Goal: Task Accomplishment & Management: Manage account settings

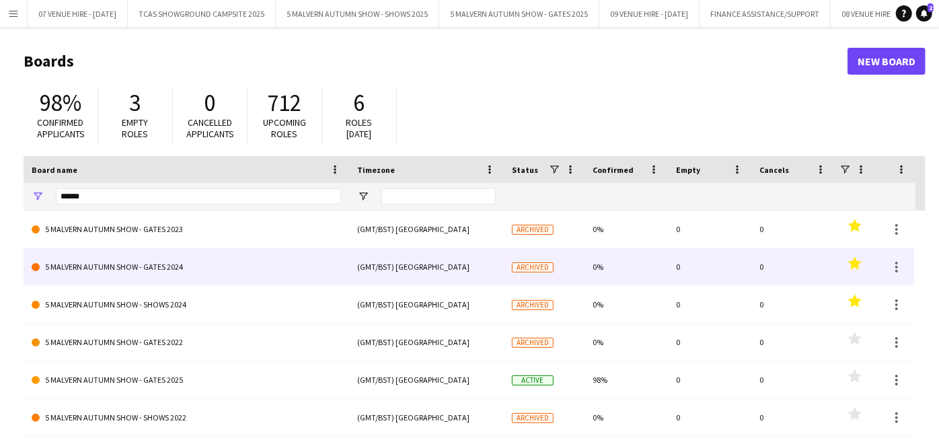
drag, startPoint x: 570, startPoint y: 311, endPoint x: 410, endPoint y: 251, distance: 171.5
click at [410, 251] on div "5 MALVERN AUTUMN SHOW - GATES 2023 (GMT/BST) [GEOGRAPHIC_DATA] Archived 0% 0 0 …" at bounding box center [470, 360] width 892 height 301
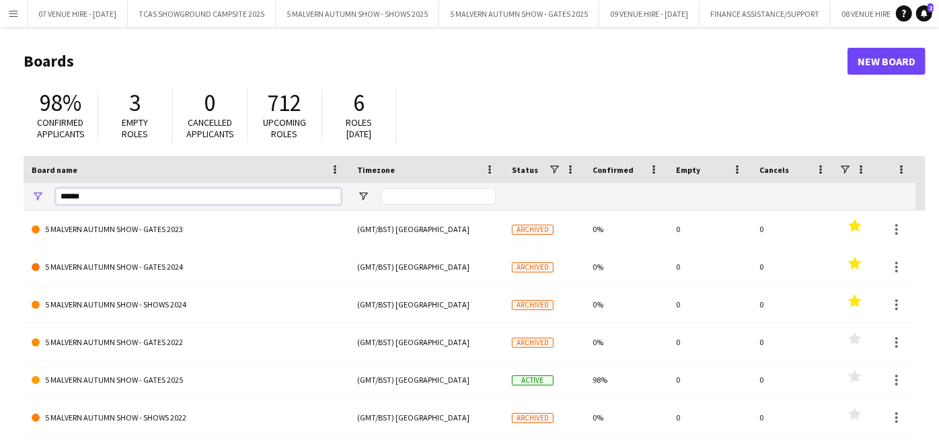
click at [326, 198] on input "******" at bounding box center [198, 196] width 285 height 16
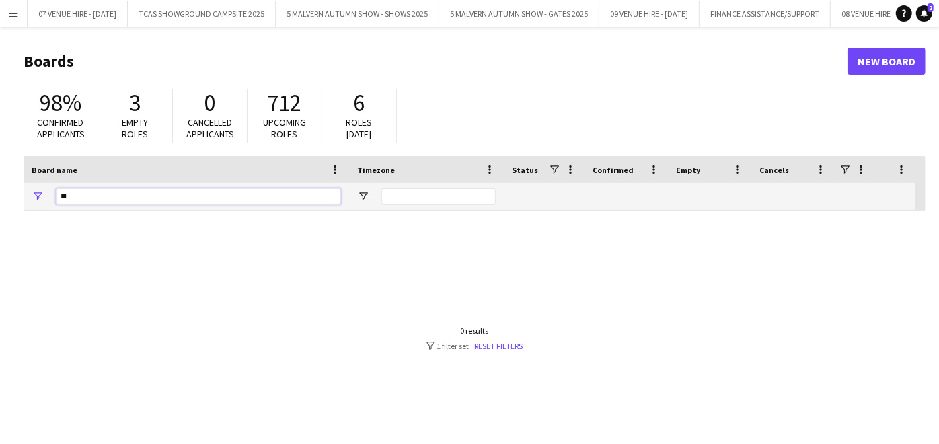
type input "*"
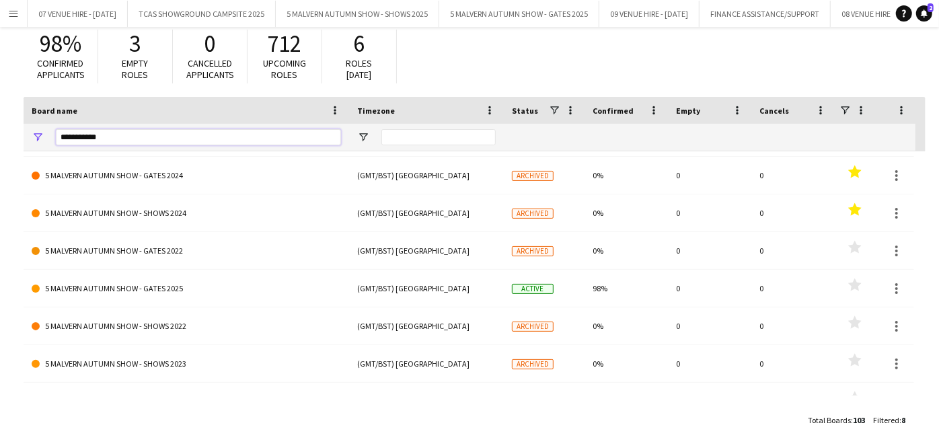
scroll to position [56, 0]
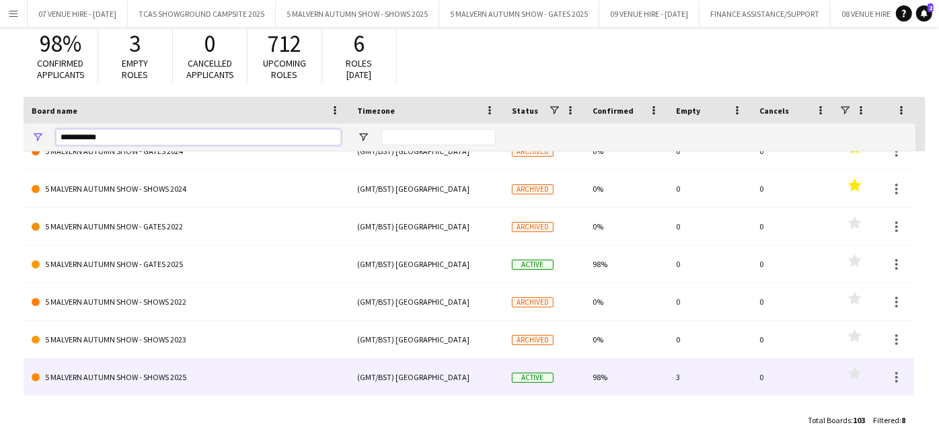
type input "**********"
click at [571, 385] on div "Active" at bounding box center [544, 376] width 81 height 37
click at [189, 373] on link "5 MALVERN AUTUMN SHOW - SHOWS 2025" at bounding box center [186, 377] width 309 height 38
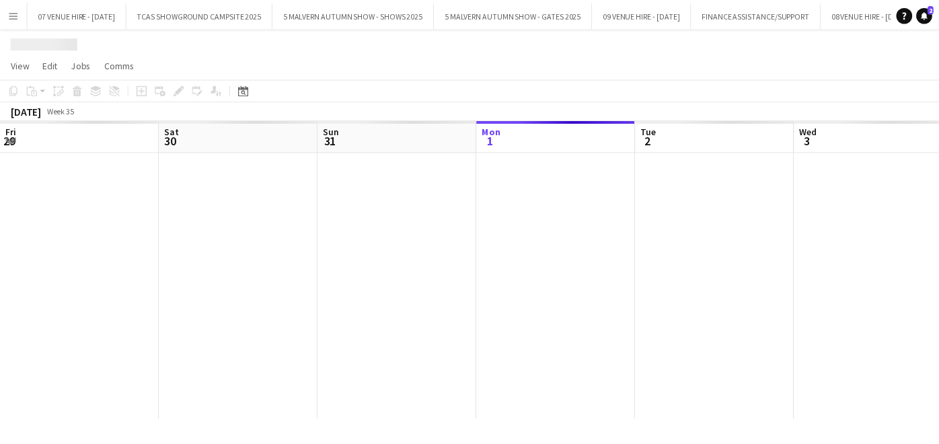
scroll to position [0, 321]
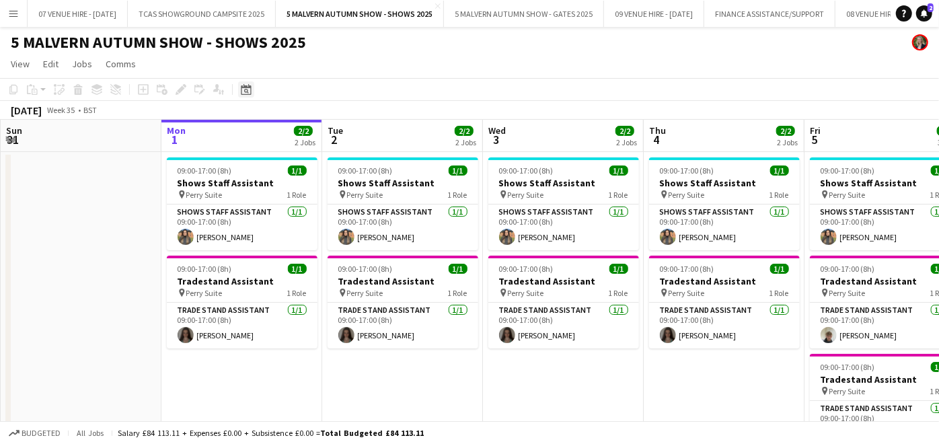
click at [245, 89] on icon at bounding box center [246, 91] width 5 height 5
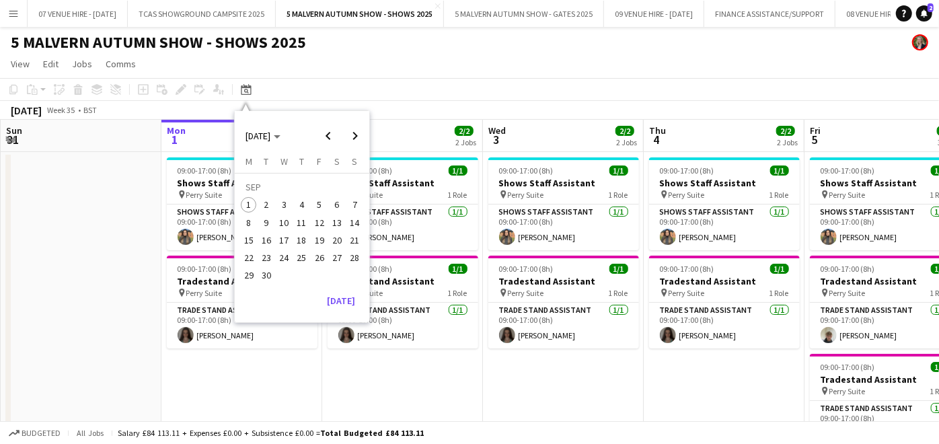
click at [244, 258] on span "22" at bounding box center [249, 257] width 16 height 16
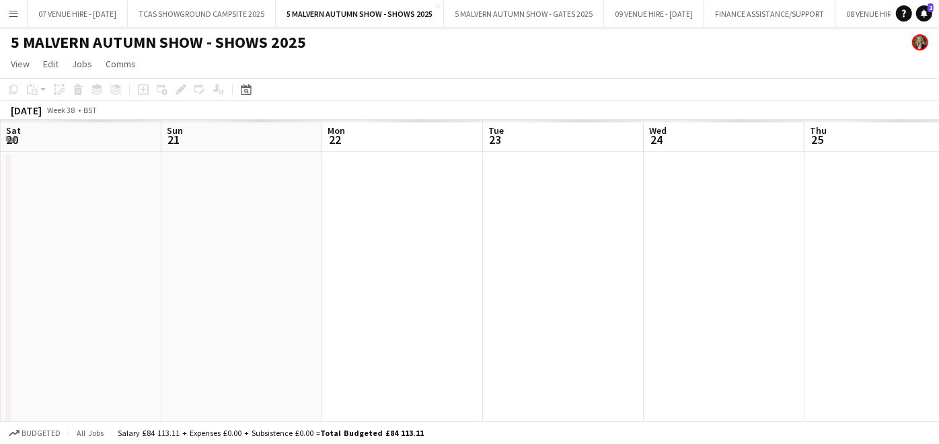
scroll to position [0, 462]
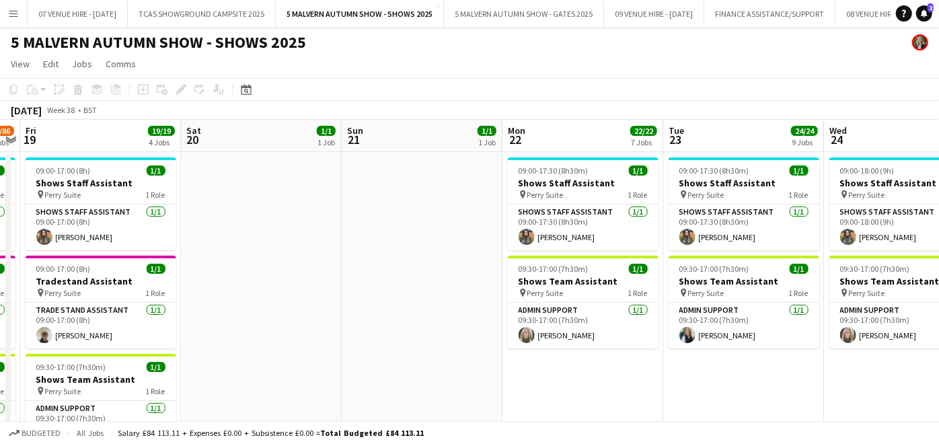
drag, startPoint x: 278, startPoint y: 295, endPoint x: 823, endPoint y: 303, distance: 544.7
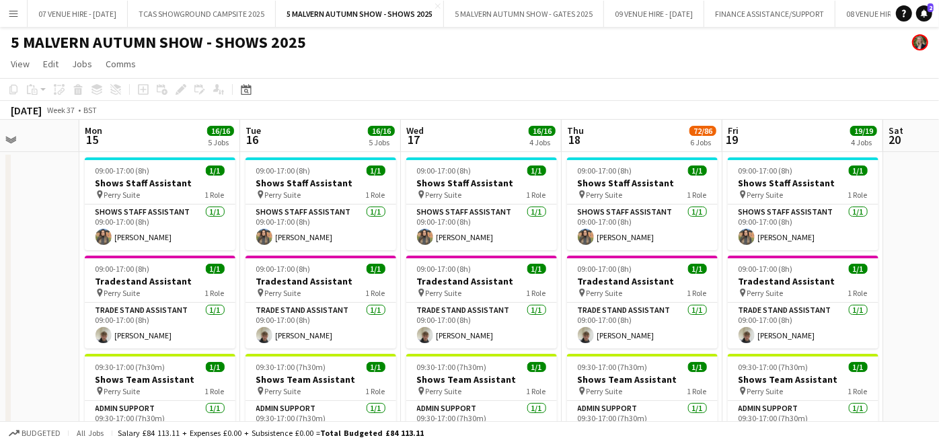
scroll to position [0, 401]
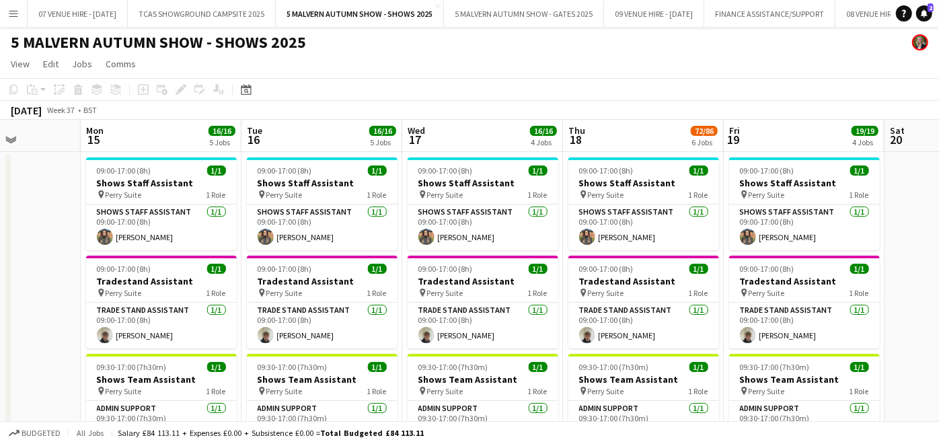
drag, startPoint x: 178, startPoint y: 274, endPoint x: 658, endPoint y: 283, distance: 479.5
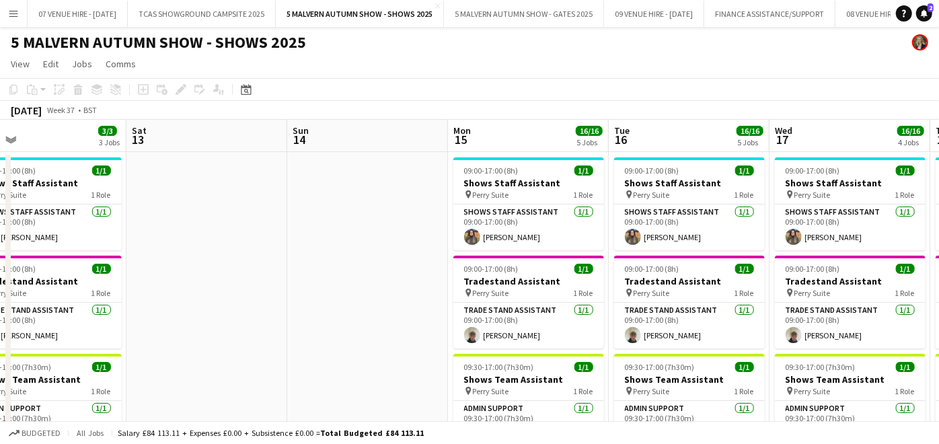
drag, startPoint x: 120, startPoint y: 178, endPoint x: 488, endPoint y: 147, distance: 369.1
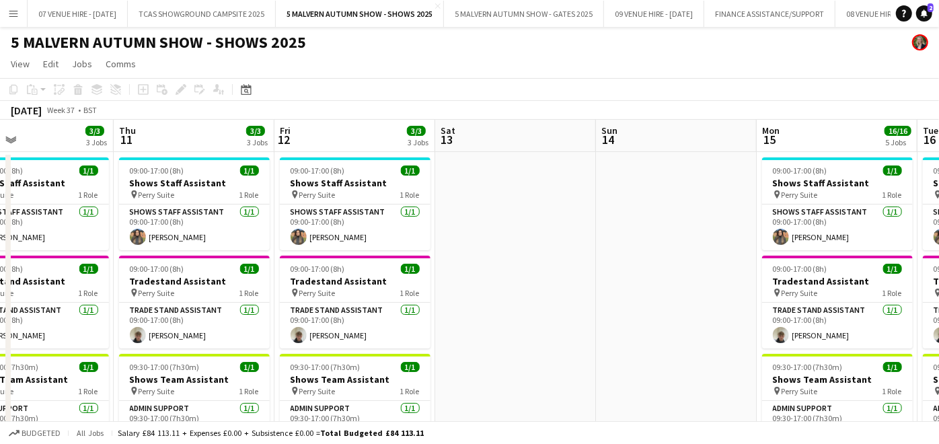
scroll to position [0, 366]
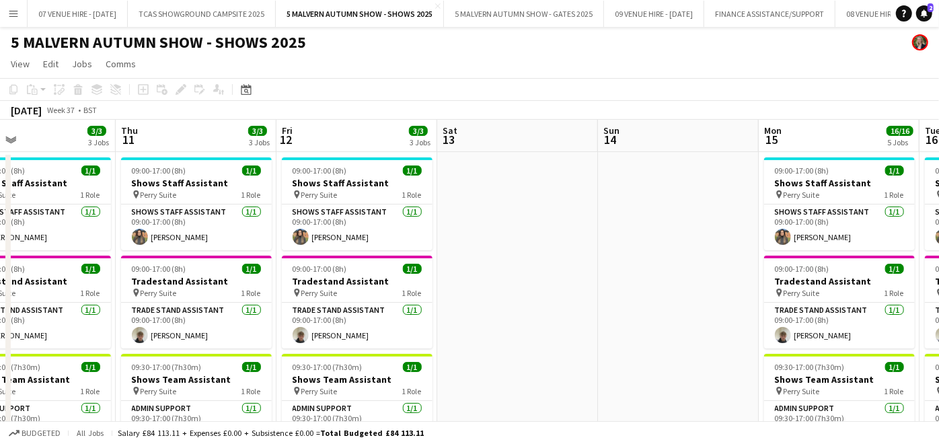
drag, startPoint x: 197, startPoint y: 256, endPoint x: 507, endPoint y: 182, distance: 318.7
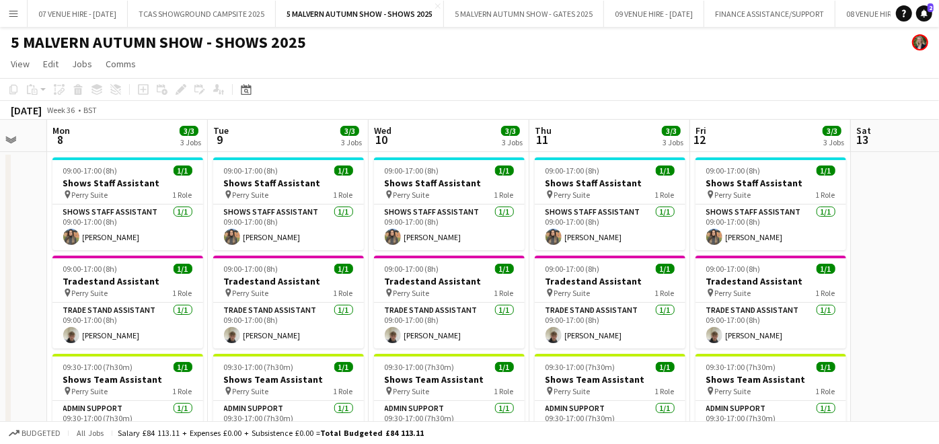
scroll to position [0, 419]
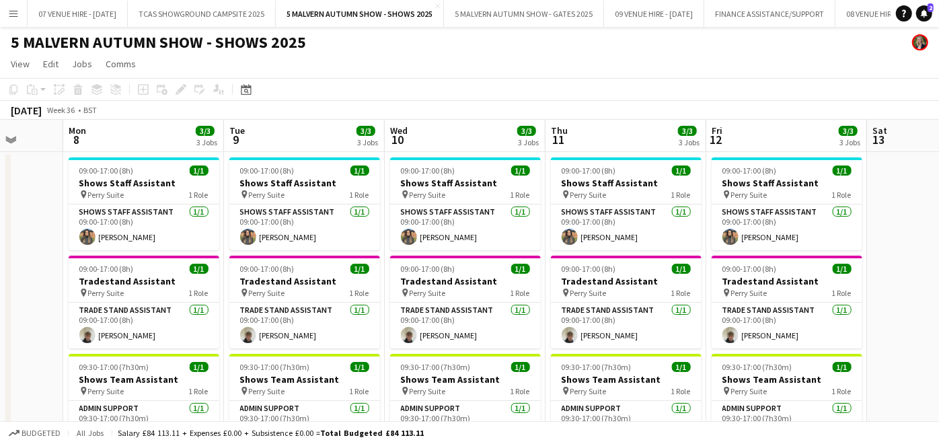
drag, startPoint x: 172, startPoint y: 196, endPoint x: 602, endPoint y: 190, distance: 429.7
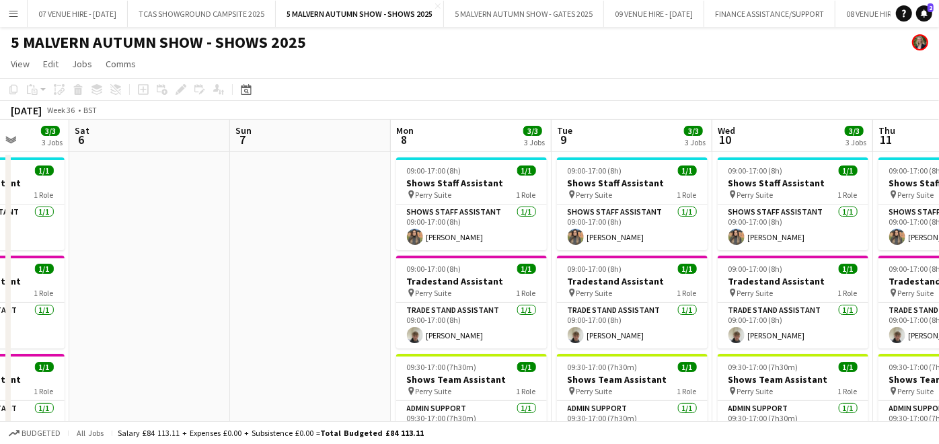
scroll to position [0, 413]
drag, startPoint x: 132, startPoint y: 202, endPoint x: 460, endPoint y: 191, distance: 328.3
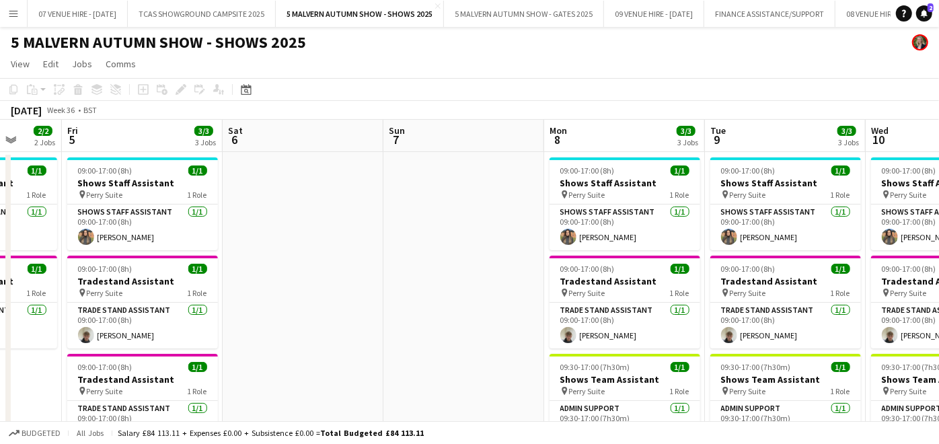
scroll to position [0, 432]
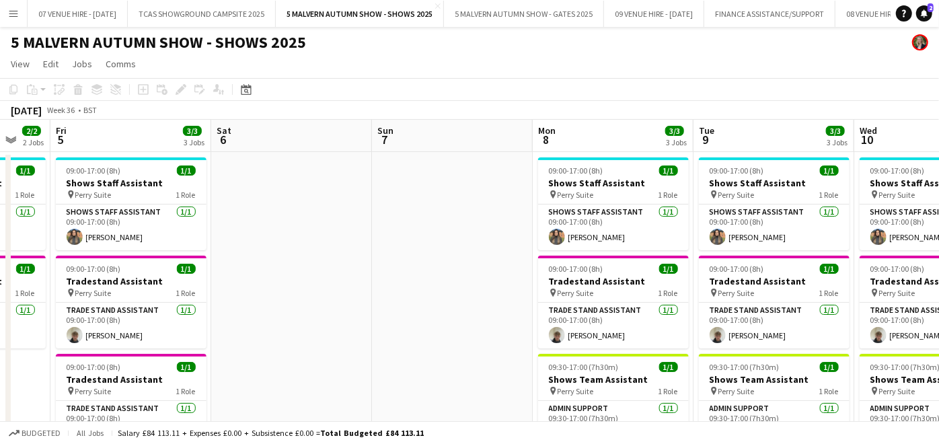
drag, startPoint x: 138, startPoint y: 187, endPoint x: 278, endPoint y: 185, distance: 140.6
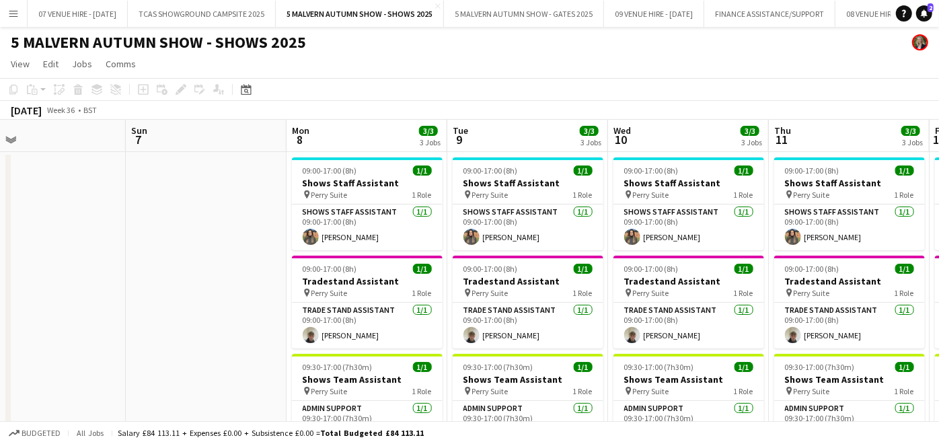
scroll to position [0, 518]
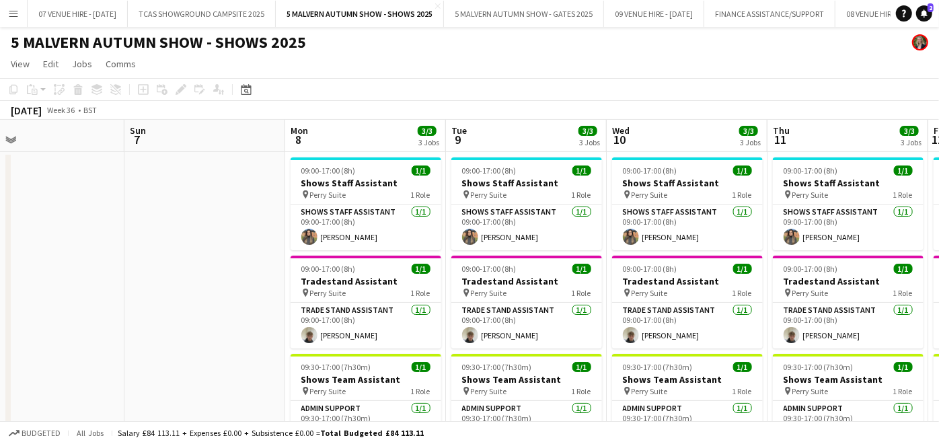
drag, startPoint x: 901, startPoint y: 176, endPoint x: 654, endPoint y: 223, distance: 251.1
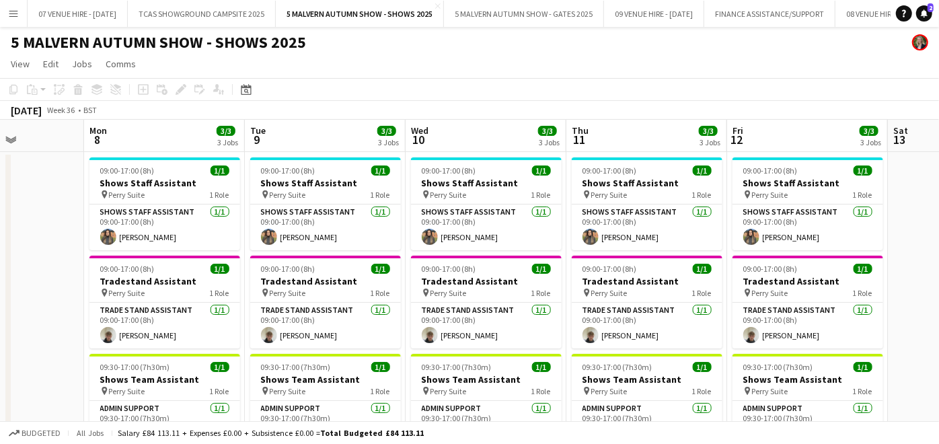
scroll to position [0, 413]
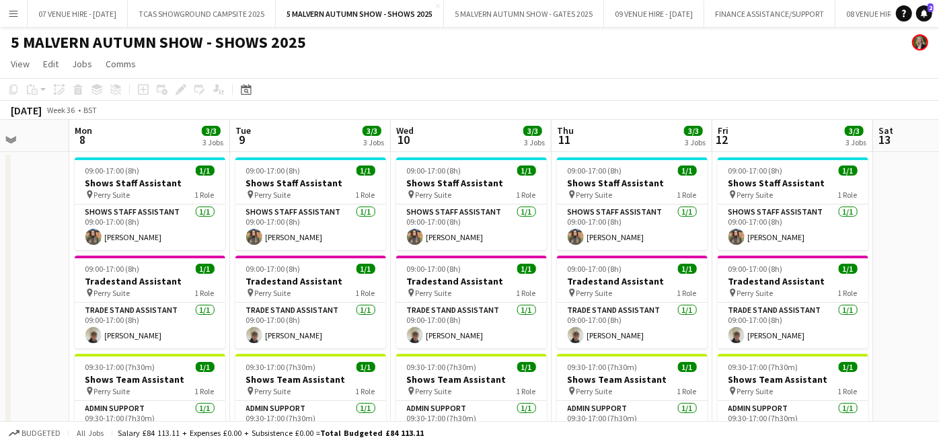
drag, startPoint x: 834, startPoint y: 194, endPoint x: 619, endPoint y: 219, distance: 217.4
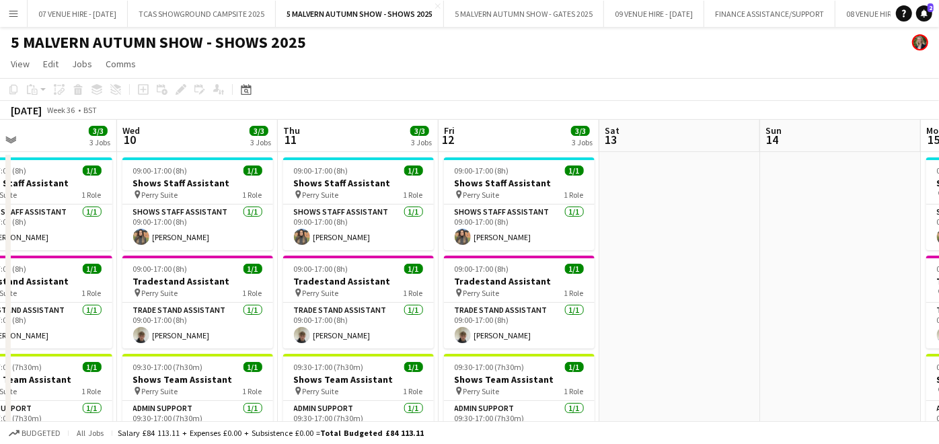
drag, startPoint x: 891, startPoint y: 231, endPoint x: 617, endPoint y: 309, distance: 285.4
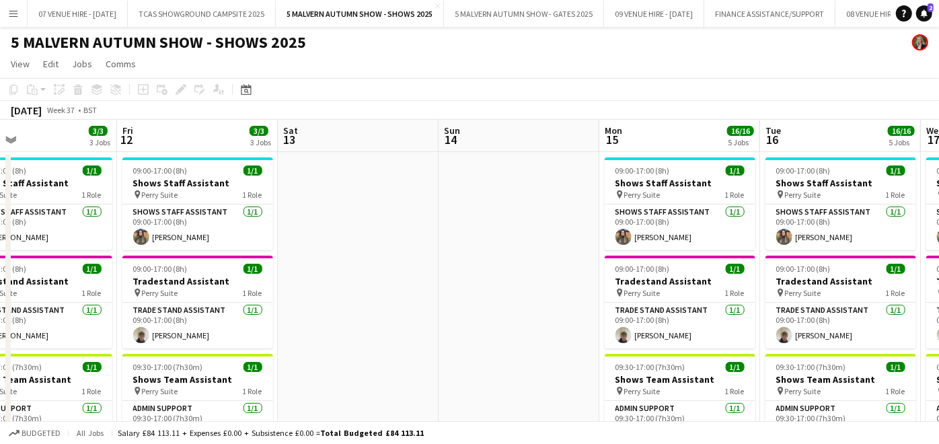
scroll to position [0, 466]
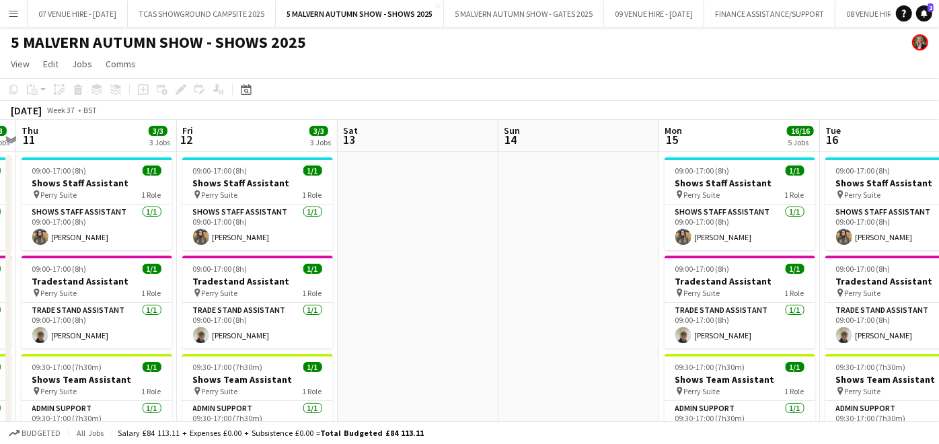
drag, startPoint x: 835, startPoint y: 282, endPoint x: 574, endPoint y: 290, distance: 261.0
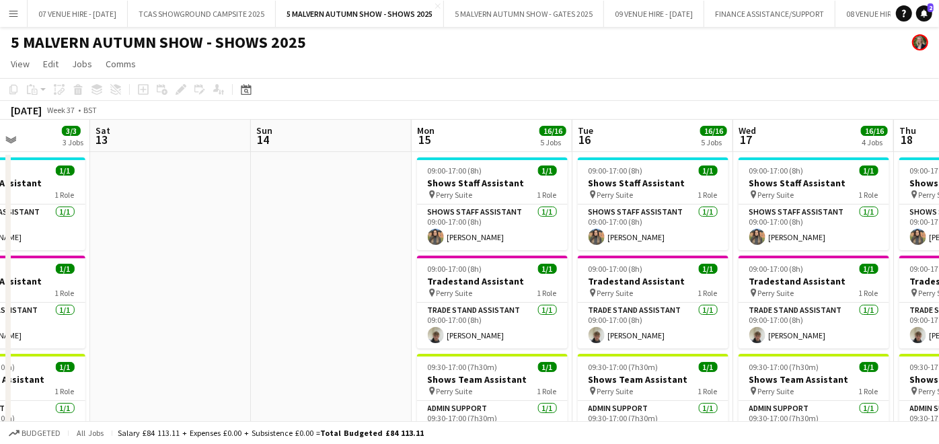
scroll to position [0, 553]
drag, startPoint x: 880, startPoint y: 189, endPoint x: 631, endPoint y: 232, distance: 251.8
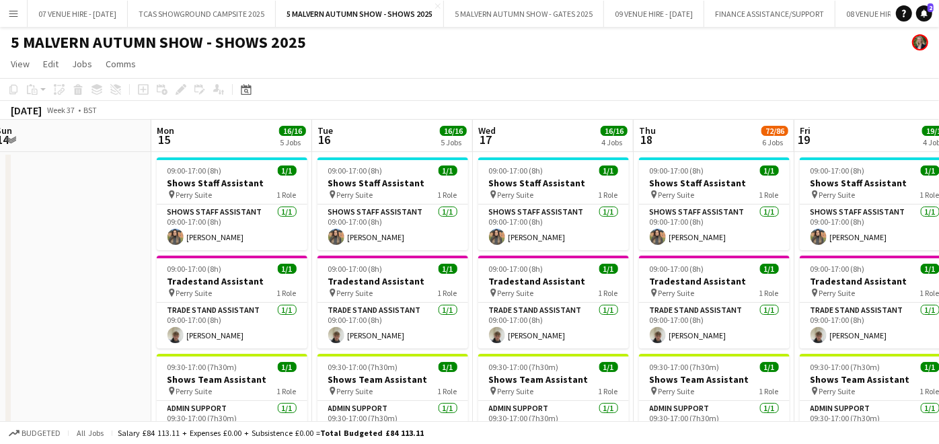
scroll to position [0, 494]
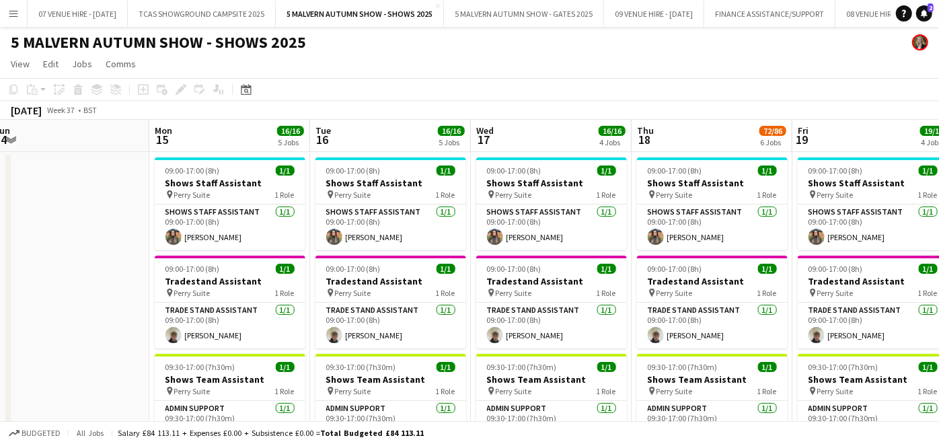
drag, startPoint x: 828, startPoint y: 182, endPoint x: 567, endPoint y: 184, distance: 260.9
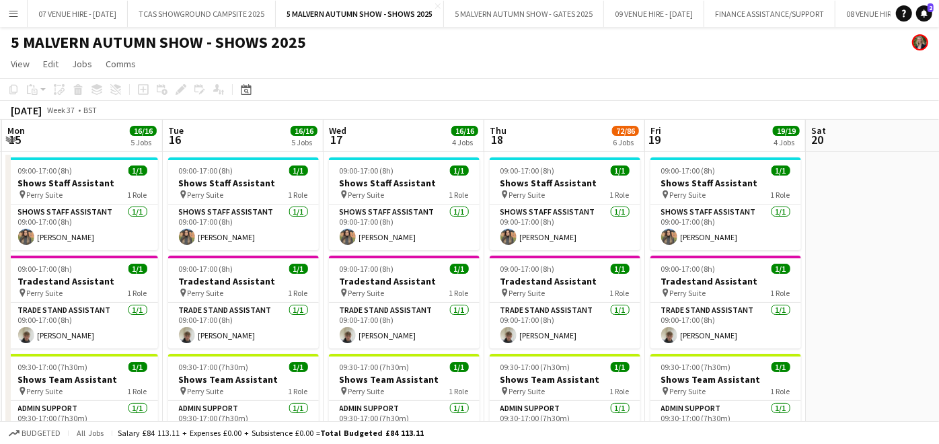
scroll to position [0, 481]
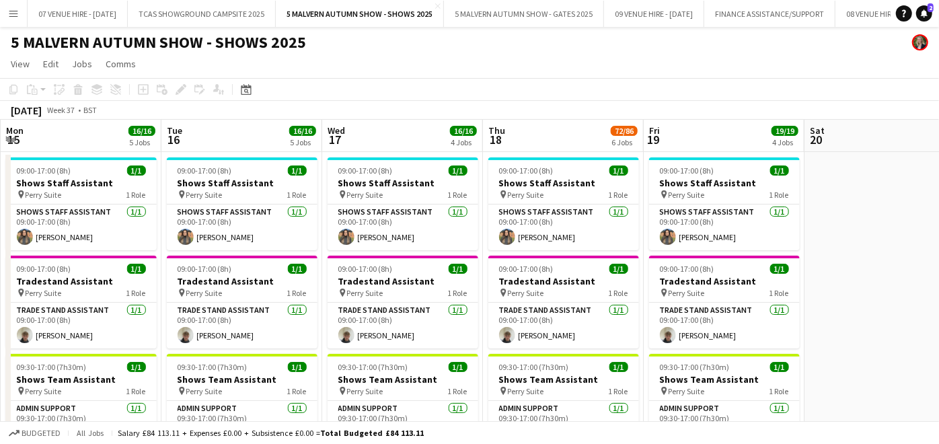
drag, startPoint x: 720, startPoint y: 173, endPoint x: 572, endPoint y: 208, distance: 152.8
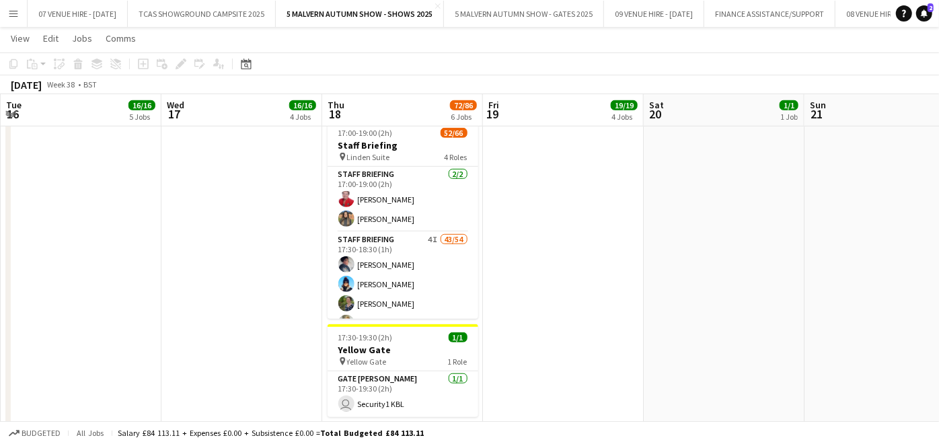
scroll to position [0, 548]
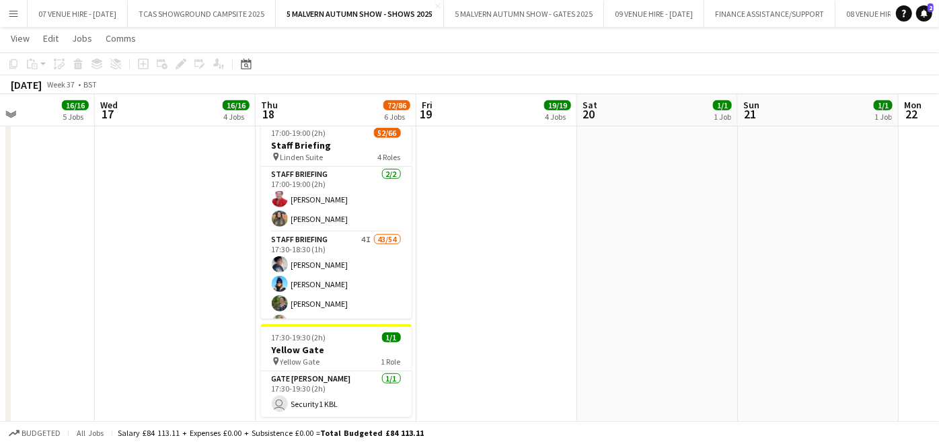
drag, startPoint x: 874, startPoint y: 295, endPoint x: 647, endPoint y: 321, distance: 228.8
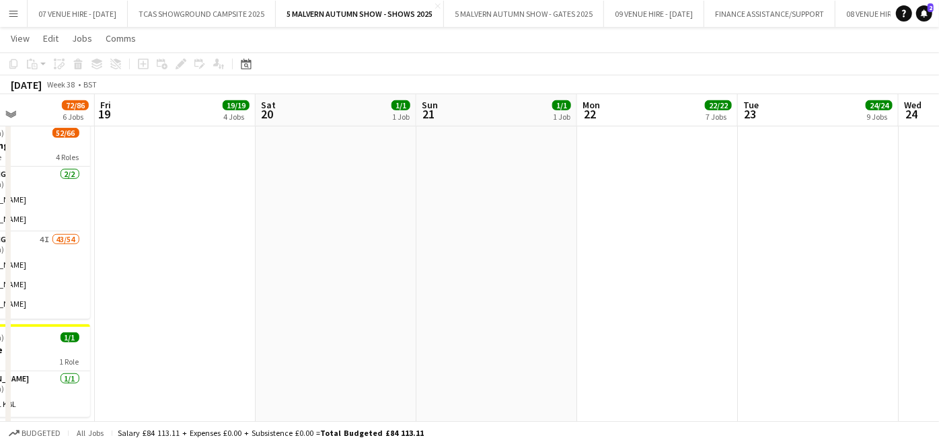
scroll to position [0, 473]
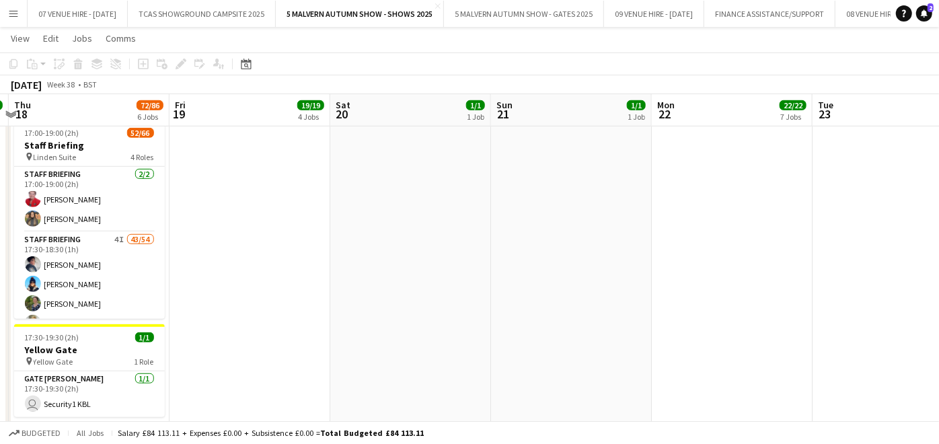
drag, startPoint x: 795, startPoint y: 319, endPoint x: 548, endPoint y: 278, distance: 250.2
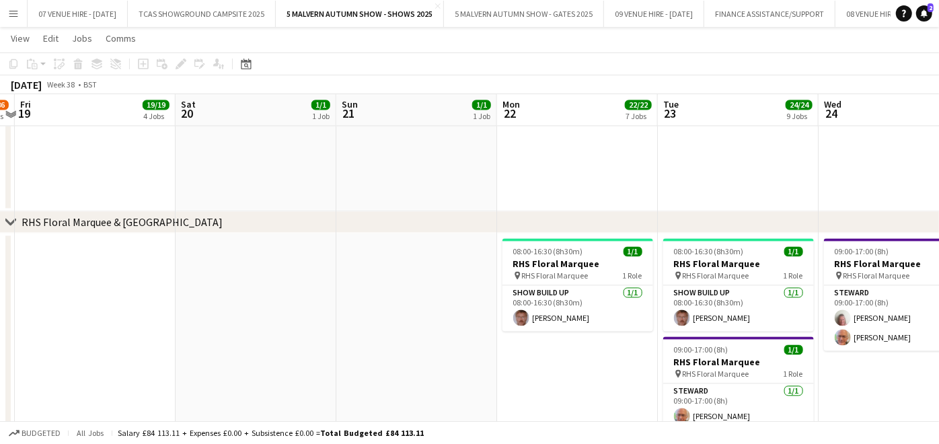
scroll to position [0, 473]
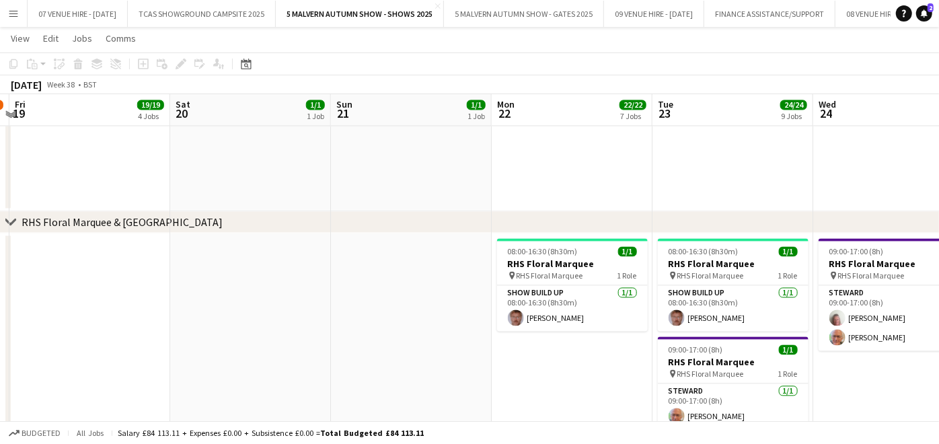
drag, startPoint x: 909, startPoint y: 364, endPoint x: 749, endPoint y: 363, distance: 160.0
click at [749, 363] on app-calendar-viewport "Tue 16 16/16 5 Jobs Wed 17 16/16 4 Jobs Thu 18 72/86 6 Jobs Fri 19 19/19 4 Jobs…" at bounding box center [469, 203] width 939 height 9794
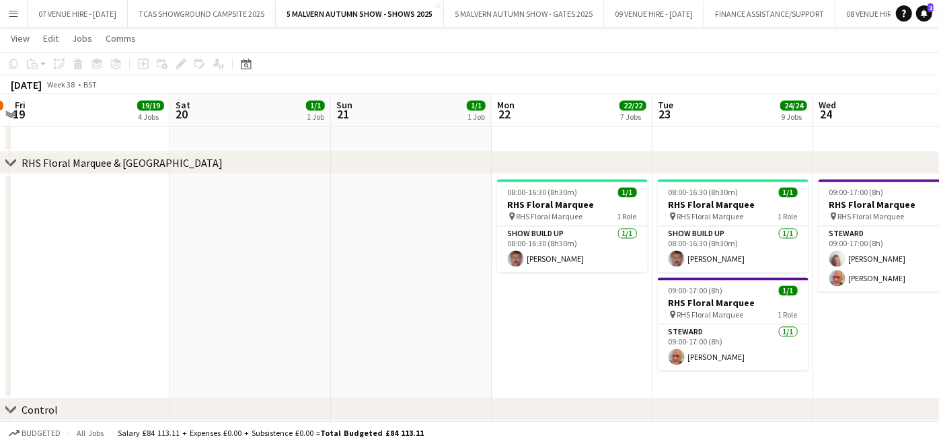
scroll to position [6042, 0]
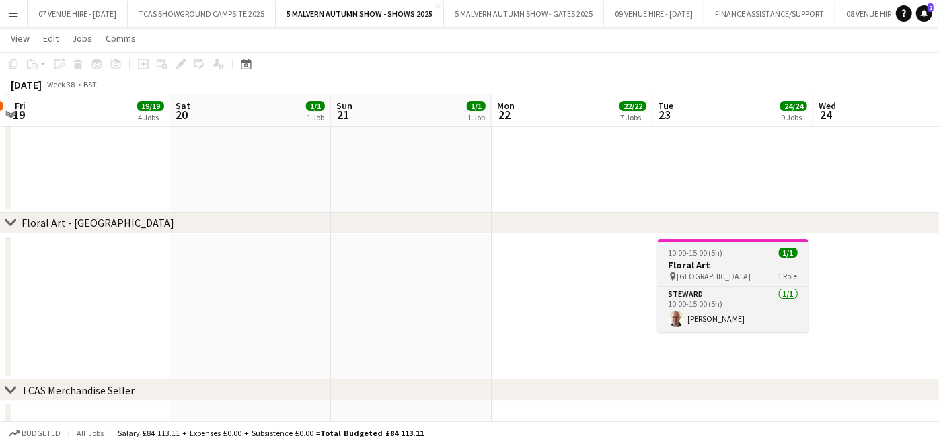
click at [680, 251] on span "10:00-15:00 (5h)" at bounding box center [695, 252] width 54 height 10
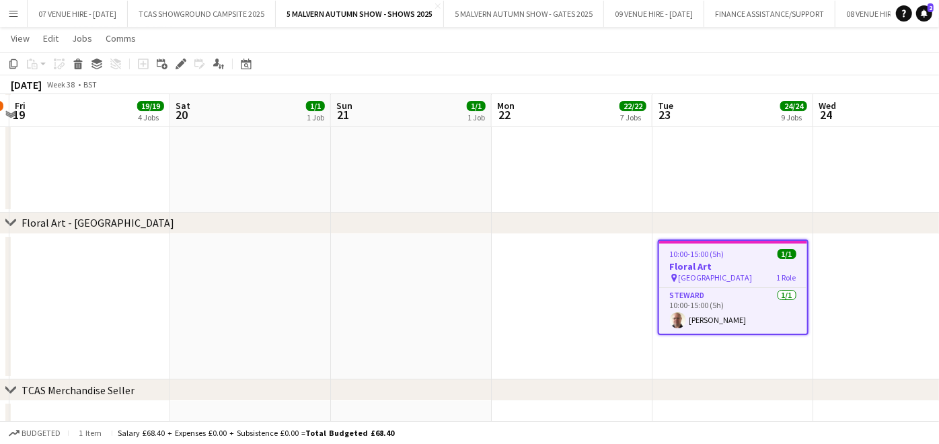
click at [563, 258] on app-date-cell at bounding box center [572, 307] width 161 height 146
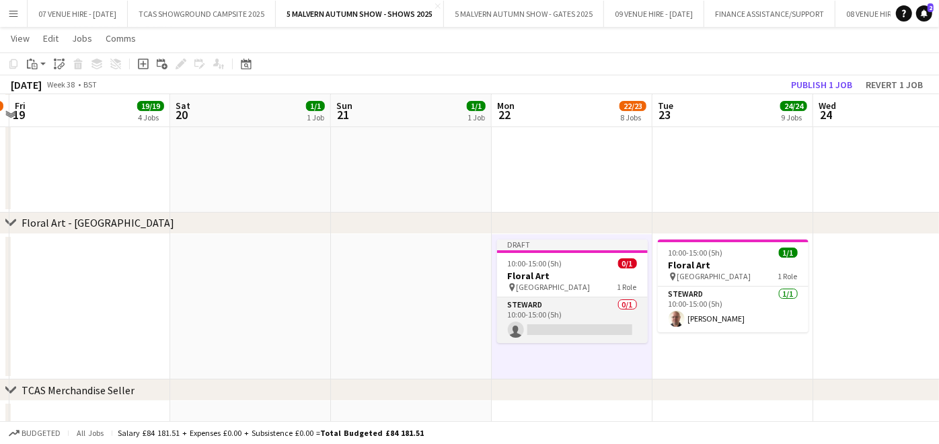
click at [561, 325] on app-card-role "[PERSON_NAME] 0/1 10:00-15:00 (5h) single-neutral-actions" at bounding box center [572, 320] width 151 height 46
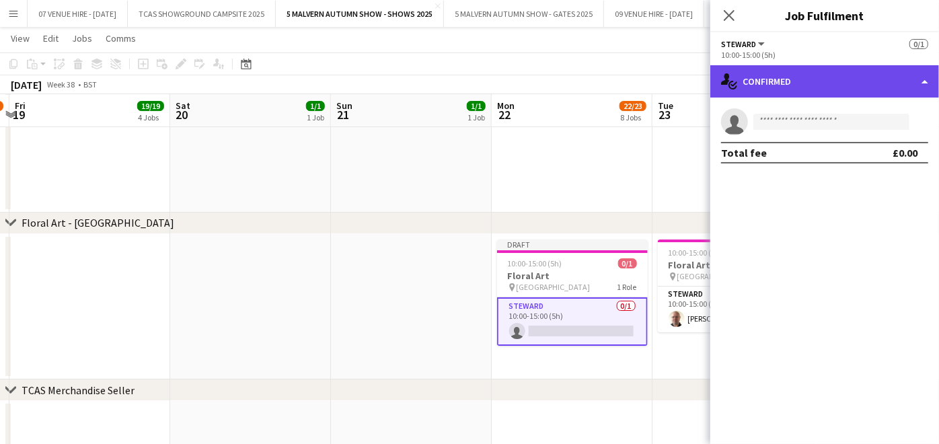
click at [781, 84] on div "single-neutral-actions-check-2 Confirmed" at bounding box center [824, 81] width 229 height 32
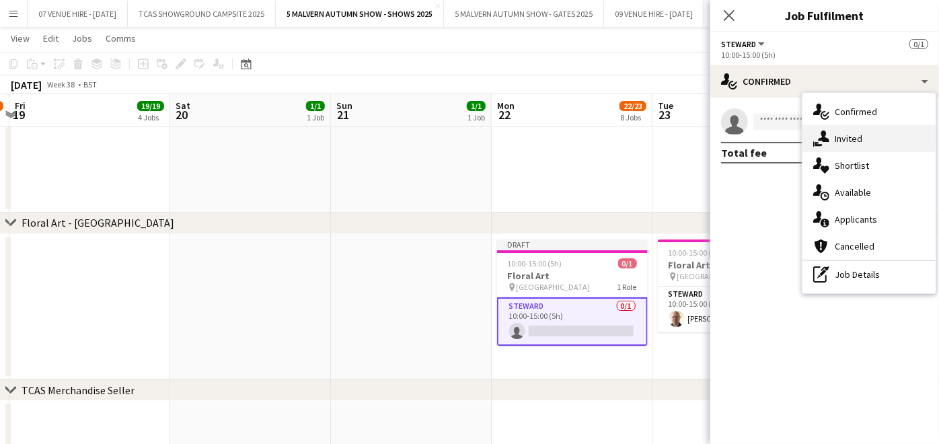
click at [837, 134] on div "single-neutral-actions-share-1 Invited" at bounding box center [868, 138] width 133 height 27
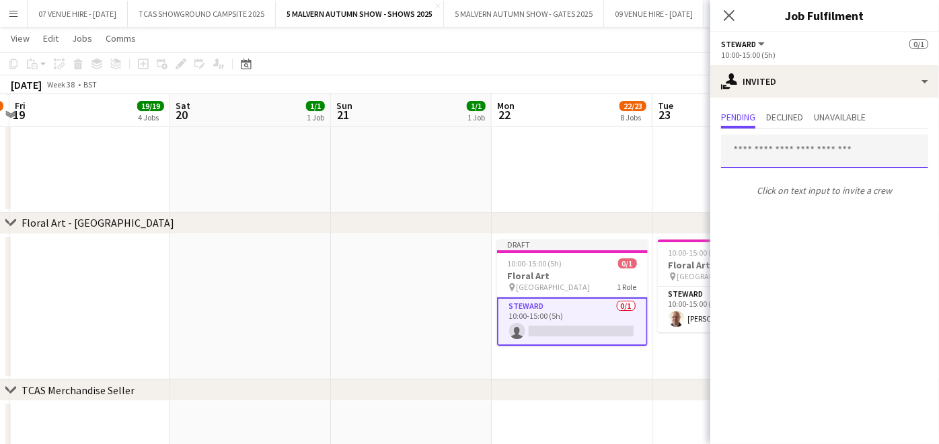
click at [812, 149] on input "text" at bounding box center [824, 151] width 207 height 34
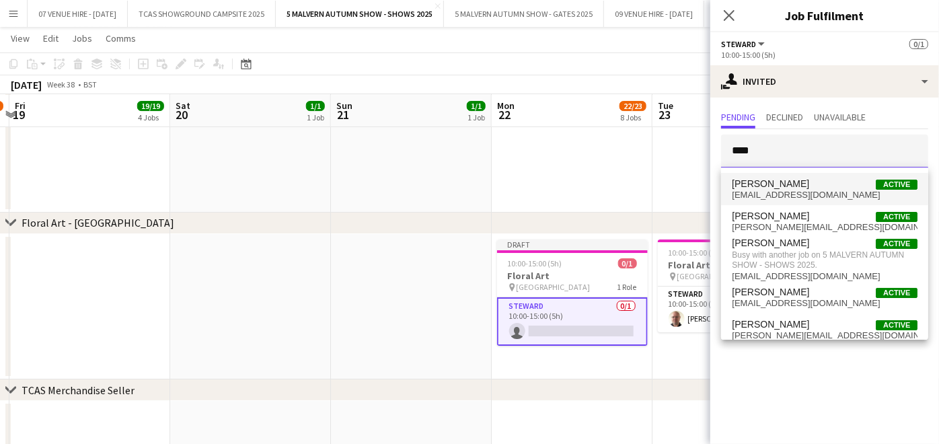
type input "****"
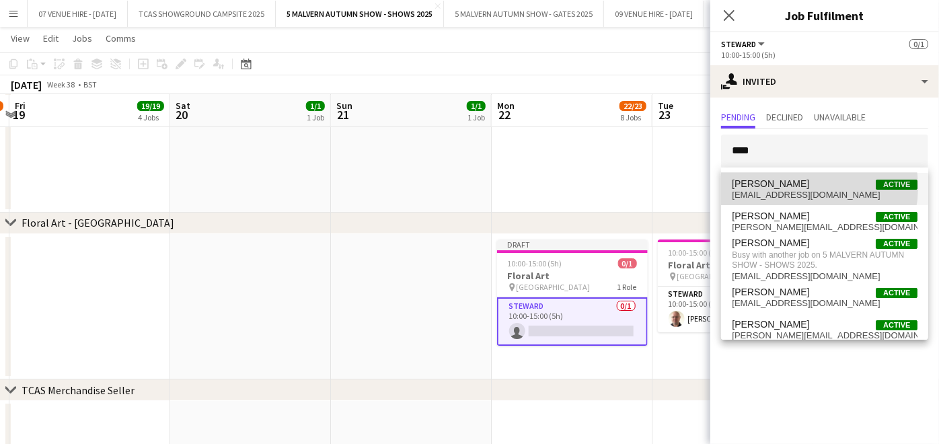
click at [793, 187] on span "[PERSON_NAME]" at bounding box center [770, 183] width 77 height 11
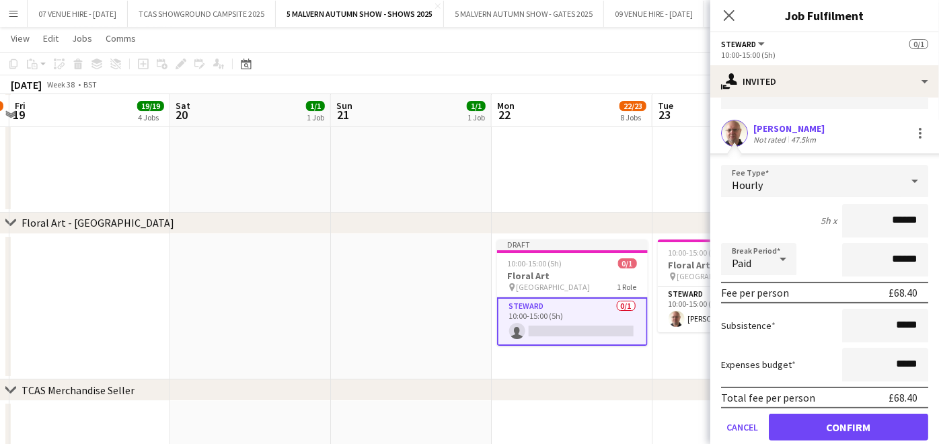
scroll to position [105, 0]
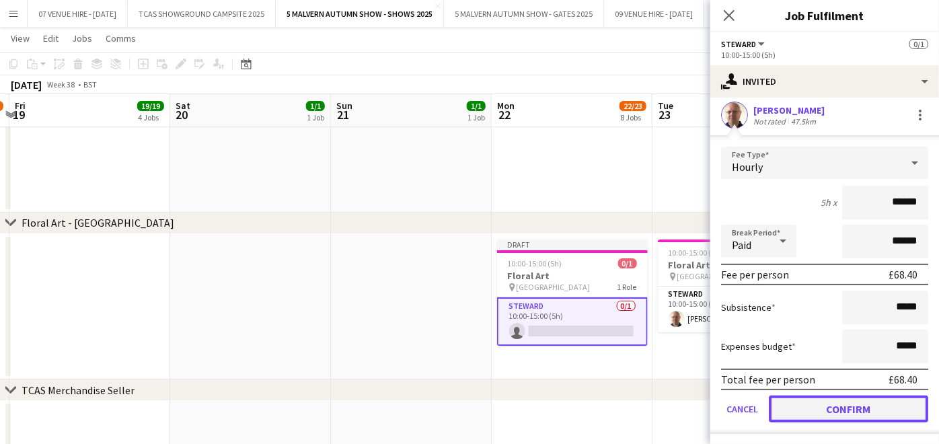
click at [870, 404] on button "Confirm" at bounding box center [848, 408] width 159 height 27
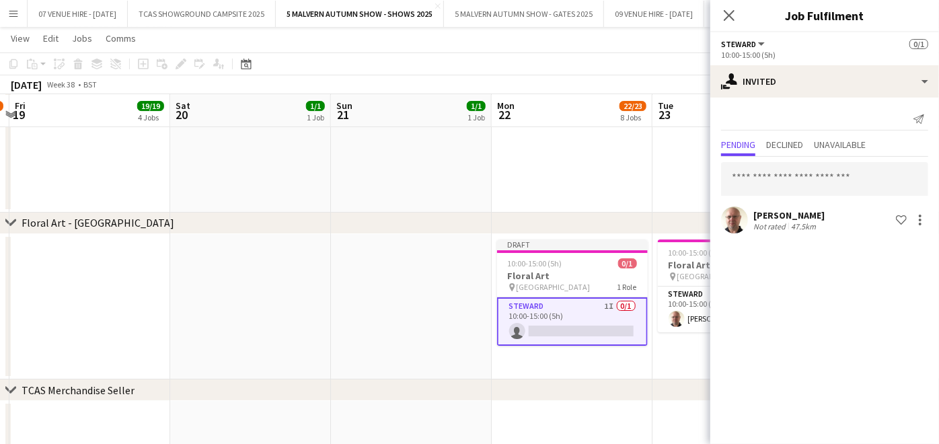
scroll to position [0, 0]
click at [436, 271] on app-date-cell at bounding box center [411, 307] width 161 height 146
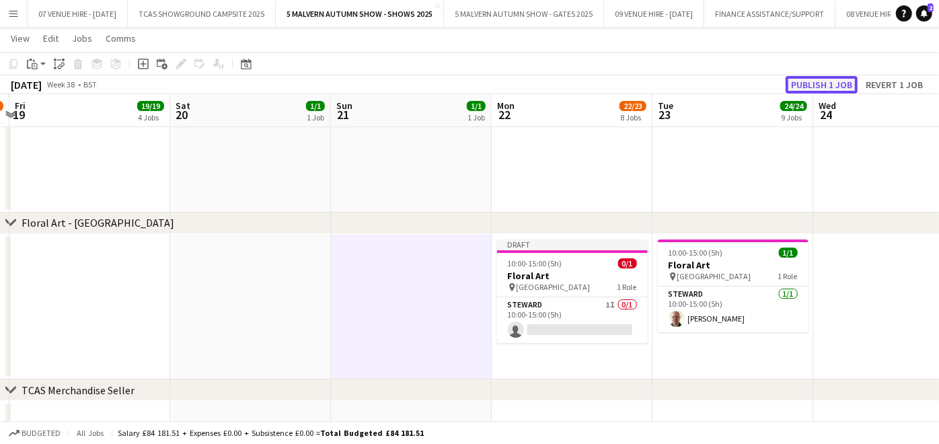
click at [826, 87] on button "Publish 1 job" at bounding box center [821, 84] width 72 height 17
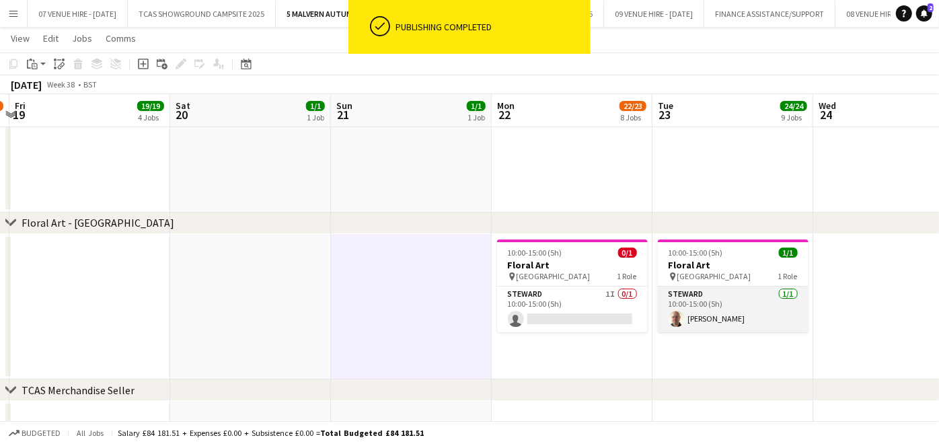
click at [714, 309] on app-card-role "[PERSON_NAME] [DATE] 10:00-15:00 (5h) [PERSON_NAME]" at bounding box center [733, 309] width 151 height 46
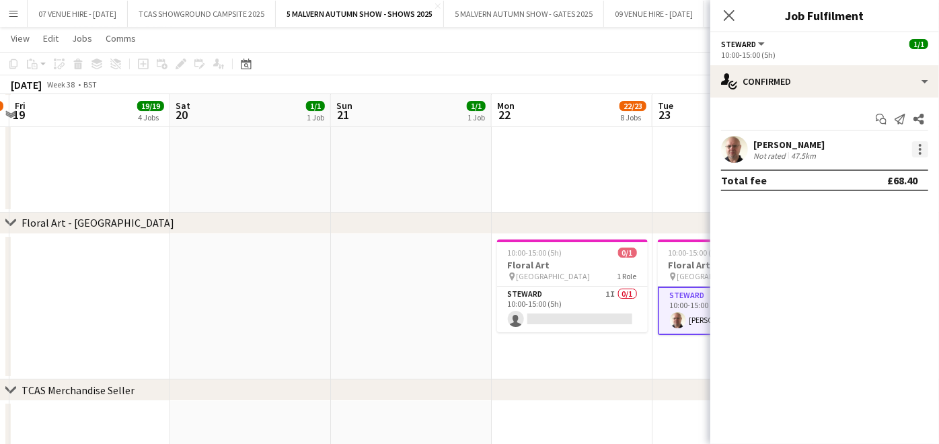
click at [919, 149] on div at bounding box center [920, 149] width 3 height 3
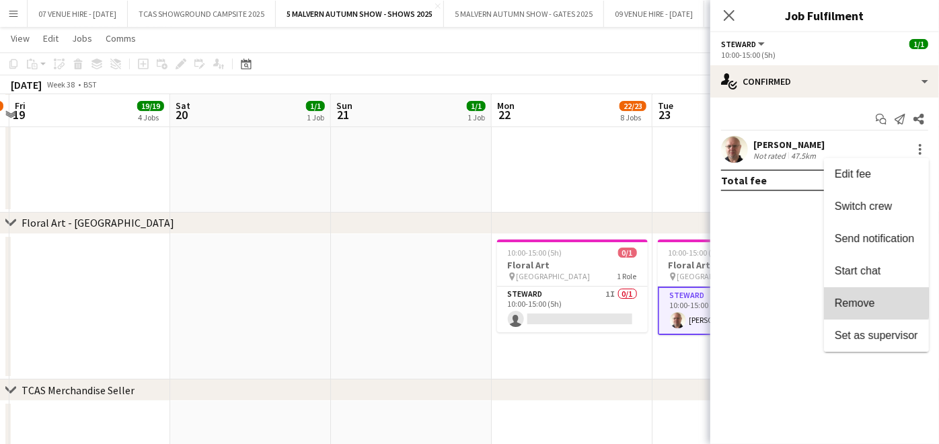
click at [857, 301] on span "Remove" at bounding box center [854, 302] width 40 height 11
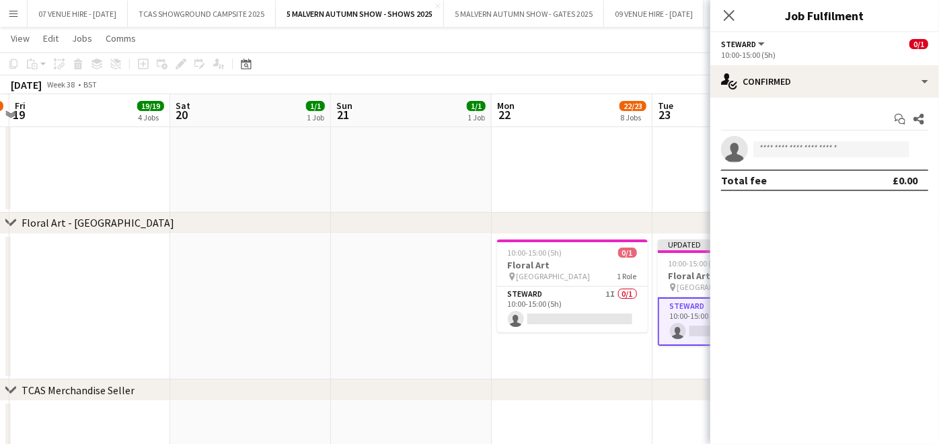
click at [633, 349] on app-date-cell "10:00-15:00 (5h) 0/1 Floral Art pin Severn Hall 1 Role [PERSON_NAME] 1I 0/1 10:…" at bounding box center [572, 307] width 161 height 146
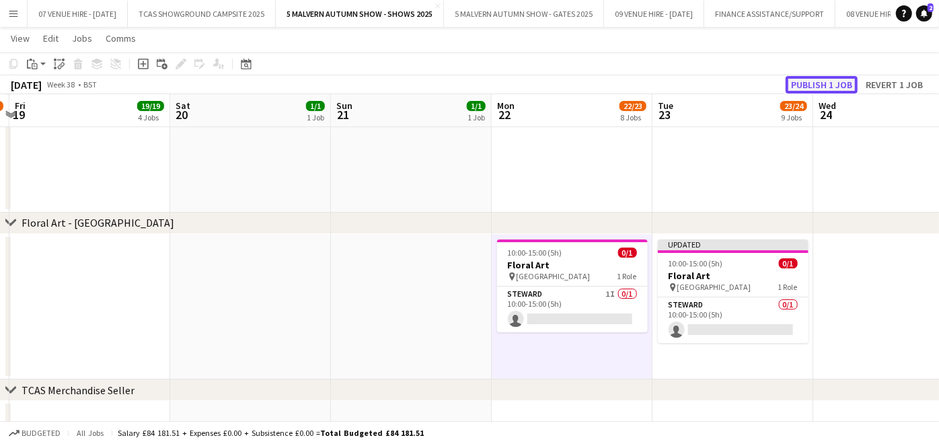
click at [837, 83] on button "Publish 1 job" at bounding box center [821, 84] width 72 height 17
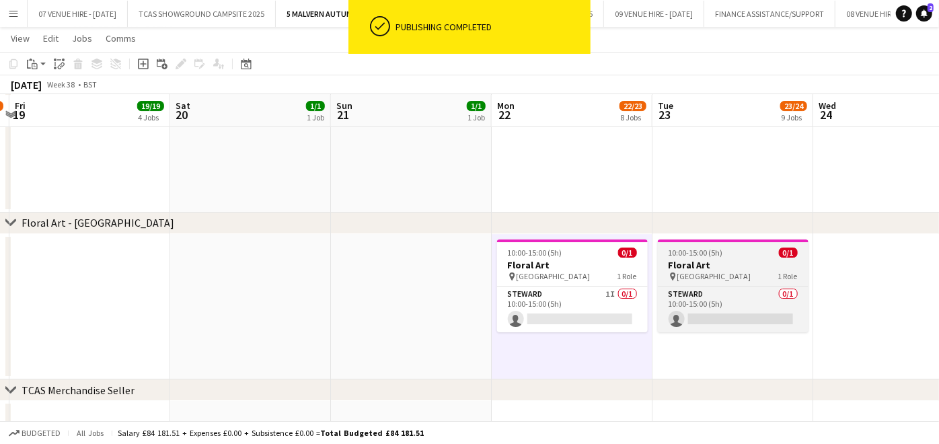
click at [728, 256] on app-job-card "10:00-15:00 (5h) 0/1 Floral Art pin Severn Hall 1 Role [PERSON_NAME] 0/1 10:00-…" at bounding box center [733, 285] width 151 height 93
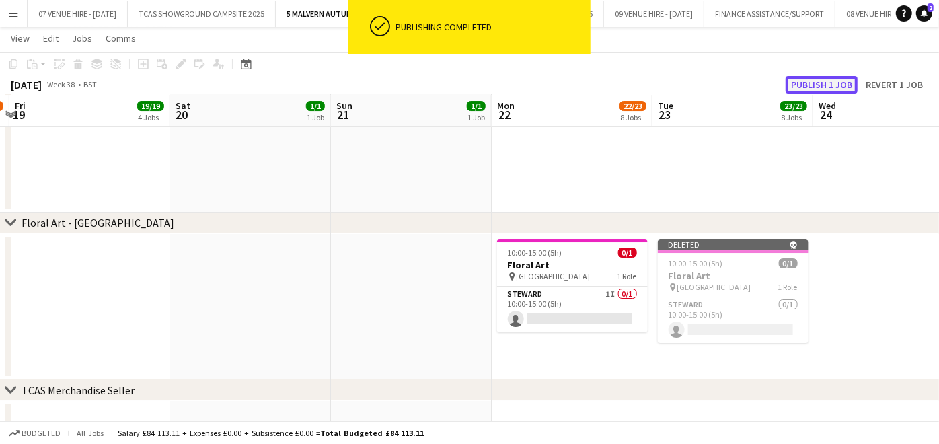
click at [816, 82] on button "Publish 1 job" at bounding box center [821, 84] width 72 height 17
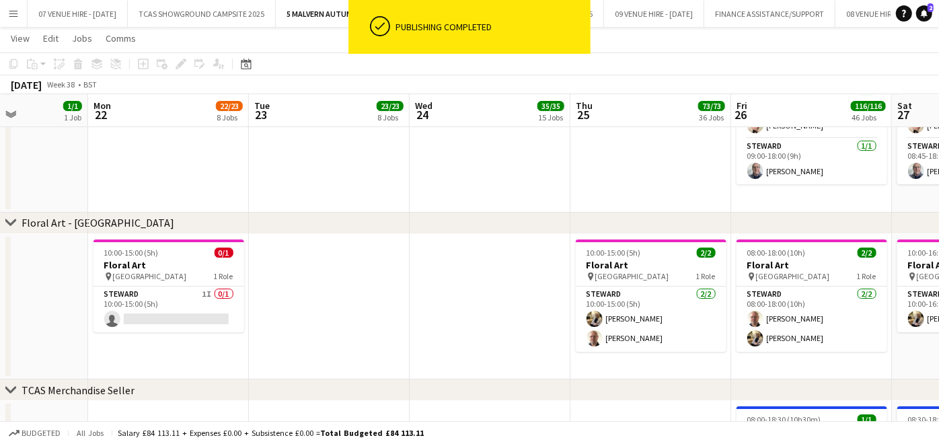
scroll to position [0, 403]
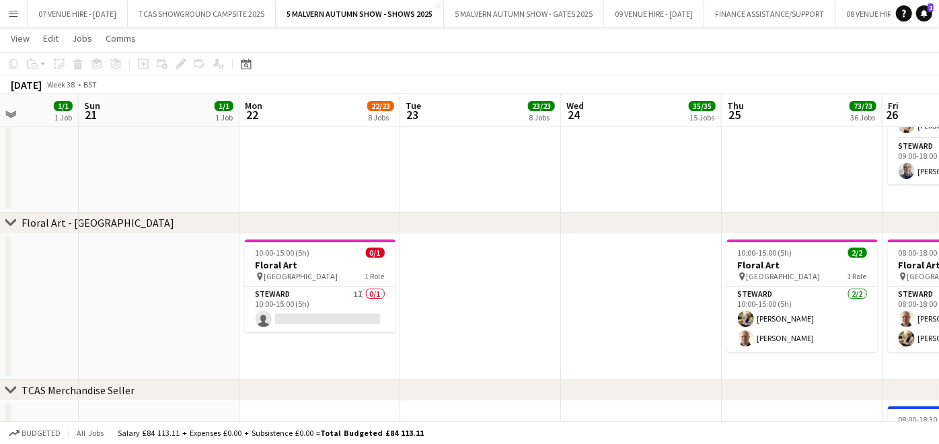
drag, startPoint x: 893, startPoint y: 339, endPoint x: 642, endPoint y: 332, distance: 251.6
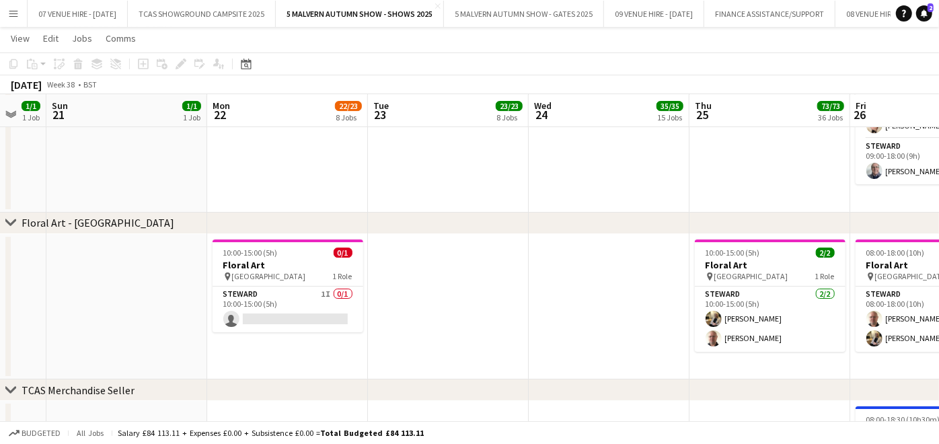
scroll to position [0, 272]
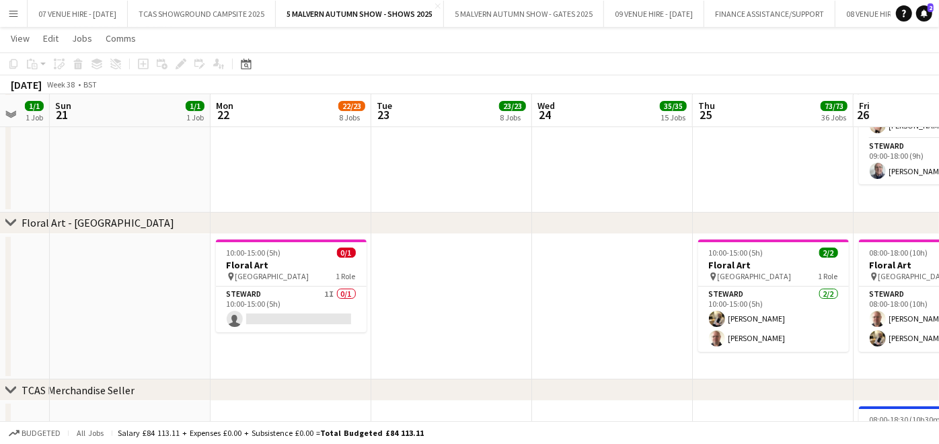
drag, startPoint x: 834, startPoint y: 254, endPoint x: 805, endPoint y: 251, distance: 29.0
click at [249, 69] on icon at bounding box center [246, 64] width 10 height 11
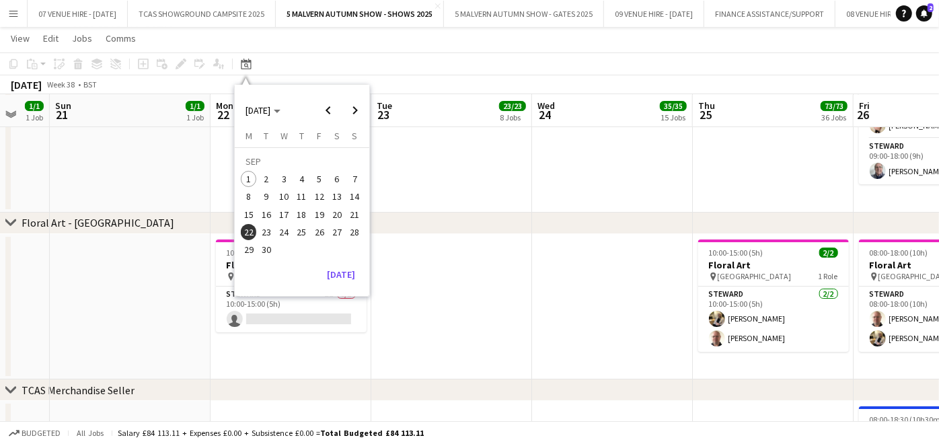
click at [262, 215] on span "16" at bounding box center [266, 214] width 16 height 16
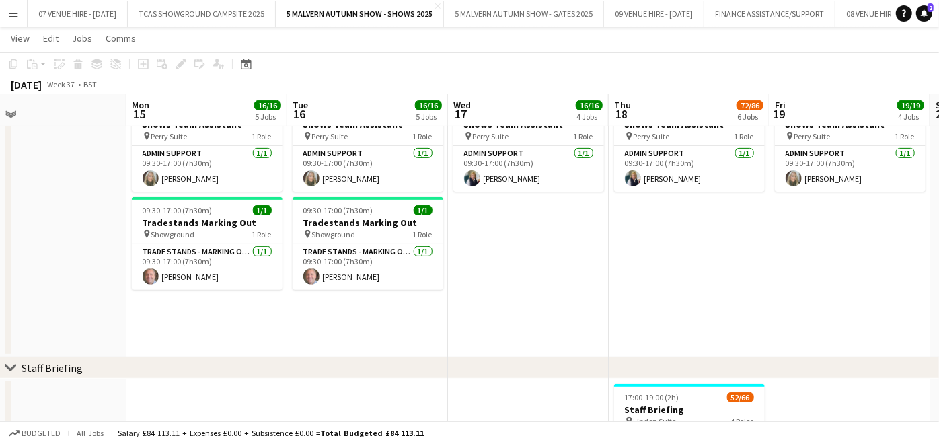
scroll to position [0, 353]
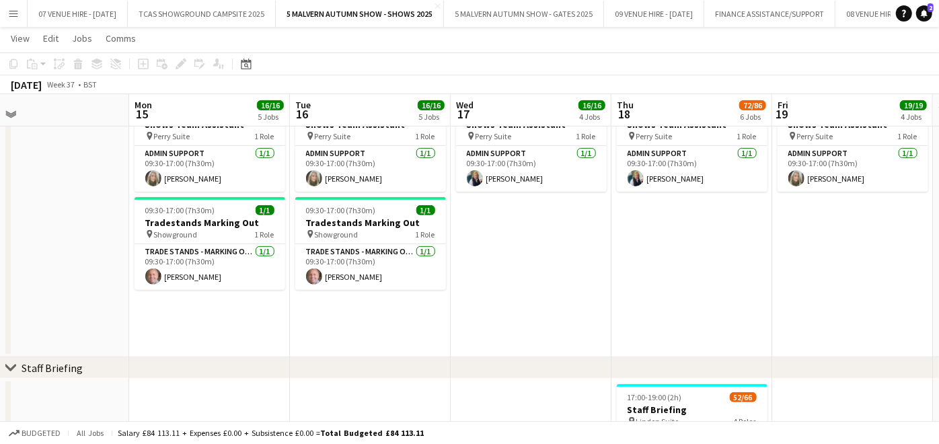
drag, startPoint x: 112, startPoint y: 219, endPoint x: 221, endPoint y: 223, distance: 109.0
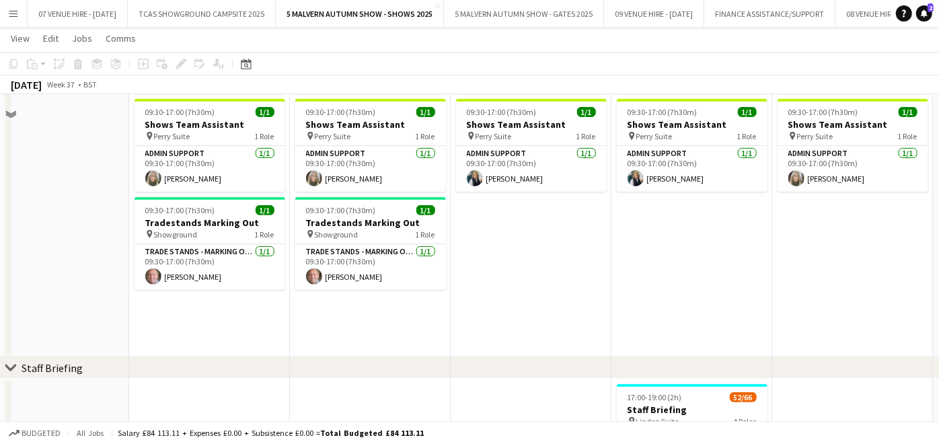
scroll to position [7444, 0]
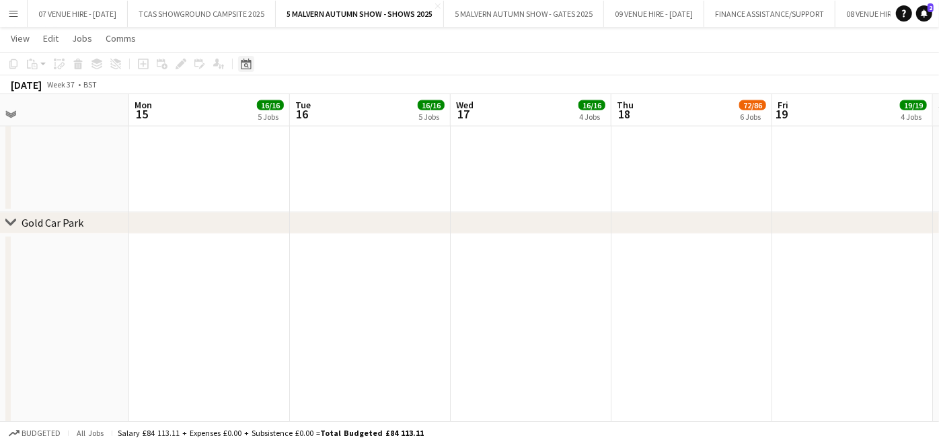
click at [245, 66] on icon at bounding box center [246, 65] width 5 height 5
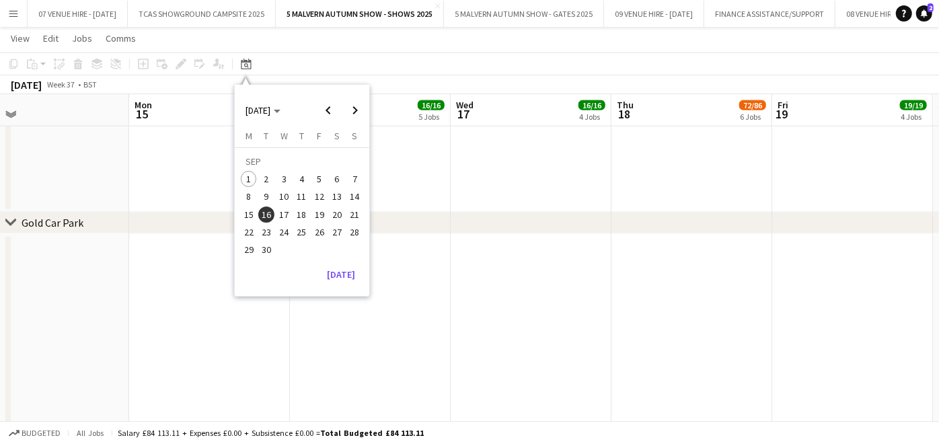
click at [334, 232] on span "27" at bounding box center [337, 232] width 16 height 16
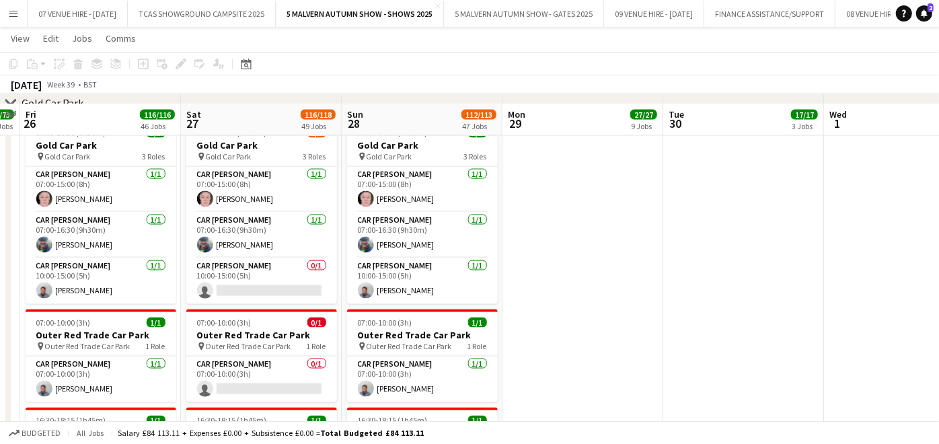
scroll to position [7593, 0]
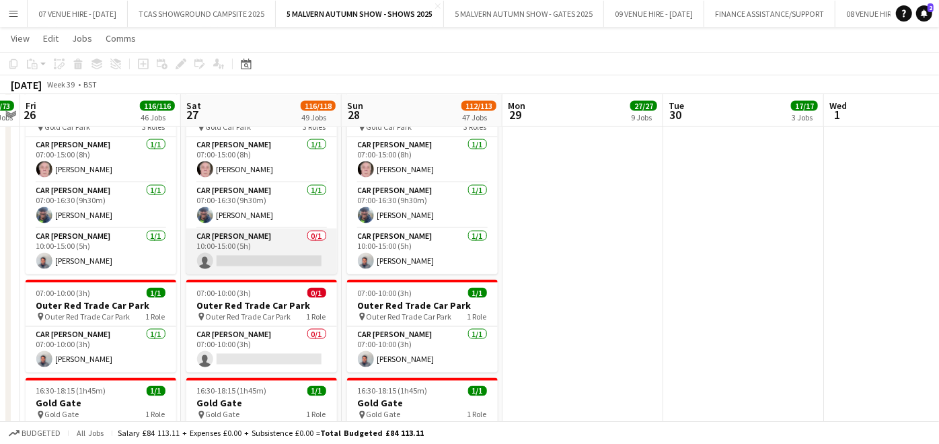
click at [279, 263] on app-card-role "Car [PERSON_NAME] 0/1 10:00-15:00 (5h) single-neutral-actions" at bounding box center [261, 252] width 151 height 46
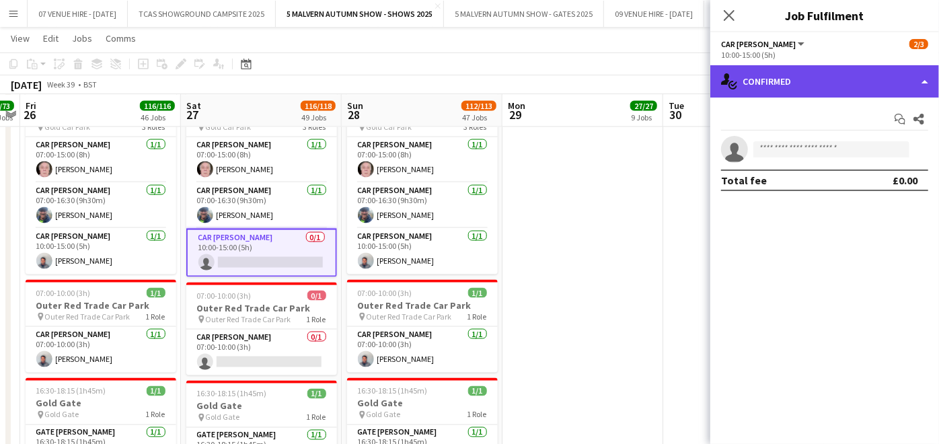
click at [803, 69] on div "single-neutral-actions-check-2 Confirmed" at bounding box center [824, 81] width 229 height 32
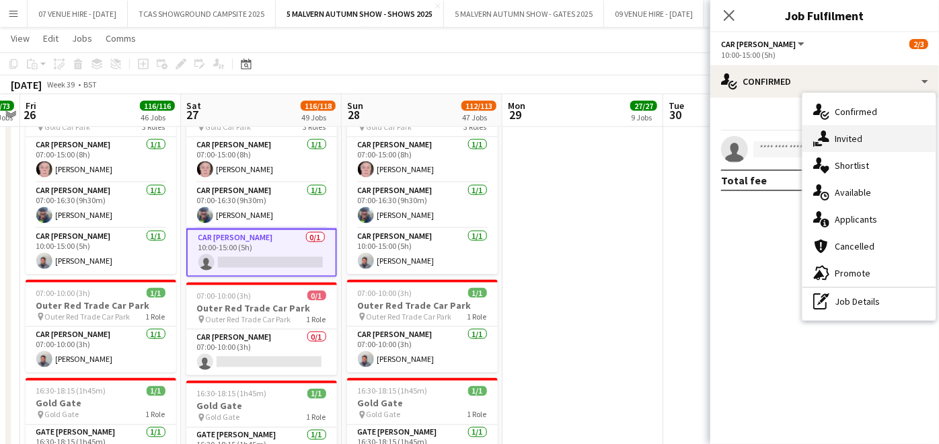
click at [832, 139] on div "single-neutral-actions-share-1 Invited" at bounding box center [868, 138] width 133 height 27
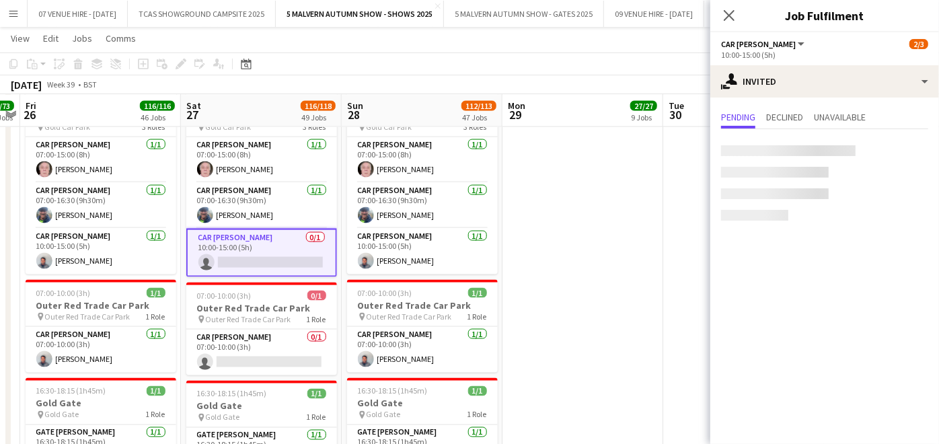
click at [611, 202] on app-date-cell at bounding box center [582, 299] width 161 height 428
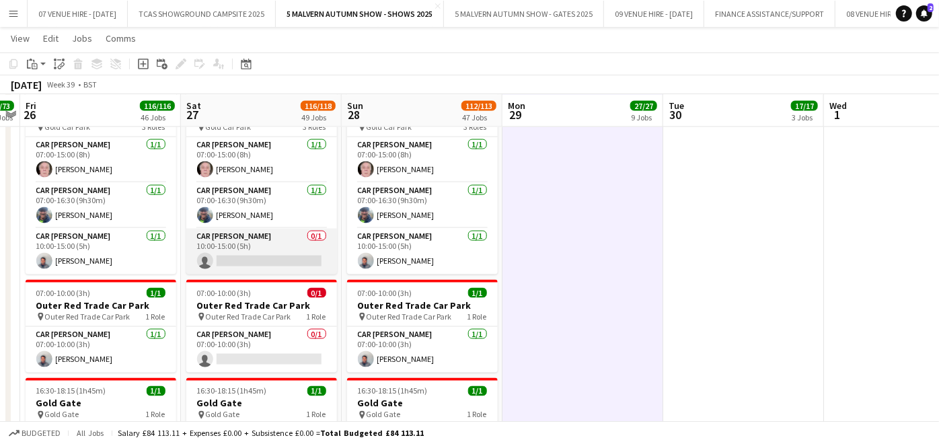
click at [294, 254] on app-card-role "Car [PERSON_NAME] 0/1 10:00-15:00 (5h) single-neutral-actions" at bounding box center [261, 252] width 151 height 46
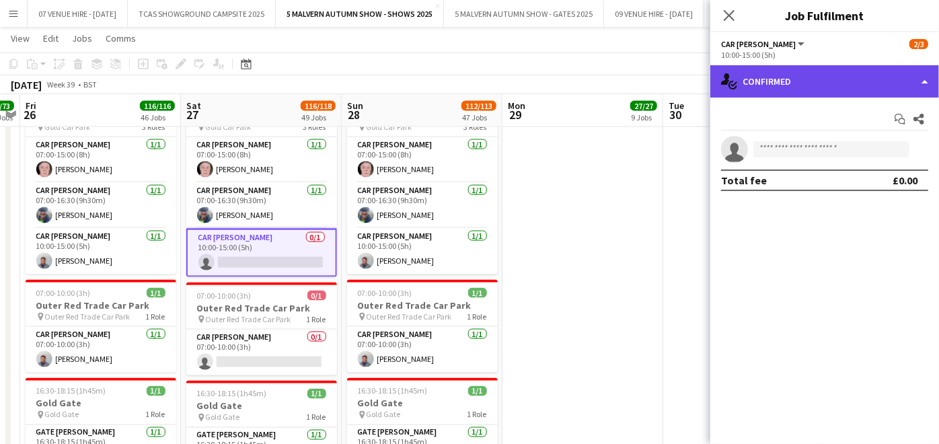
click at [753, 87] on div "single-neutral-actions-check-2 Confirmed" at bounding box center [824, 81] width 229 height 32
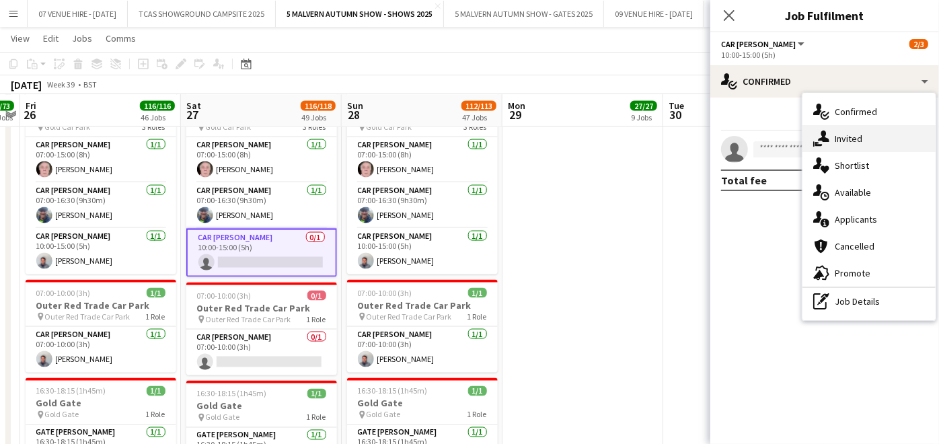
click at [842, 140] on div "single-neutral-actions-share-1 Invited" at bounding box center [868, 138] width 133 height 27
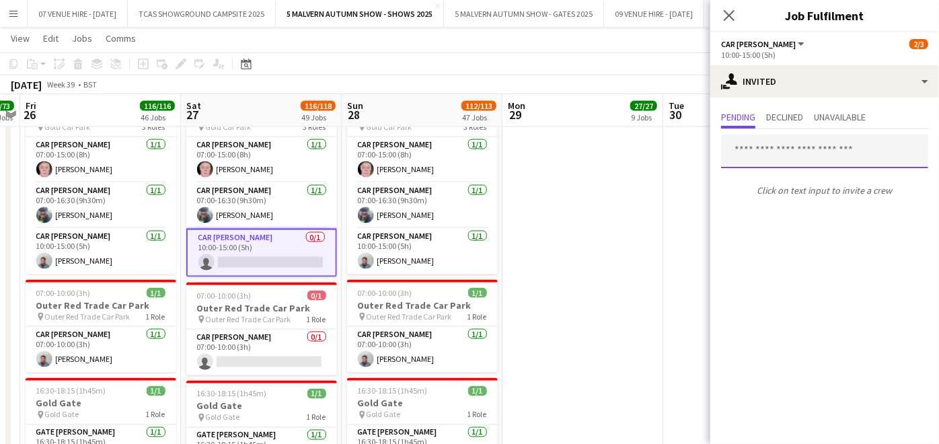
click at [765, 155] on input "text" at bounding box center [824, 151] width 207 height 34
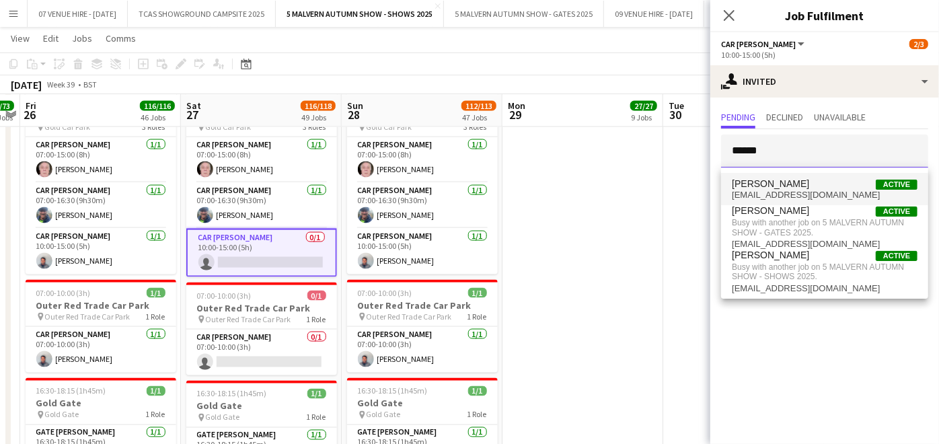
type input "******"
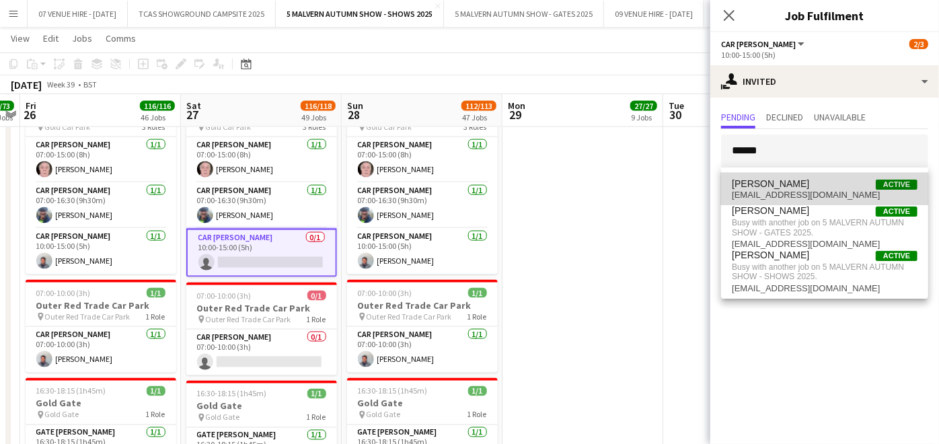
click at [765, 184] on span "[PERSON_NAME]" at bounding box center [770, 183] width 77 height 11
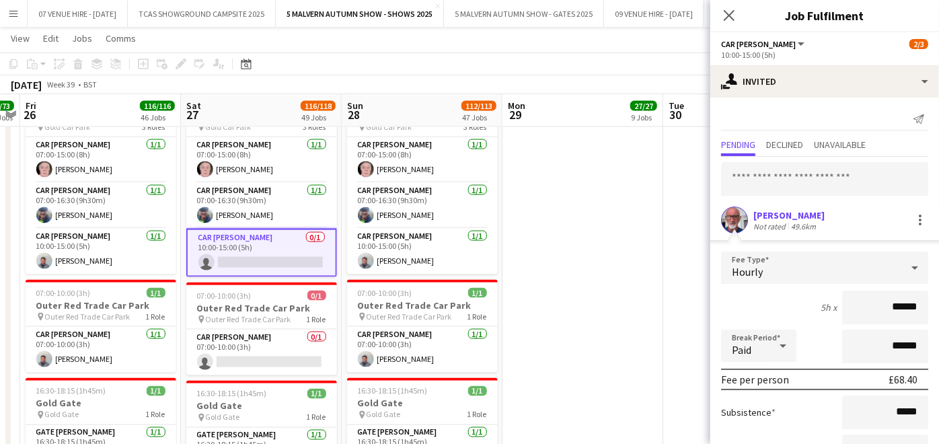
scroll to position [105, 0]
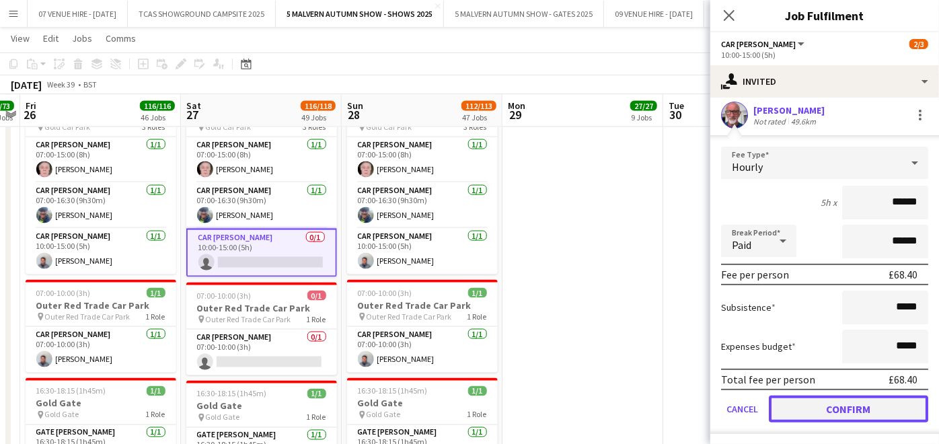
click at [861, 397] on button "Confirm" at bounding box center [848, 408] width 159 height 27
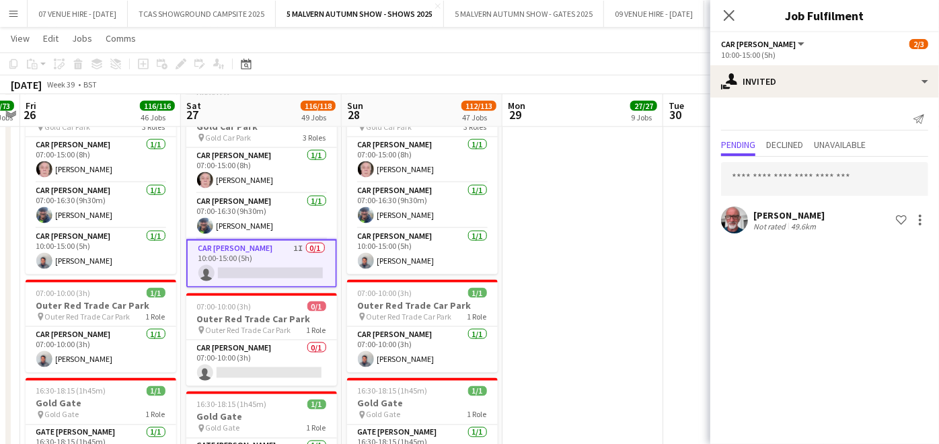
scroll to position [0, 0]
click at [303, 368] on app-card-role "Car [PERSON_NAME] 0/1 07:00-10:00 (3h) single-neutral-actions" at bounding box center [261, 363] width 151 height 46
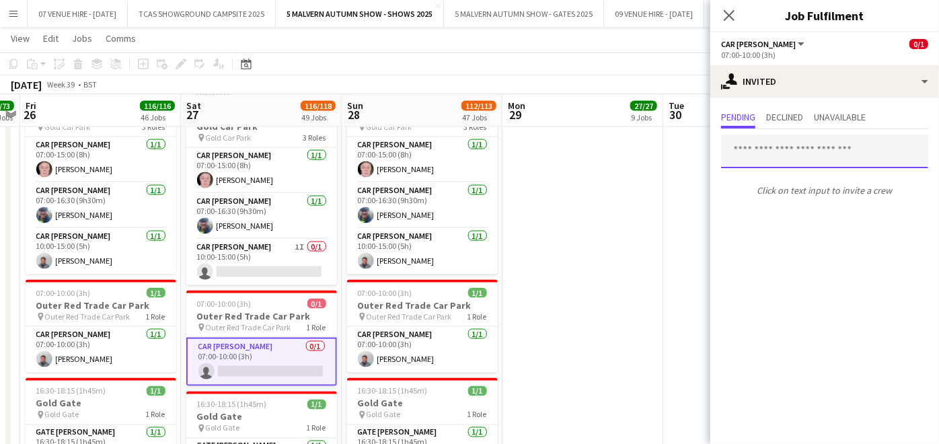
click at [770, 153] on input "text" at bounding box center [824, 151] width 207 height 34
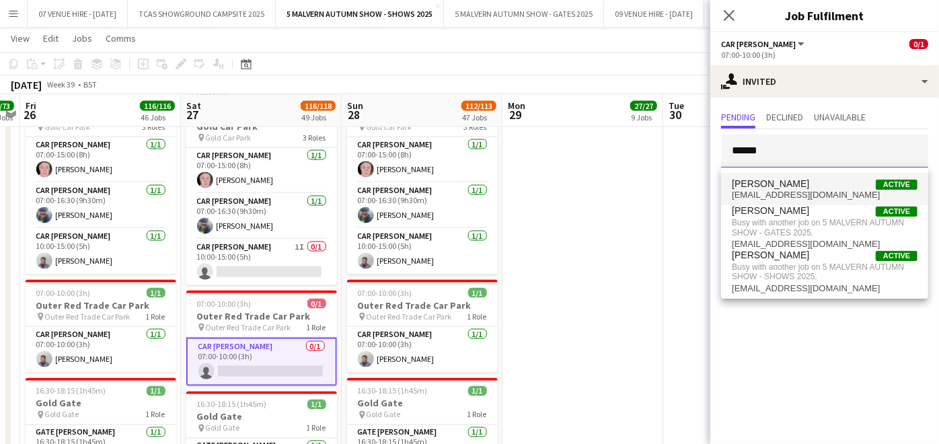
type input "******"
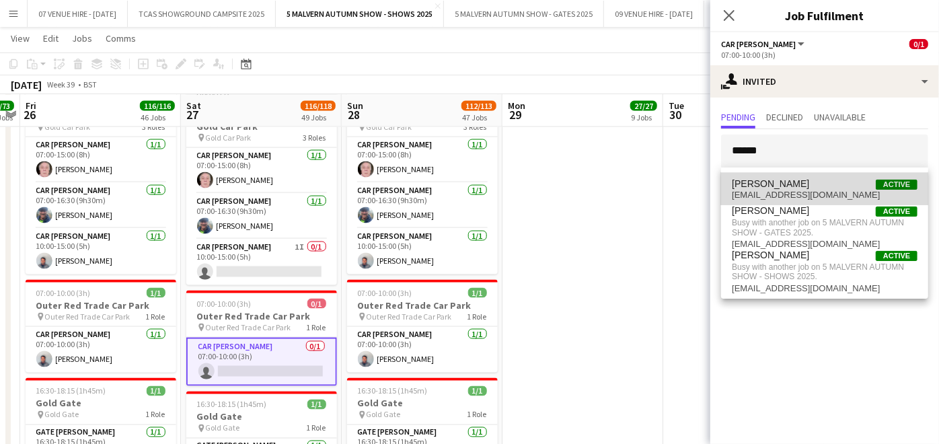
click at [767, 182] on span "[PERSON_NAME]" at bounding box center [770, 183] width 77 height 11
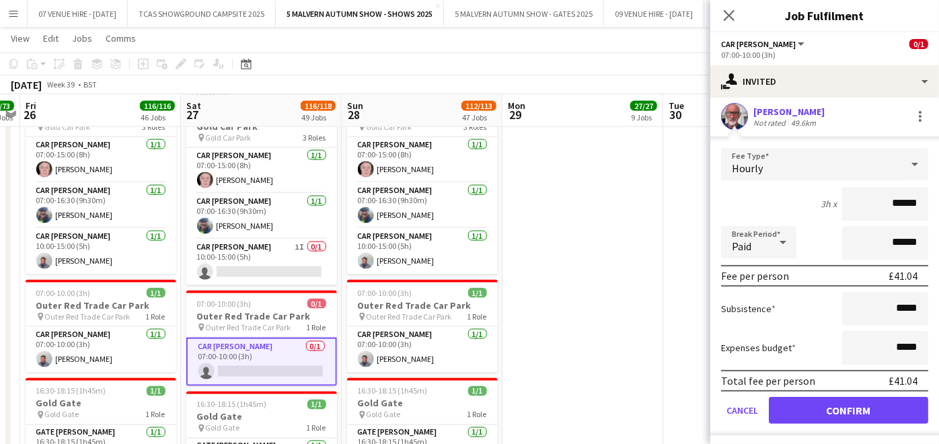
scroll to position [105, 0]
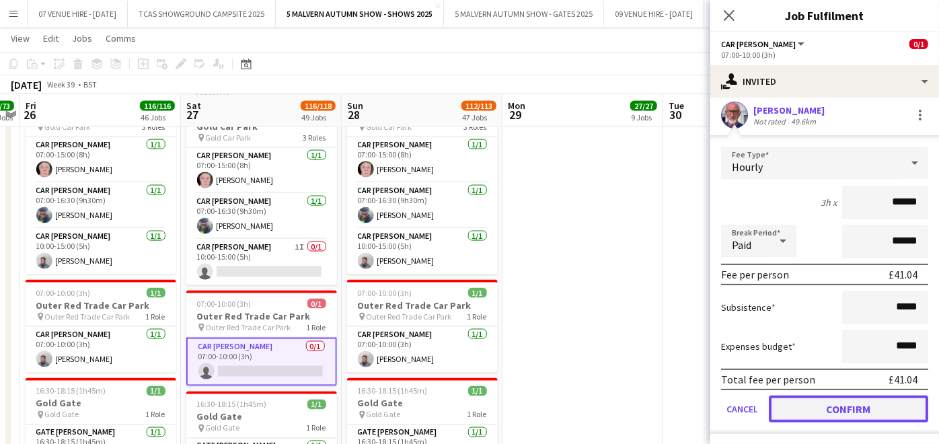
click at [867, 403] on button "Confirm" at bounding box center [848, 408] width 159 height 27
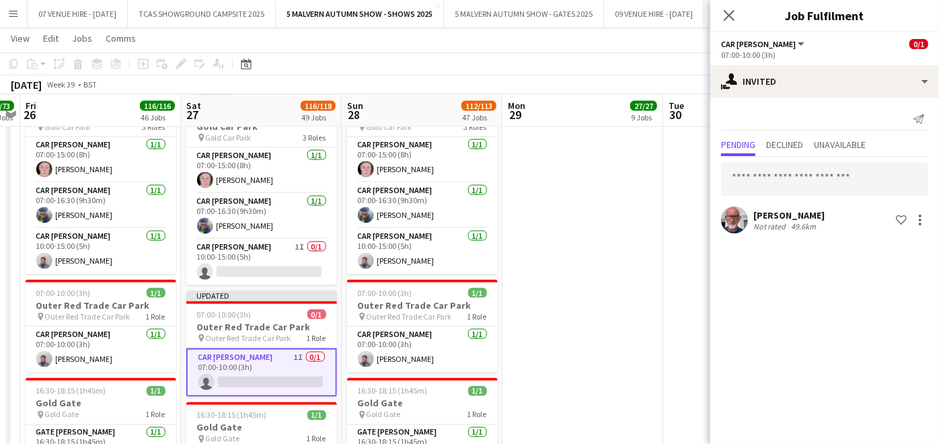
scroll to position [0, 0]
click at [630, 314] on app-date-cell at bounding box center [582, 299] width 161 height 428
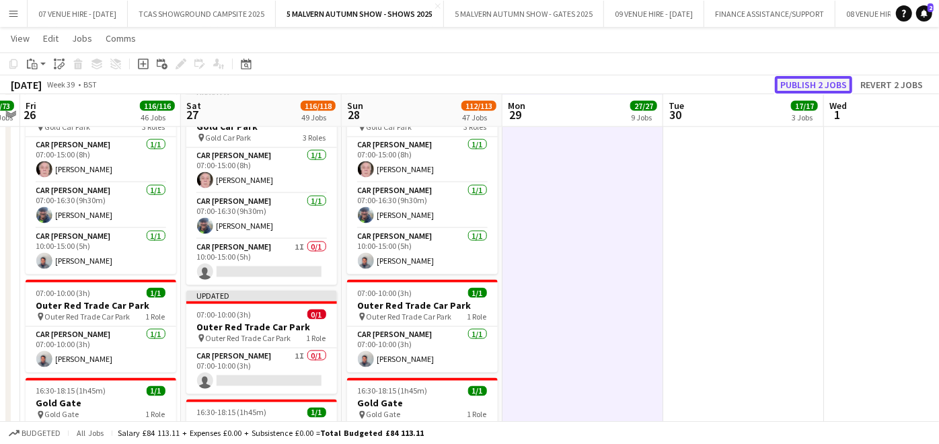
click at [831, 85] on button "Publish 2 jobs" at bounding box center [813, 84] width 77 height 17
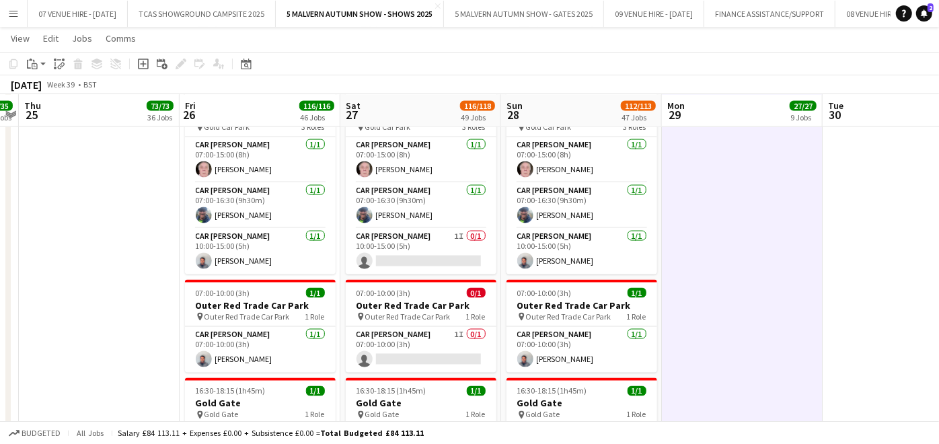
scroll to position [0, 286]
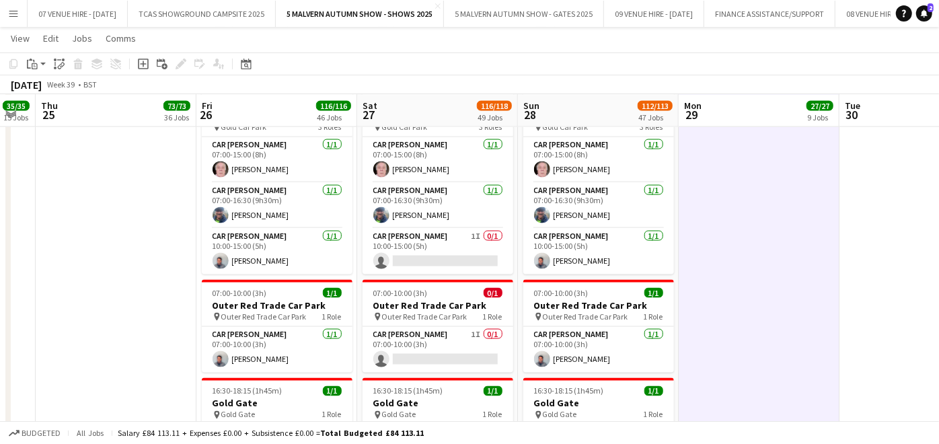
drag, startPoint x: 640, startPoint y: 273, endPoint x: 816, endPoint y: 258, distance: 176.9
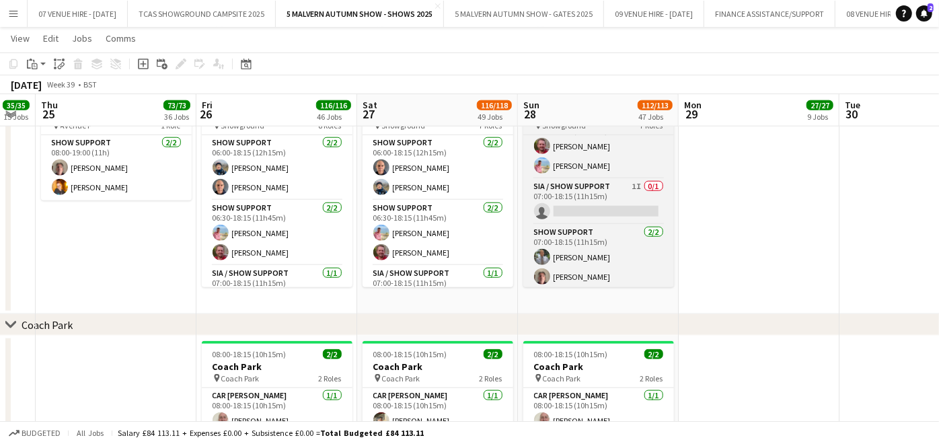
scroll to position [95, 0]
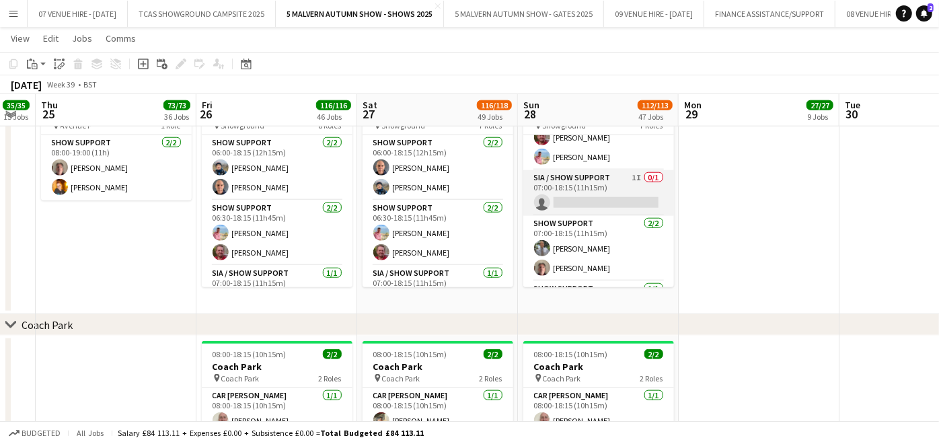
click at [599, 202] on app-card-role "SIA / Show Support 1I 0/1 07:00-18:15 (11h15m) single-neutral-actions" at bounding box center [598, 193] width 151 height 46
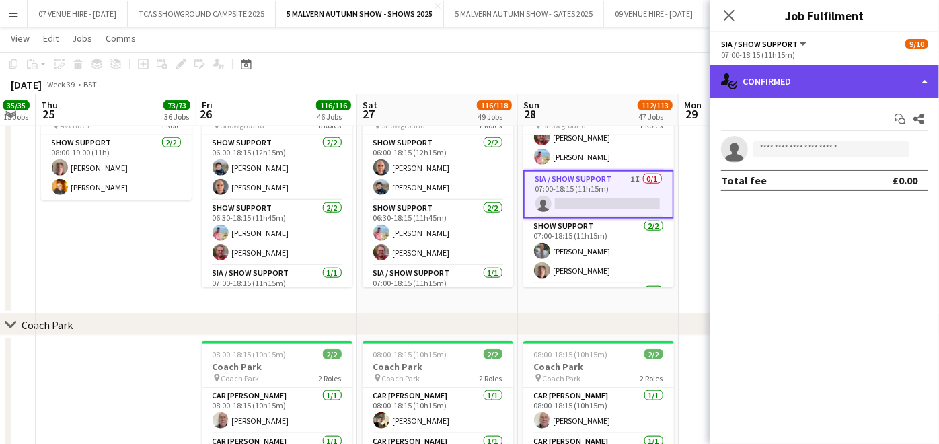
click at [794, 86] on div "single-neutral-actions-check-2 Confirmed" at bounding box center [824, 81] width 229 height 32
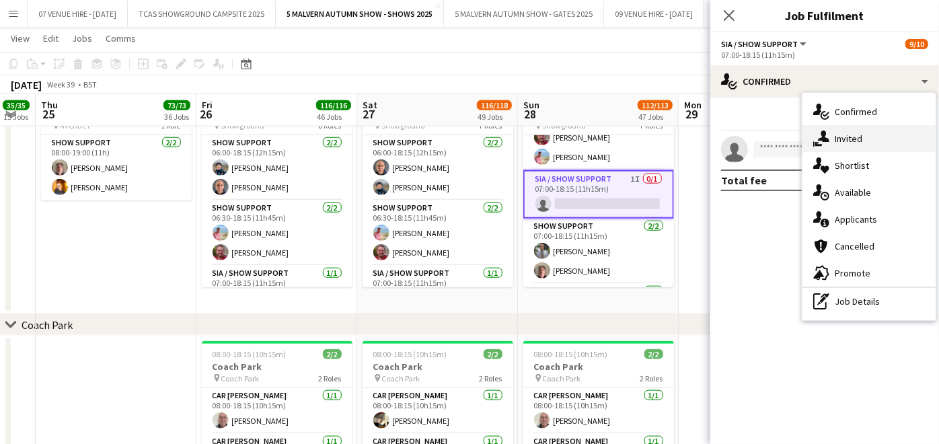
click at [843, 137] on div "single-neutral-actions-share-1 Invited" at bounding box center [868, 138] width 133 height 27
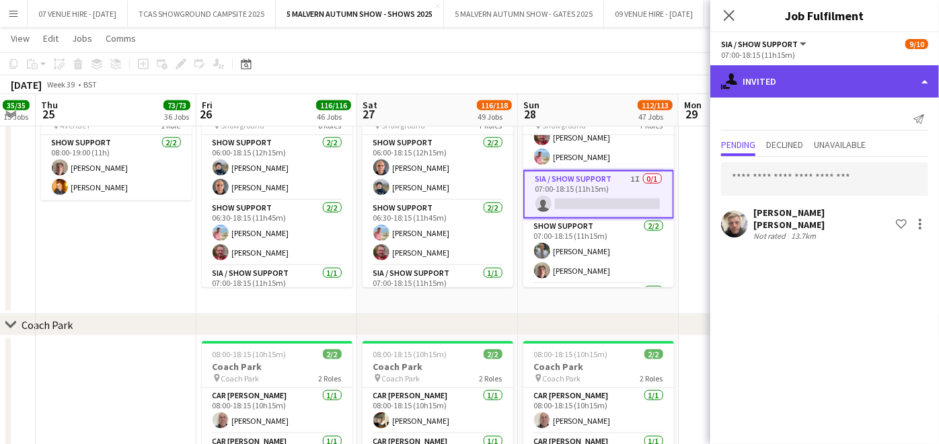
click at [828, 88] on div "single-neutral-actions-share-1 Invited" at bounding box center [824, 81] width 229 height 32
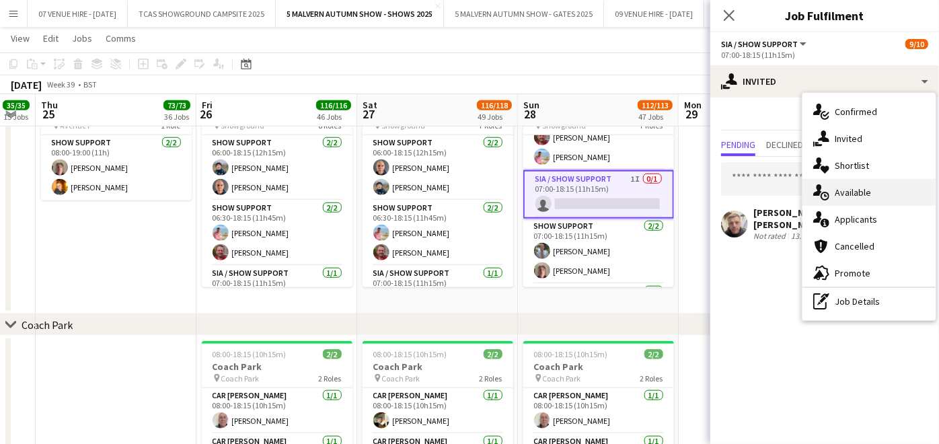
click at [845, 198] on div "single-neutral-actions-upload Available" at bounding box center [868, 192] width 133 height 27
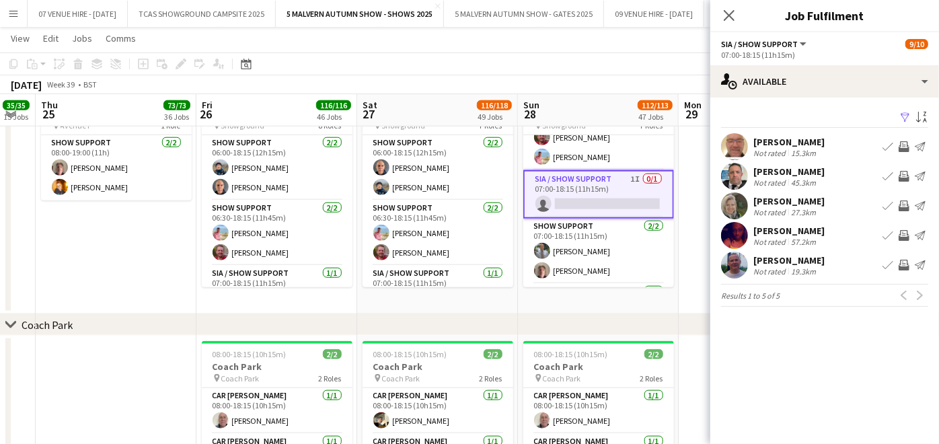
click at [163, 260] on app-date-cell "08:00-19:00 (11h) 2/2 Show Support pin Avenue F 1 Role Show Support [DATE] 08:0…" at bounding box center [116, 198] width 161 height 231
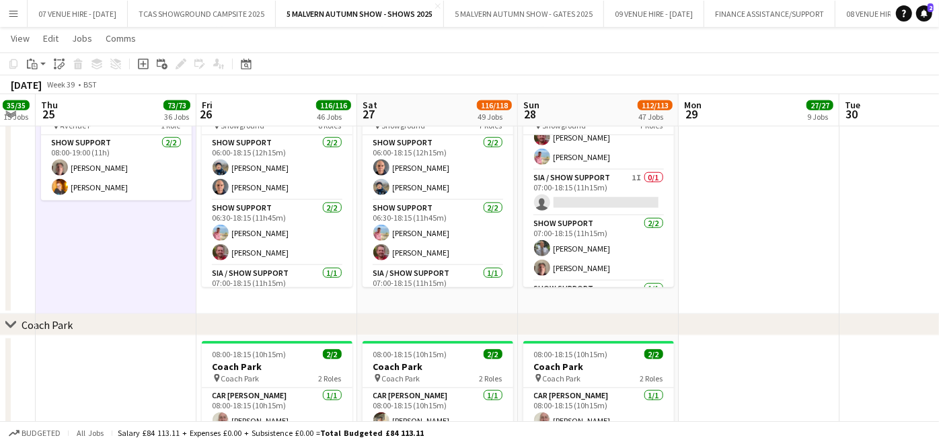
drag, startPoint x: 126, startPoint y: 165, endPoint x: 539, endPoint y: 211, distance: 415.5
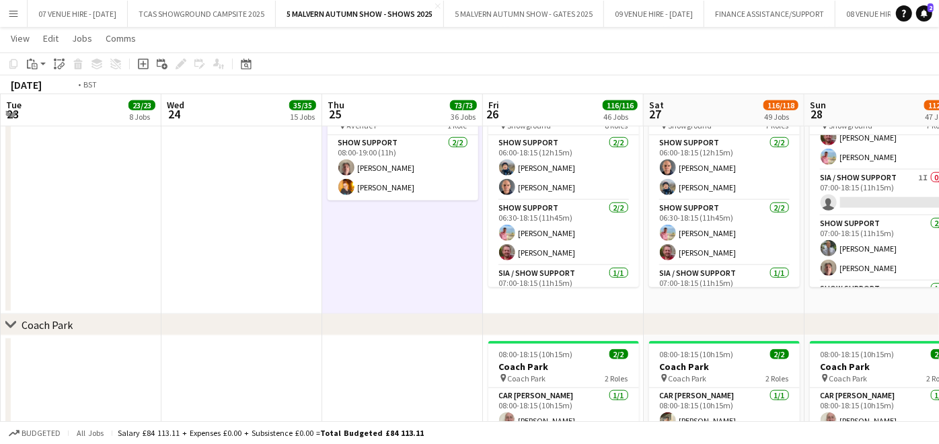
drag, startPoint x: 230, startPoint y: 223, endPoint x: 578, endPoint y: 233, distance: 348.5
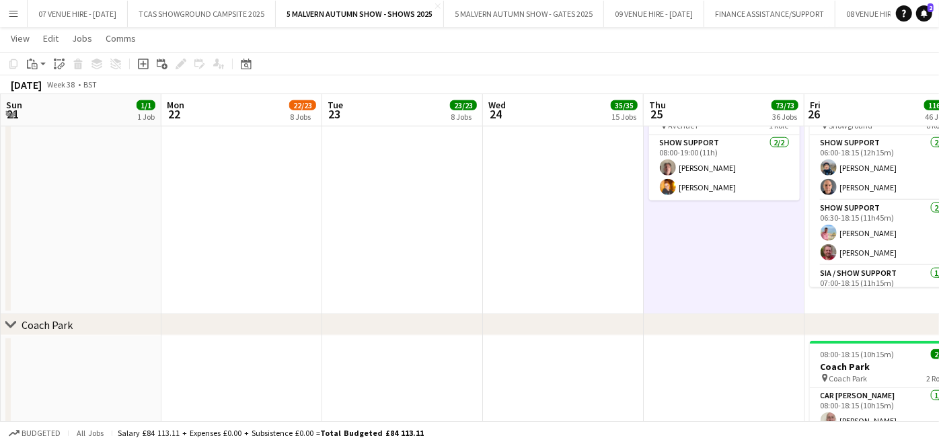
scroll to position [0, 294]
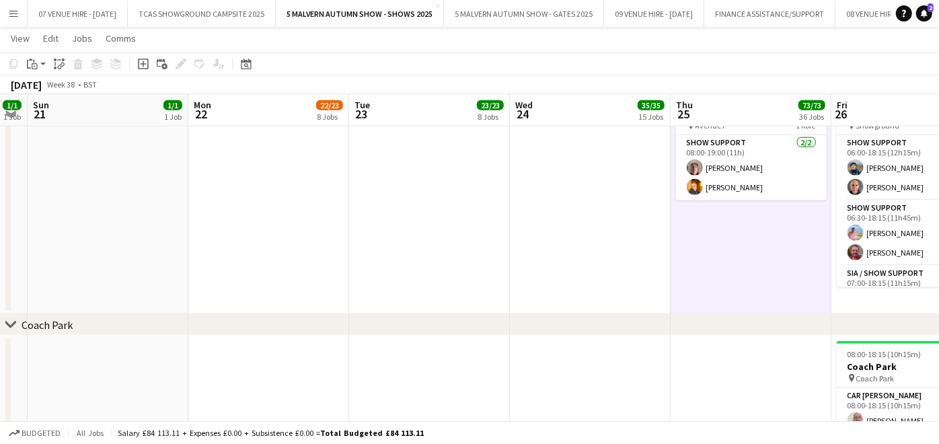
drag, startPoint x: 226, startPoint y: 217, endPoint x: 577, endPoint y: 214, distance: 351.0
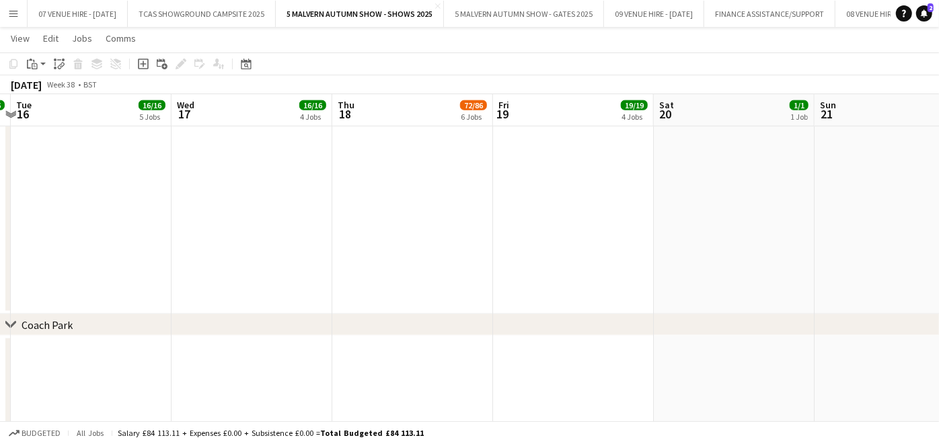
drag, startPoint x: 208, startPoint y: 203, endPoint x: 589, endPoint y: 211, distance: 381.4
drag, startPoint x: 261, startPoint y: 221, endPoint x: 581, endPoint y: 242, distance: 320.8
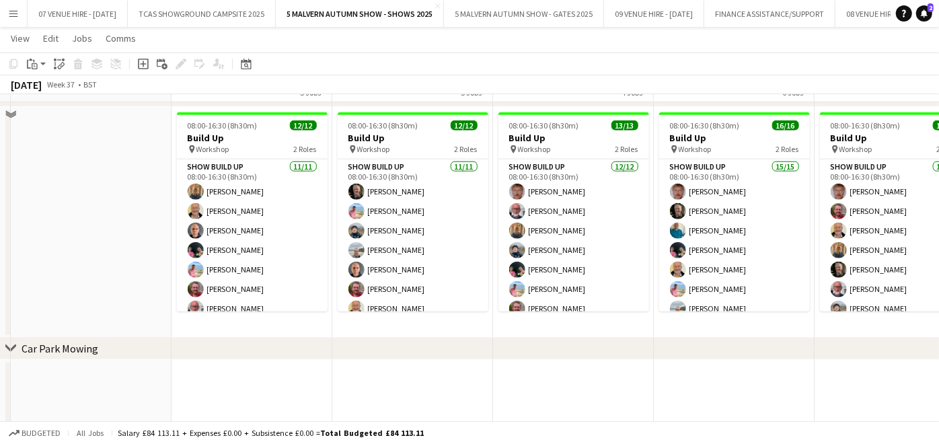
scroll to position [889, 0]
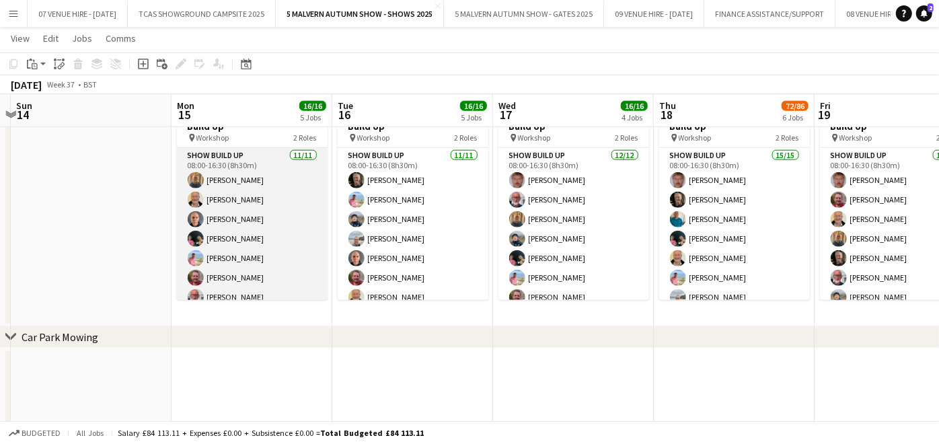
click at [267, 229] on app-card-role "Show Build Up [DATE] 08:00-16:30 (8h30m) [PERSON_NAME] [PERSON_NAME] [PERSON_NA…" at bounding box center [252, 268] width 151 height 241
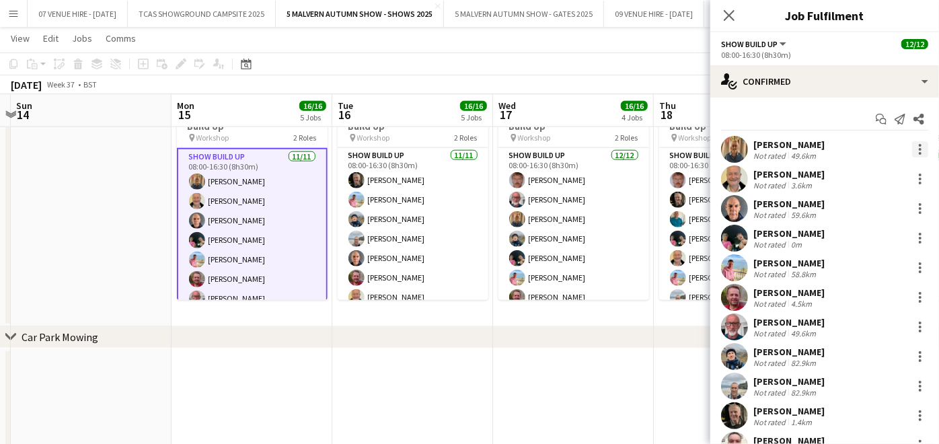
click at [912, 149] on div at bounding box center [920, 149] width 16 height 16
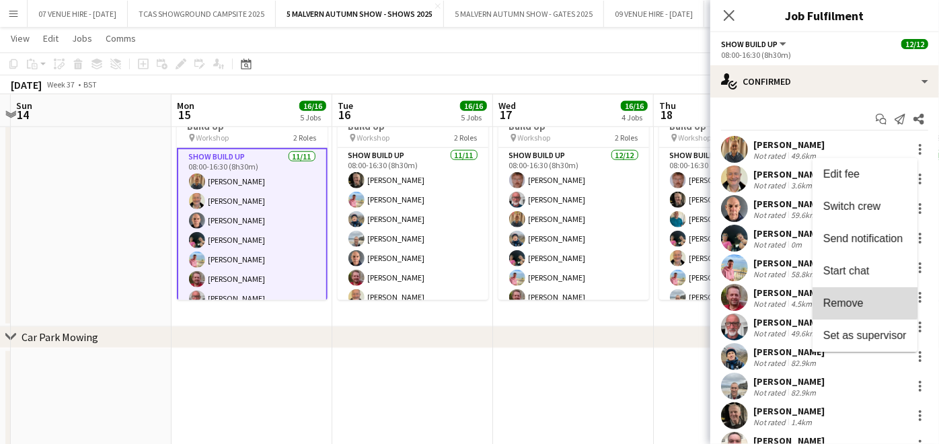
click at [845, 298] on span "Remove" at bounding box center [843, 302] width 40 height 11
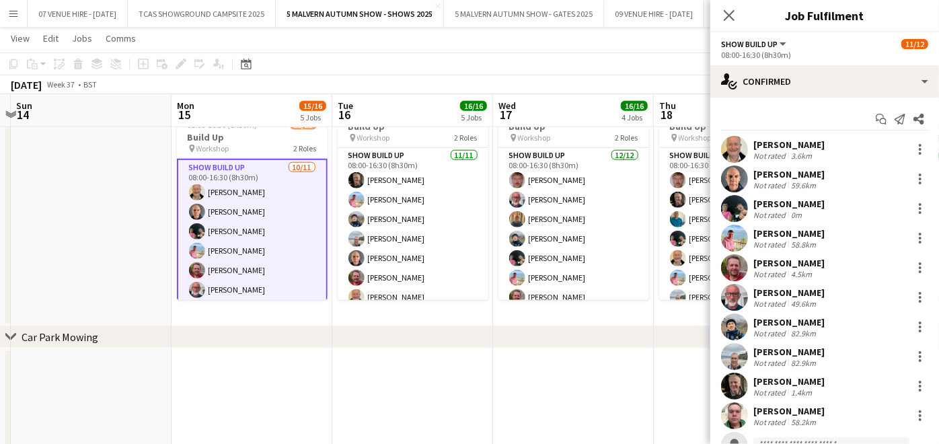
click at [552, 395] on app-date-cell at bounding box center [573, 411] width 161 height 126
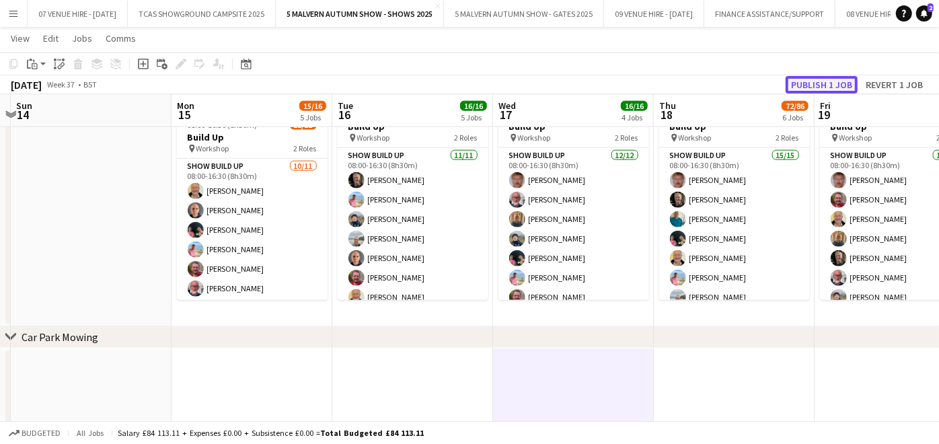
click at [826, 84] on button "Publish 1 job" at bounding box center [821, 84] width 72 height 17
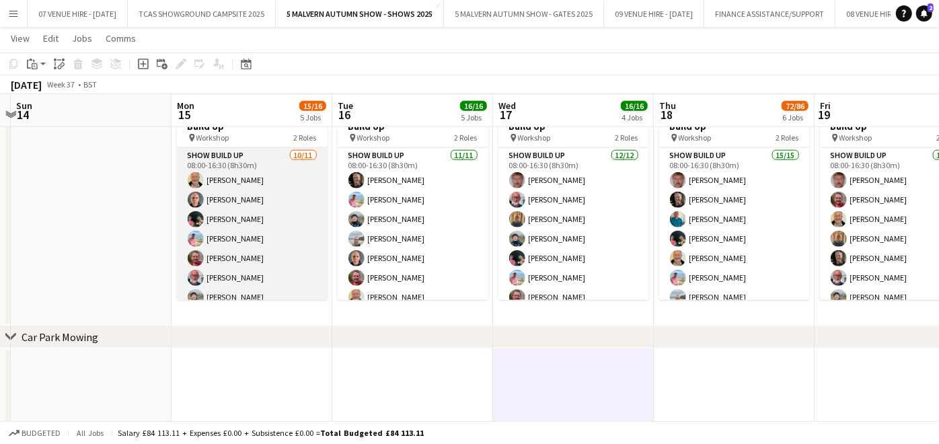
click at [267, 229] on app-card-role "Show Build Up [DATE] 08:00-16:30 (8h30m) [PERSON_NAME] [PERSON_NAME] [PERSON_NA…" at bounding box center [252, 268] width 151 height 241
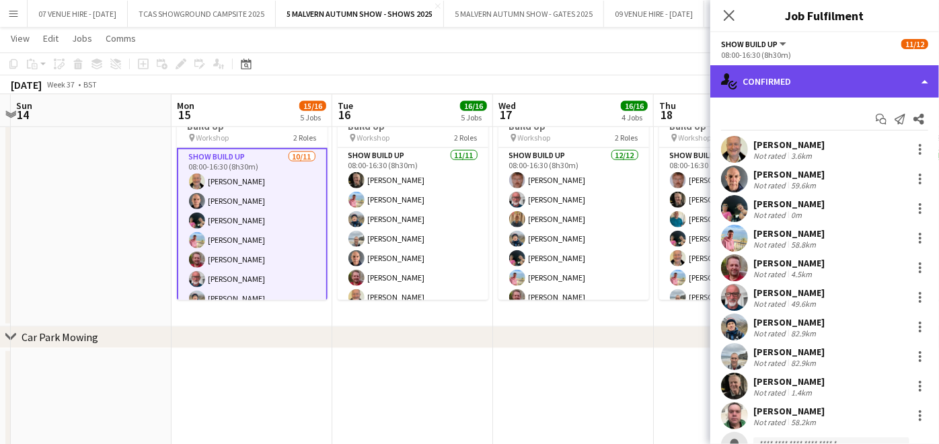
click at [780, 88] on div "single-neutral-actions-check-2 Confirmed" at bounding box center [824, 81] width 229 height 32
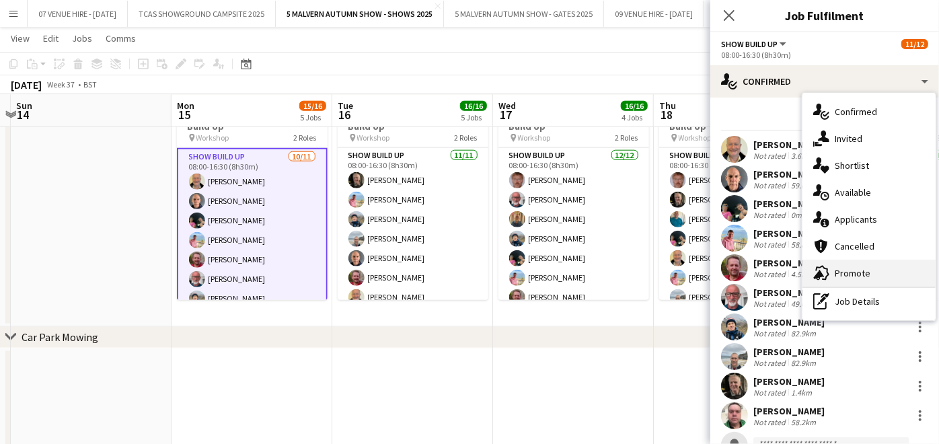
click at [843, 272] on div "advertising-megaphone Promote" at bounding box center [868, 273] width 133 height 27
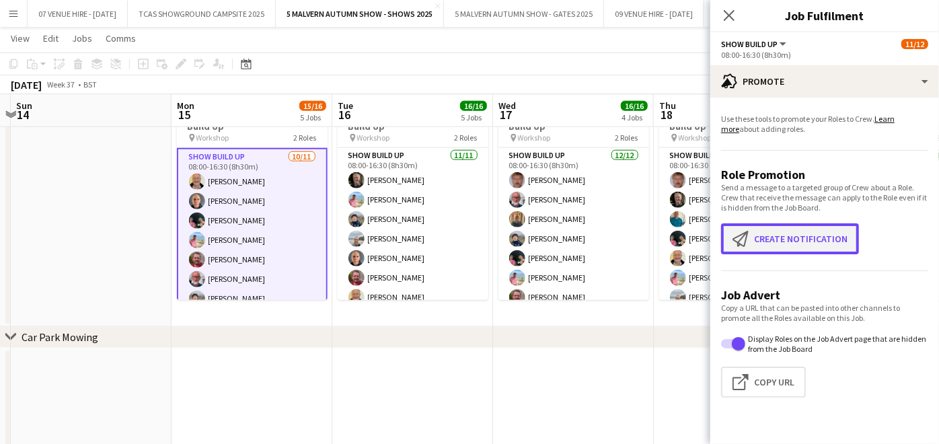
click at [822, 243] on button "Create notification Create notification" at bounding box center [790, 238] width 138 height 31
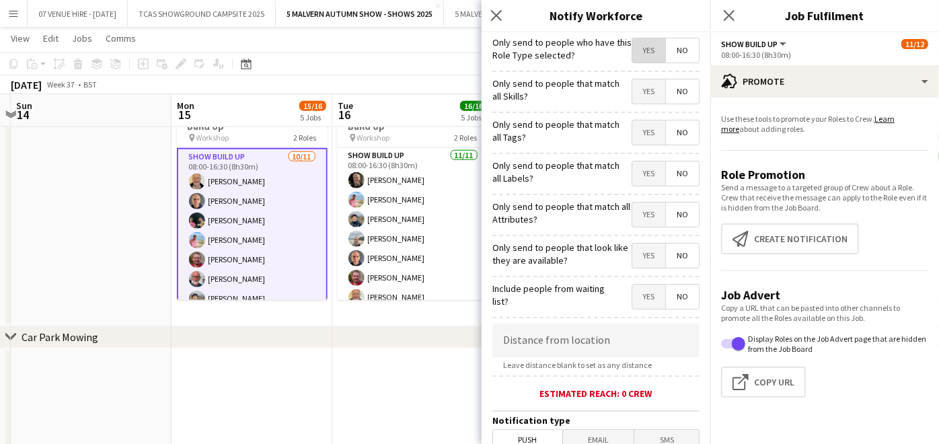
click at [646, 54] on span "Yes" at bounding box center [648, 50] width 33 height 24
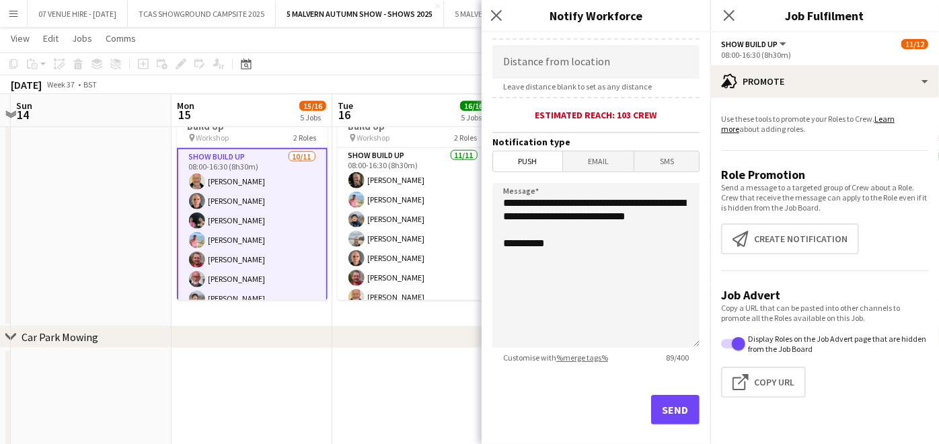
scroll to position [290, 0]
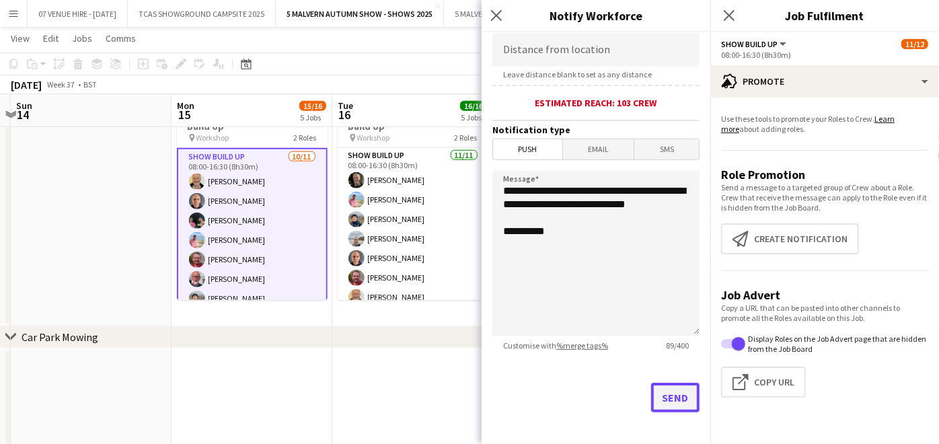
click at [672, 391] on button "Send" at bounding box center [675, 398] width 48 height 30
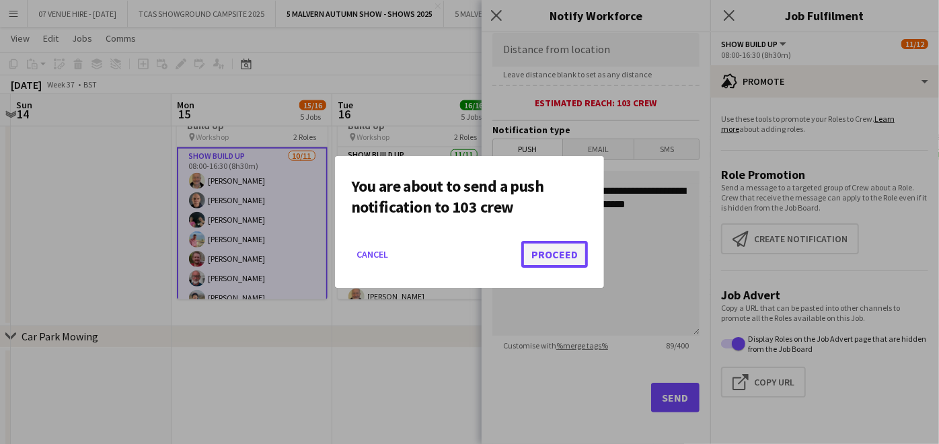
click at [553, 257] on button "Proceed" at bounding box center [554, 254] width 67 height 27
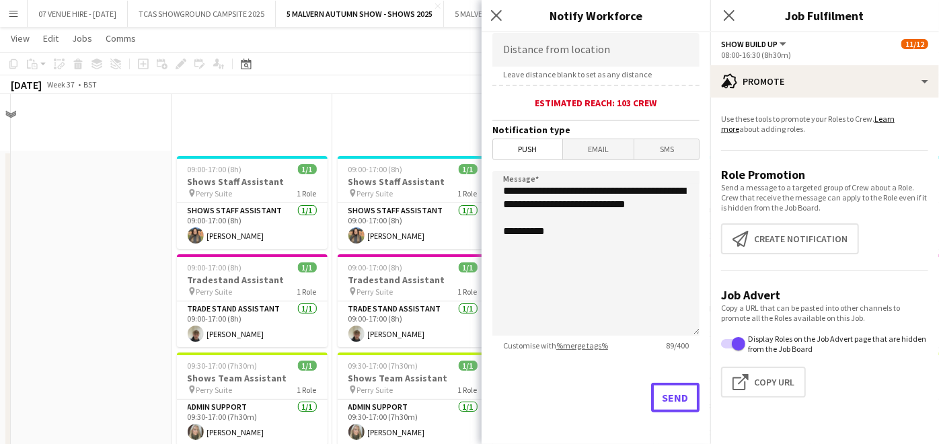
scroll to position [889, 0]
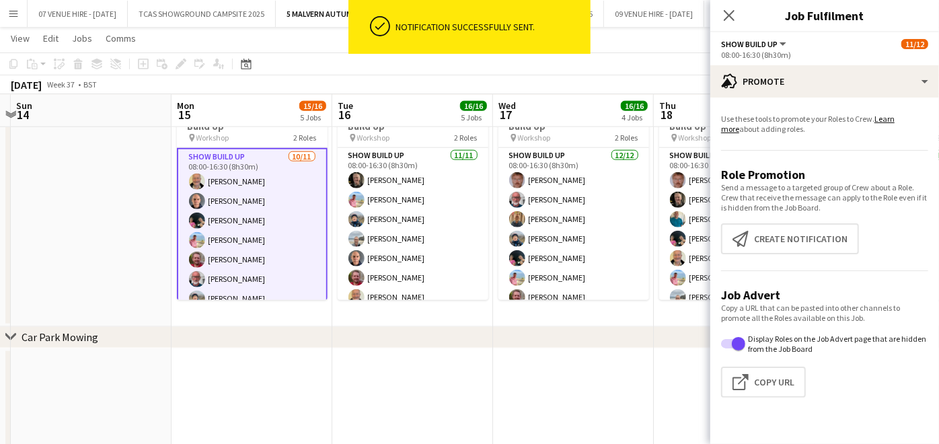
click at [541, 375] on app-date-cell at bounding box center [573, 411] width 161 height 126
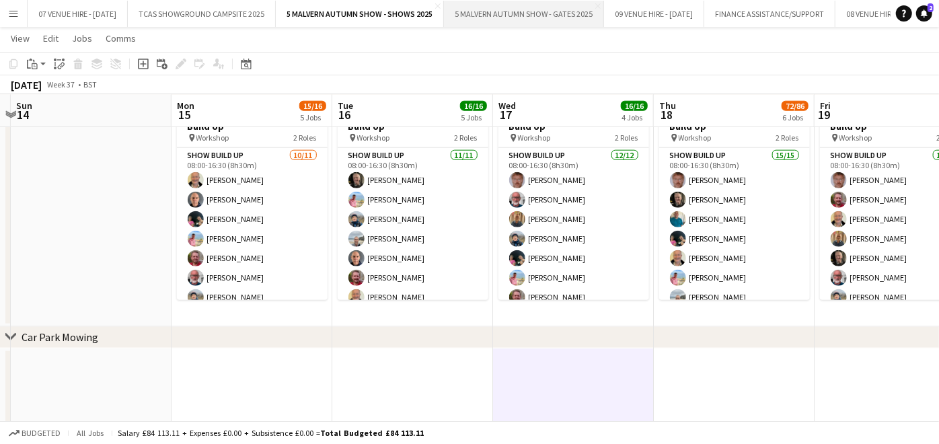
click at [543, 21] on button "5 MALVERN AUTUMN SHOW - GATES 2025 Close" at bounding box center [524, 14] width 160 height 26
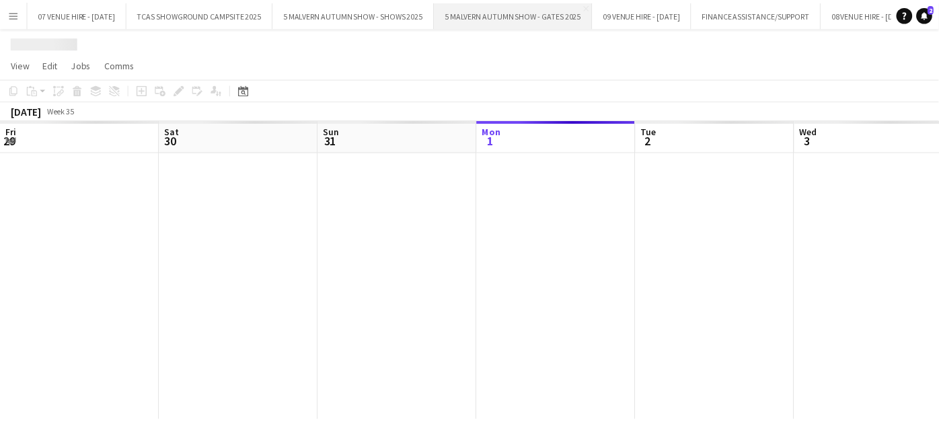
scroll to position [0, 321]
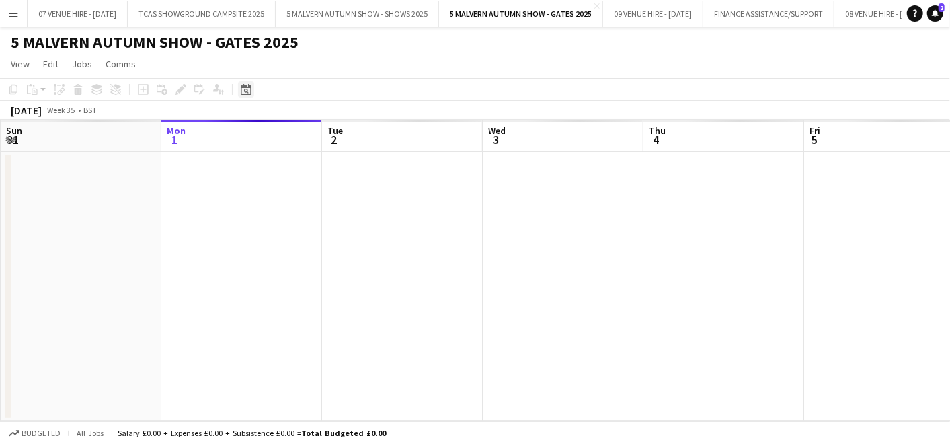
click at [245, 93] on icon "Date picker" at bounding box center [246, 89] width 11 height 11
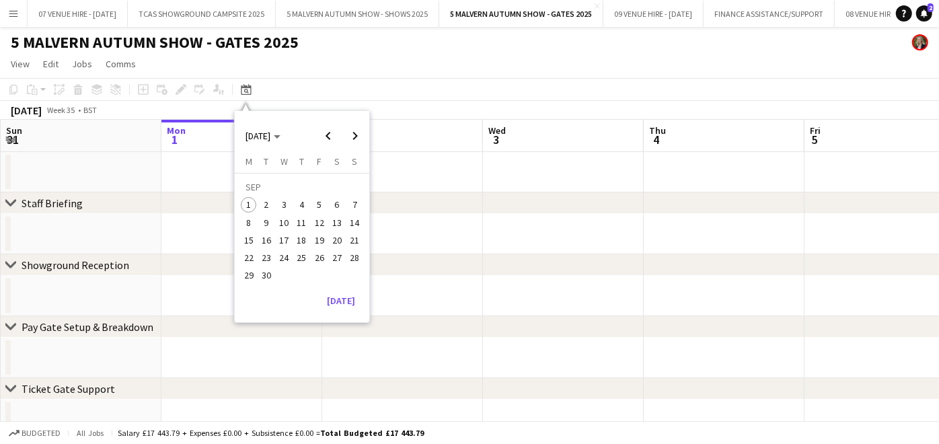
click at [357, 259] on span "28" at bounding box center [355, 257] width 16 height 16
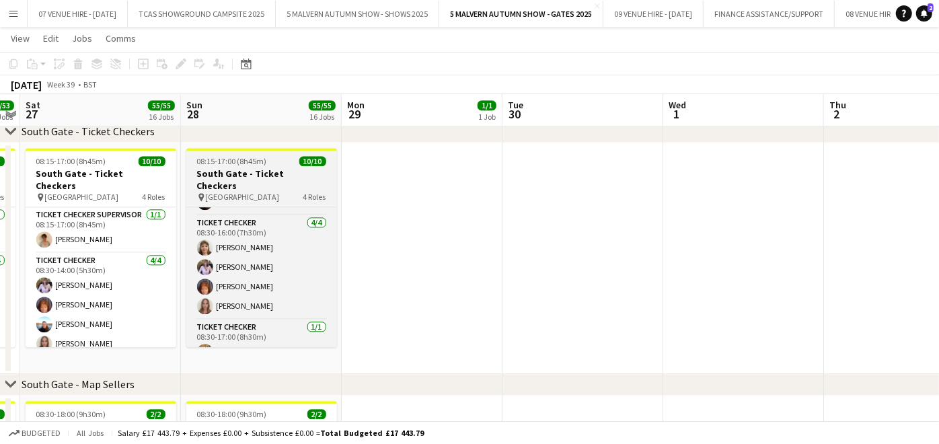
scroll to position [147, 0]
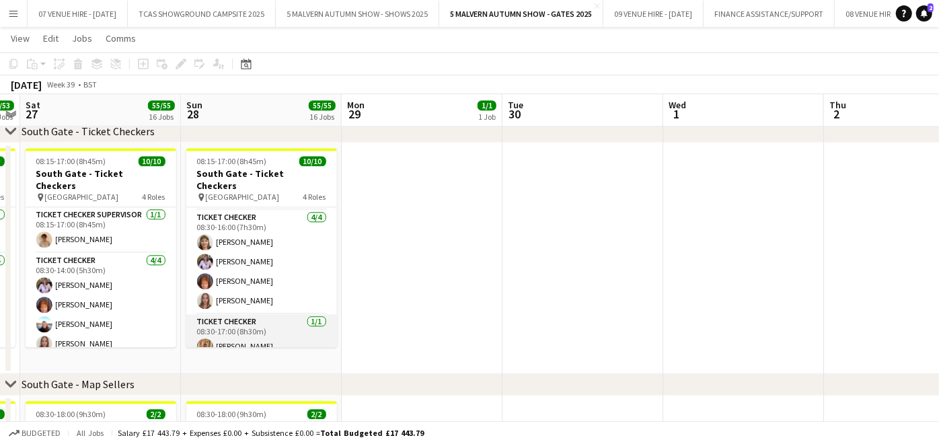
click at [270, 338] on app-card-role "Ticket Checker [DATE] 08:30-17:00 (8h30m) [PERSON_NAME]" at bounding box center [261, 337] width 151 height 46
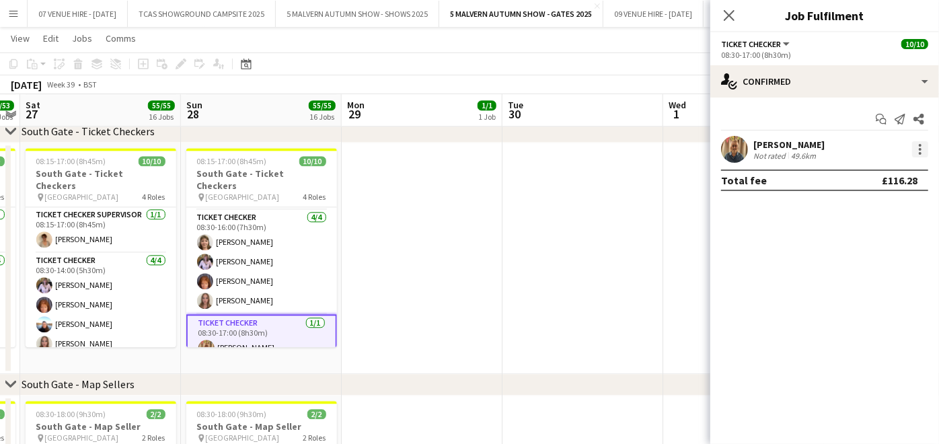
click at [916, 148] on div at bounding box center [920, 149] width 16 height 16
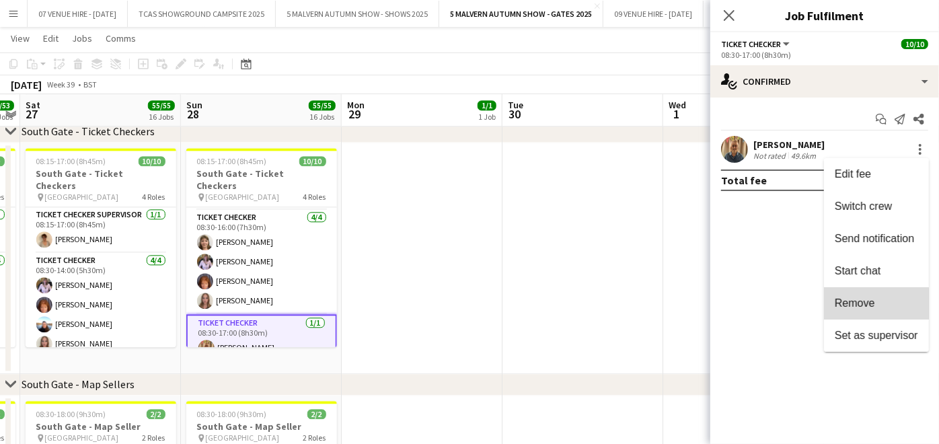
click at [871, 305] on span "Remove" at bounding box center [854, 302] width 40 height 11
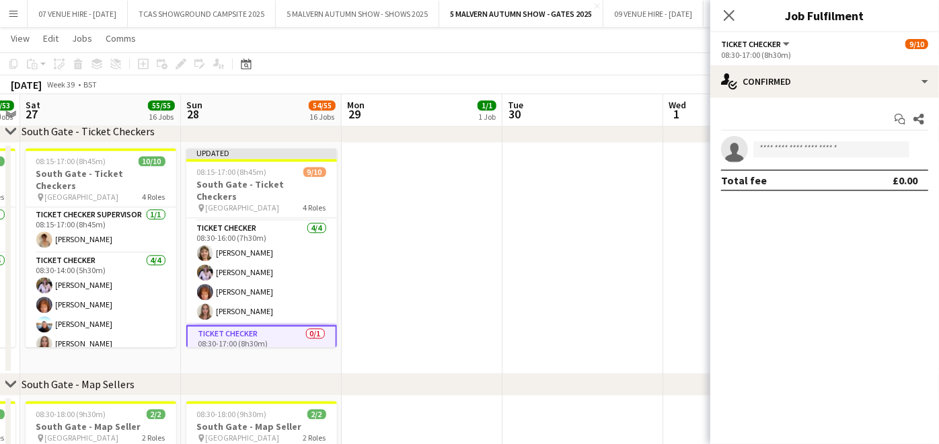
click at [641, 272] on app-date-cell at bounding box center [582, 258] width 161 height 231
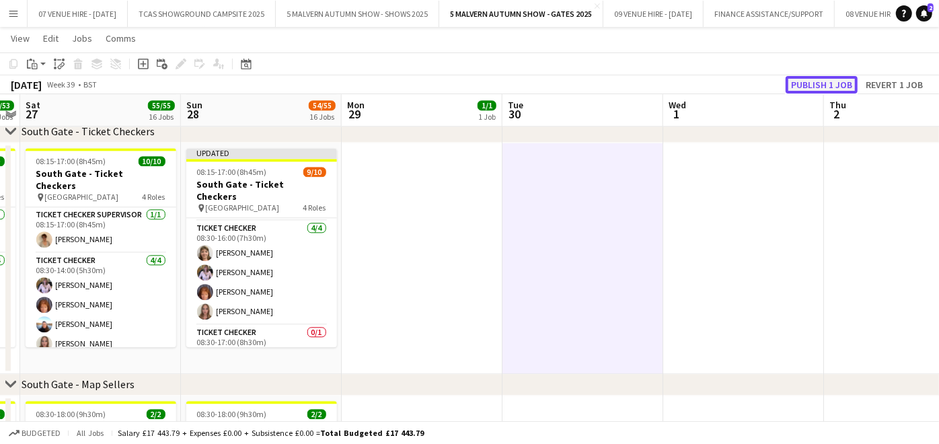
click at [839, 87] on button "Publish 1 job" at bounding box center [821, 84] width 72 height 17
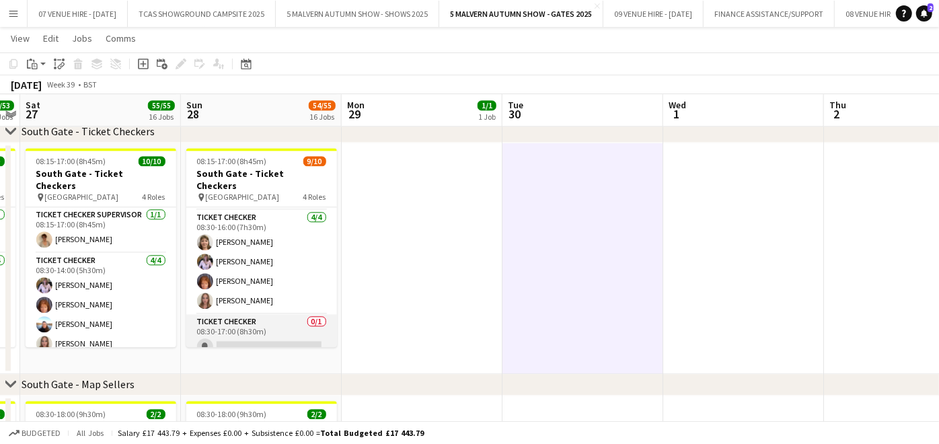
scroll to position [0, 461]
click at [274, 329] on app-card-role "Ticket Checker 0/1 08:30-17:00 (8h30m) single-neutral-actions" at bounding box center [262, 337] width 151 height 46
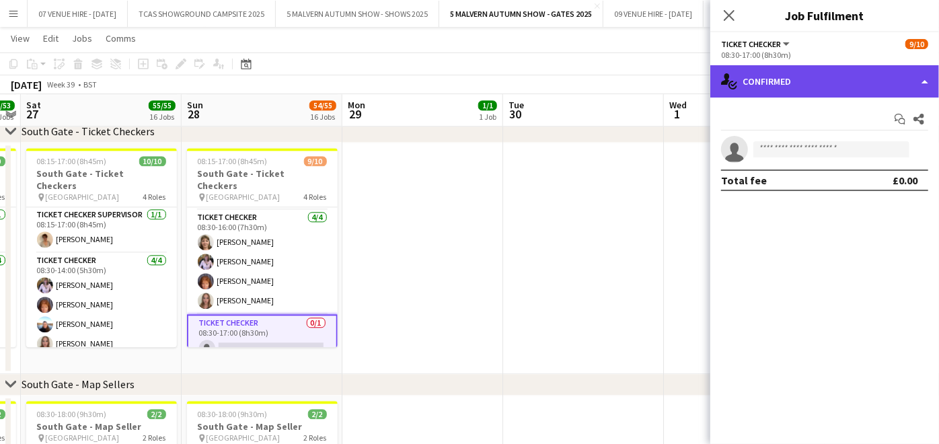
click at [779, 75] on div "single-neutral-actions-check-2 Confirmed" at bounding box center [824, 81] width 229 height 32
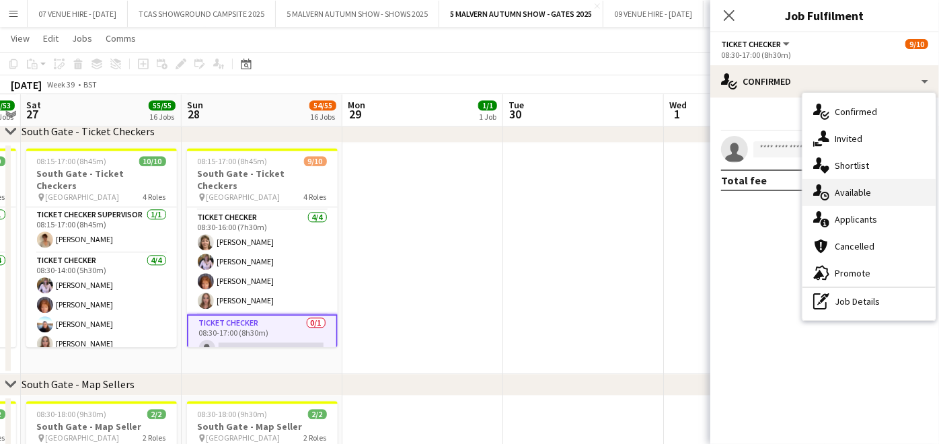
click at [844, 200] on div "single-neutral-actions-upload Available" at bounding box center [868, 192] width 133 height 27
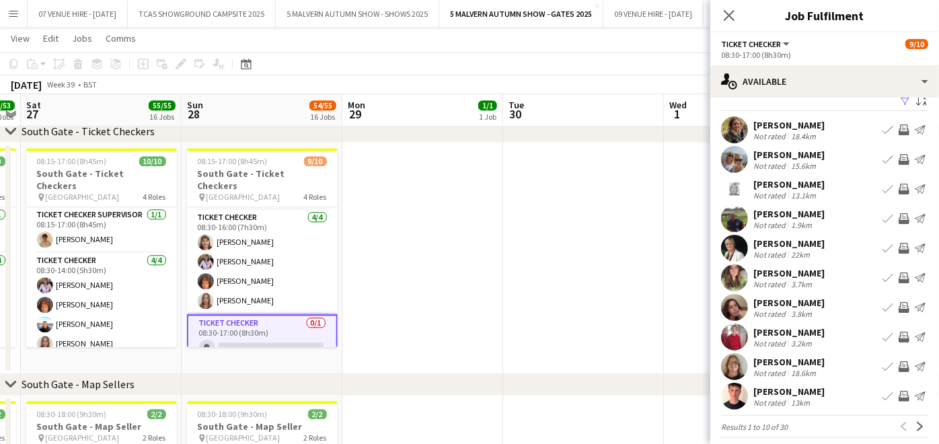
scroll to position [26, 0]
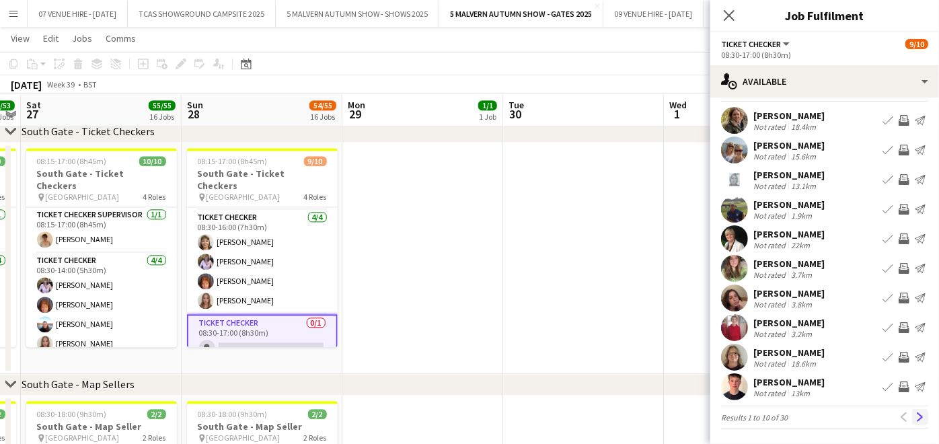
click at [915, 417] on app-icon "Next" at bounding box center [919, 416] width 9 height 9
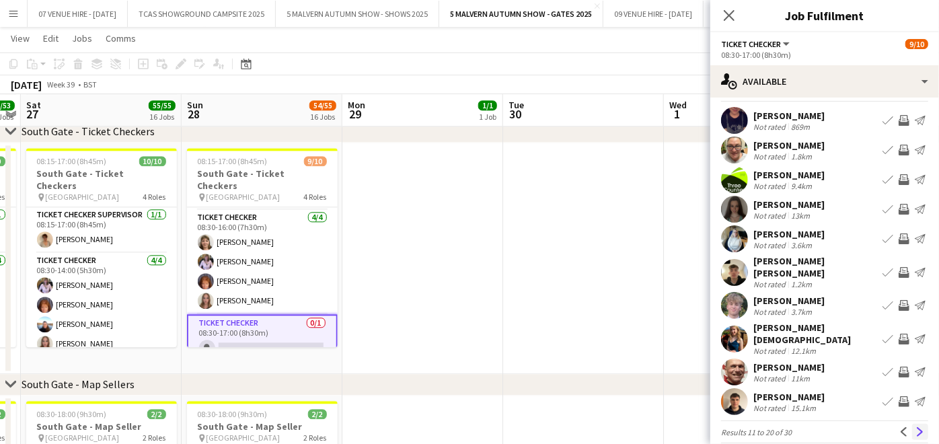
click at [915, 427] on app-icon "Next" at bounding box center [919, 431] width 9 height 9
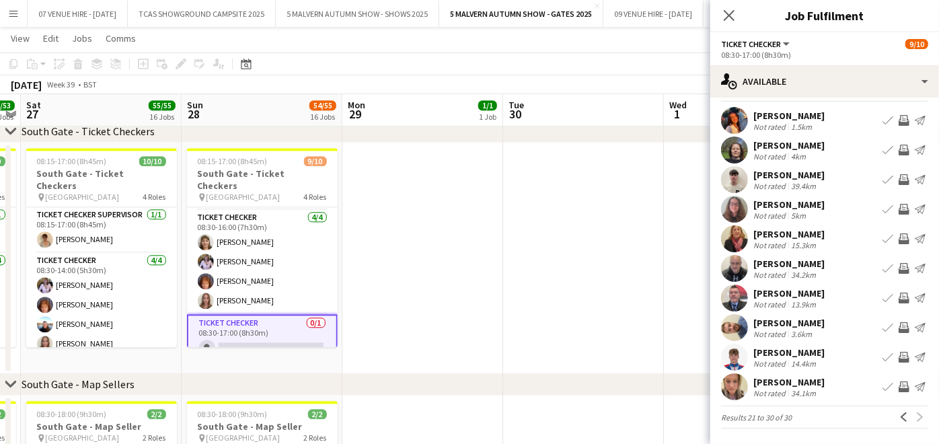
click at [624, 321] on app-date-cell at bounding box center [583, 258] width 161 height 231
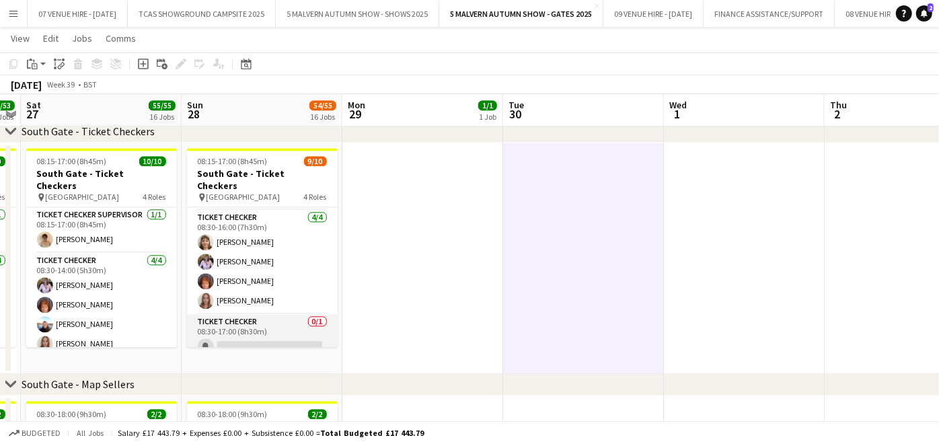
click at [297, 332] on app-card-role "Ticket Checker 0/1 08:30-17:00 (8h30m) single-neutral-actions" at bounding box center [262, 337] width 151 height 46
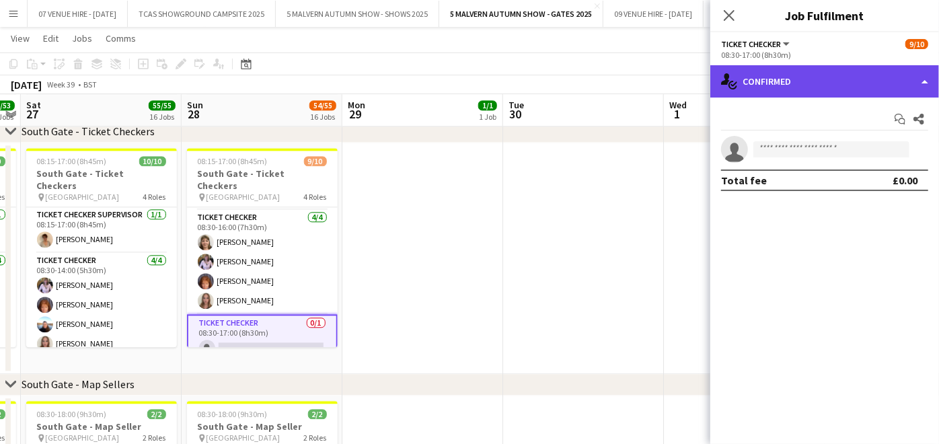
click at [802, 73] on div "single-neutral-actions-check-2 Confirmed" at bounding box center [824, 81] width 229 height 32
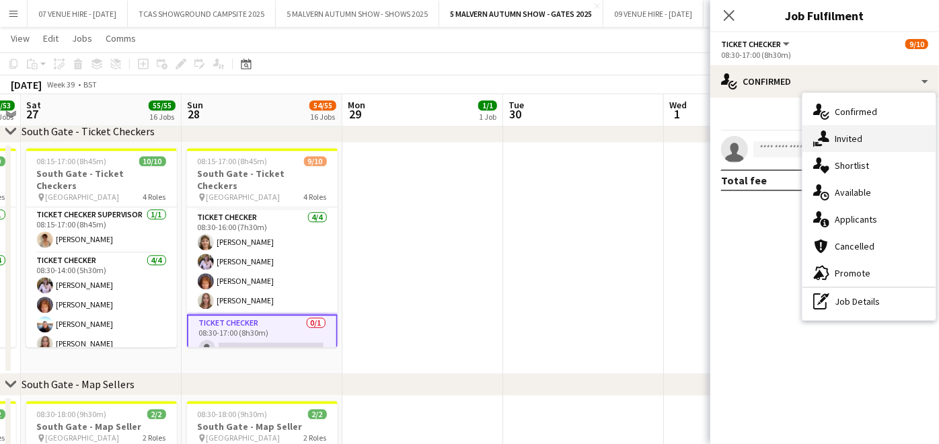
click at [835, 136] on div "single-neutral-actions-share-1 Invited" at bounding box center [868, 138] width 133 height 27
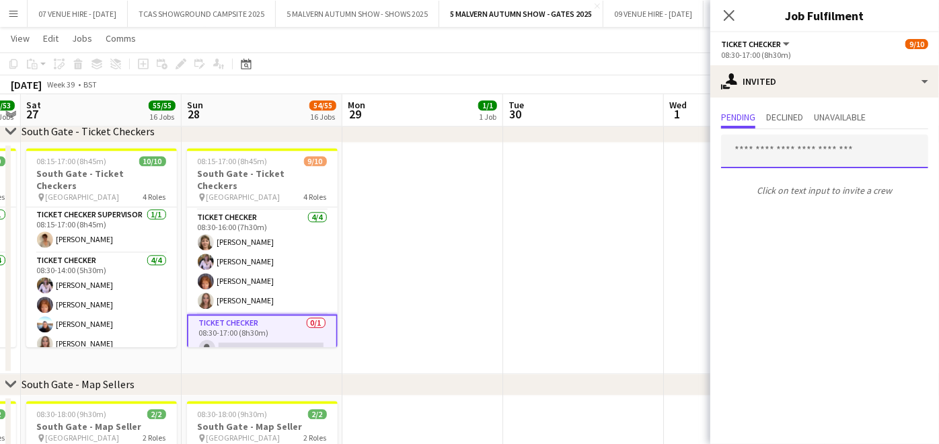
click at [800, 151] on input "text" at bounding box center [824, 151] width 207 height 34
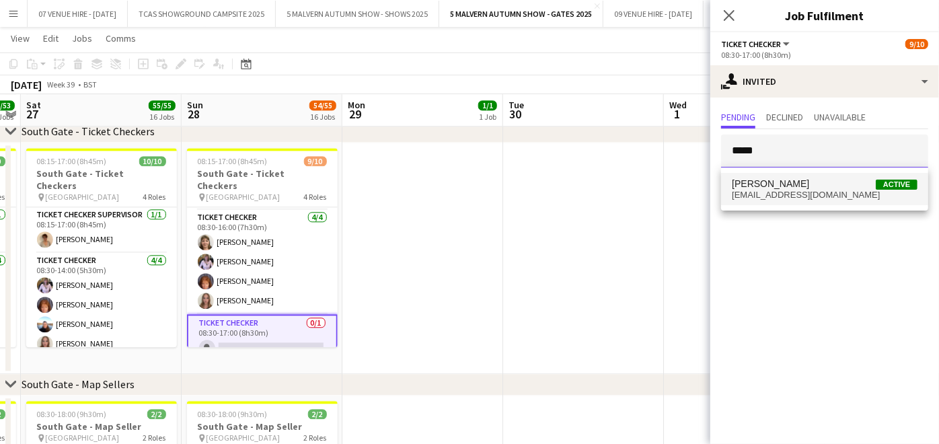
type input "*****"
click at [781, 193] on span "[EMAIL_ADDRESS][DOMAIN_NAME]" at bounding box center [825, 195] width 186 height 11
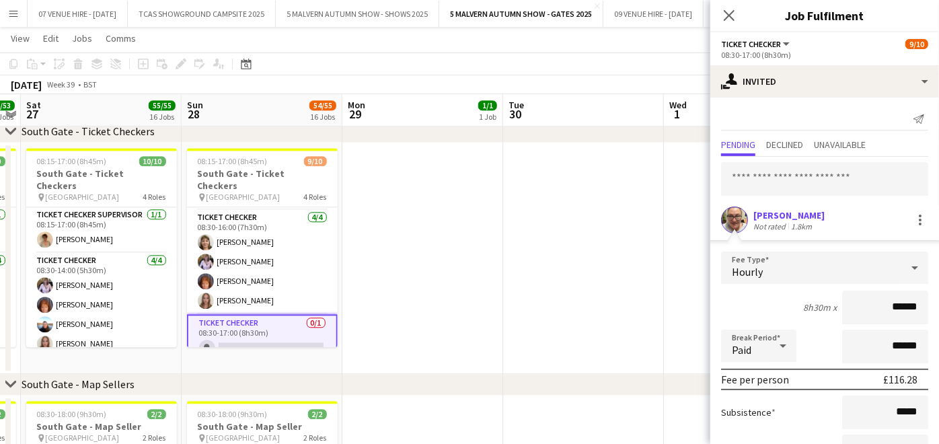
scroll to position [105, 0]
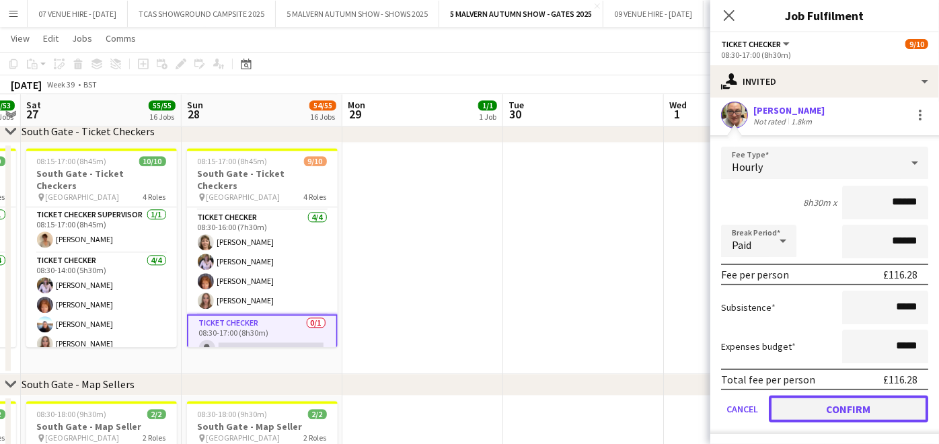
click at [870, 401] on button "Confirm" at bounding box center [848, 408] width 159 height 27
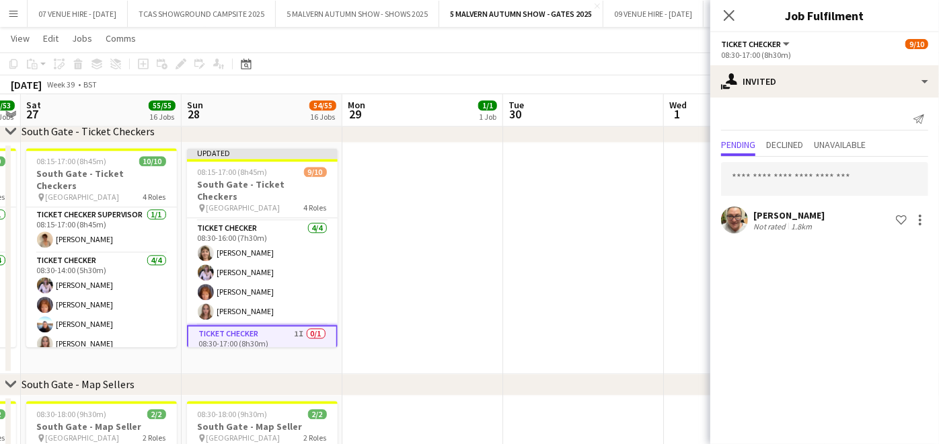
scroll to position [0, 0]
click at [675, 296] on app-date-cell at bounding box center [744, 258] width 161 height 231
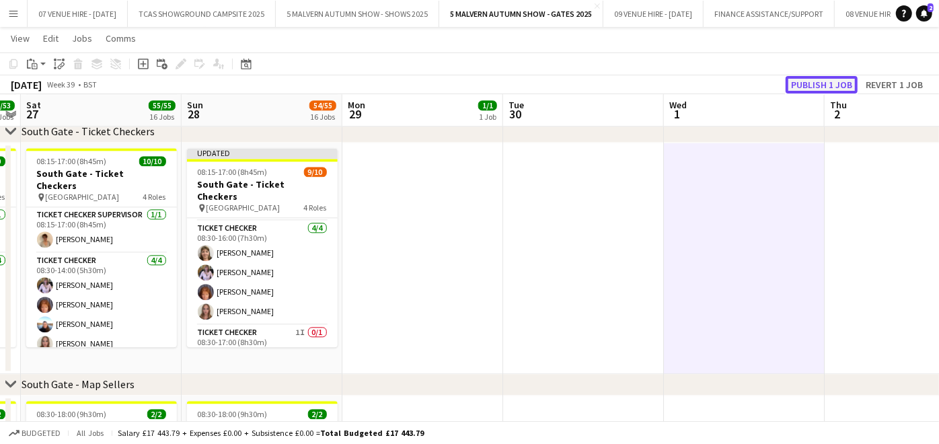
click at [839, 84] on button "Publish 1 job" at bounding box center [821, 84] width 72 height 17
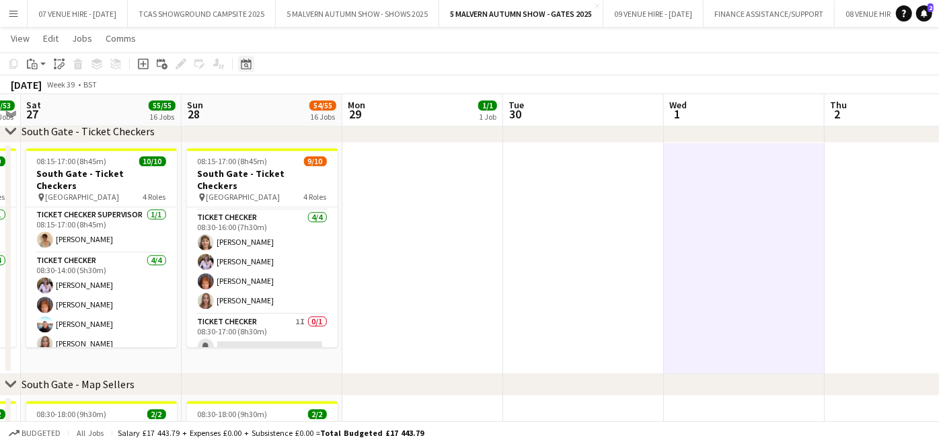
click at [246, 67] on icon at bounding box center [246, 65] width 5 height 5
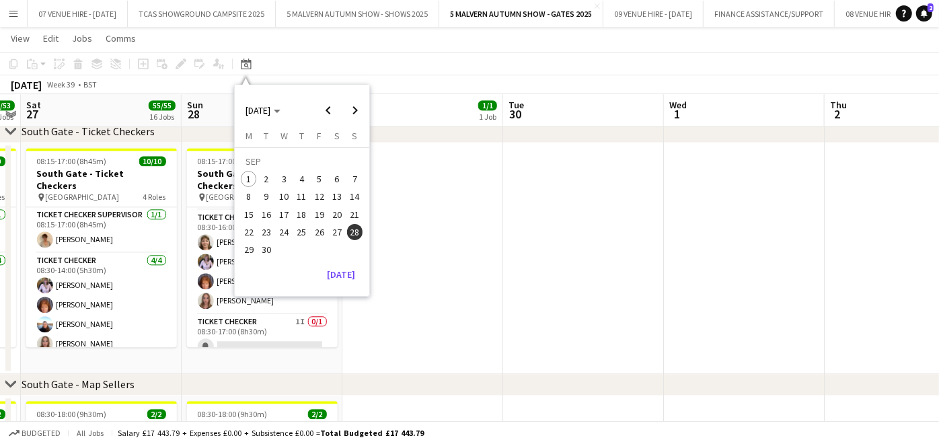
click at [251, 210] on span "15" at bounding box center [249, 214] width 16 height 16
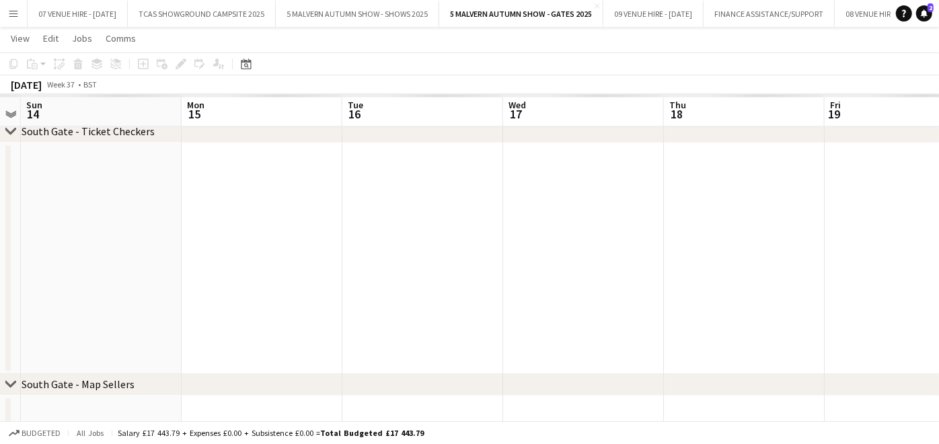
scroll to position [0, 462]
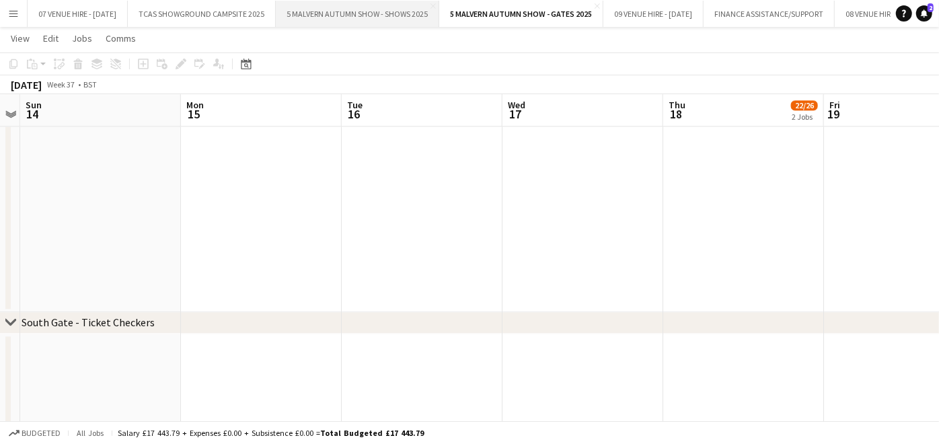
click at [388, 17] on button "5 MALVERN AUTUMN SHOW - SHOWS 2025 Close" at bounding box center [357, 14] width 163 height 26
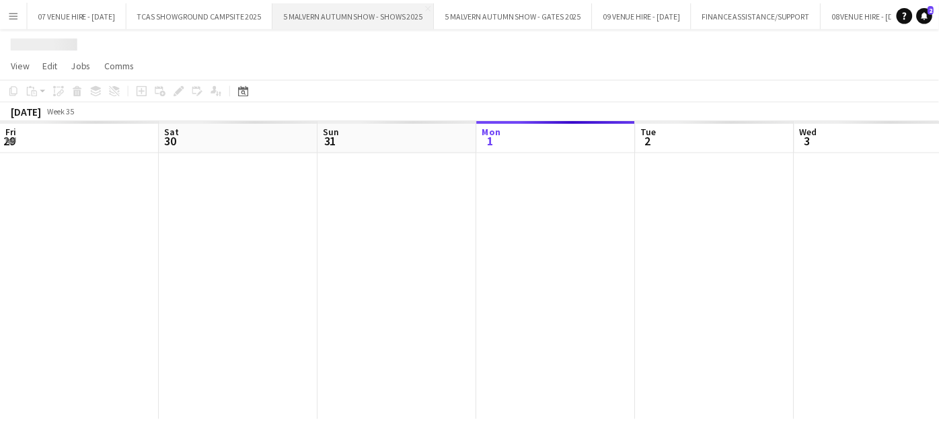
scroll to position [0, 321]
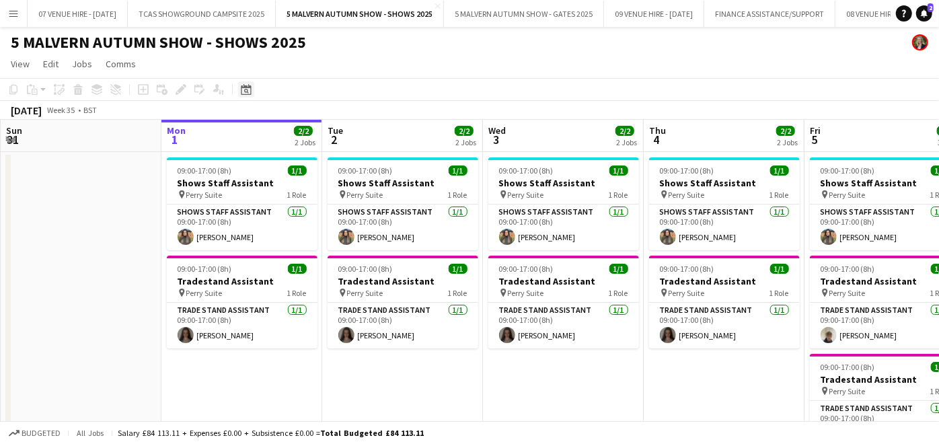
click at [247, 88] on icon "Date picker" at bounding box center [246, 89] width 11 height 11
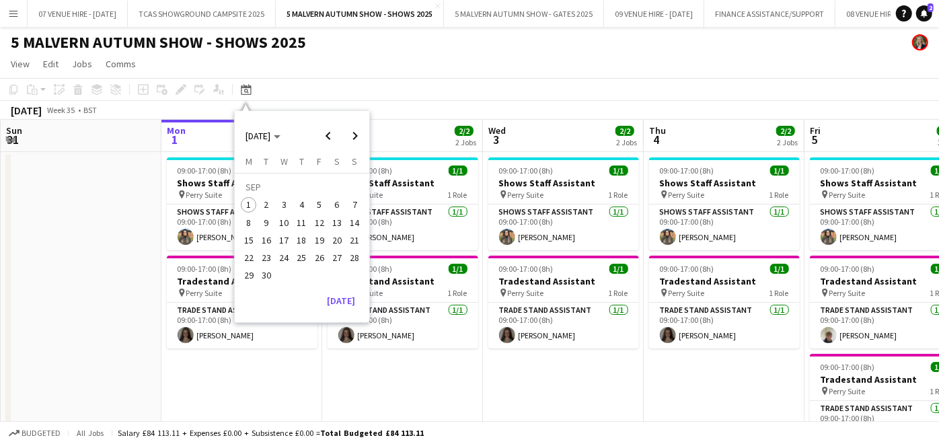
click at [245, 240] on span "15" at bounding box center [249, 240] width 16 height 16
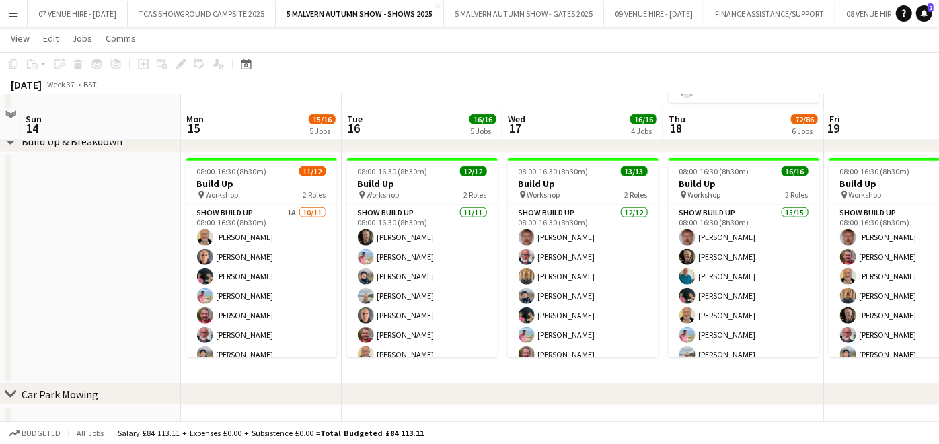
scroll to position [845, 0]
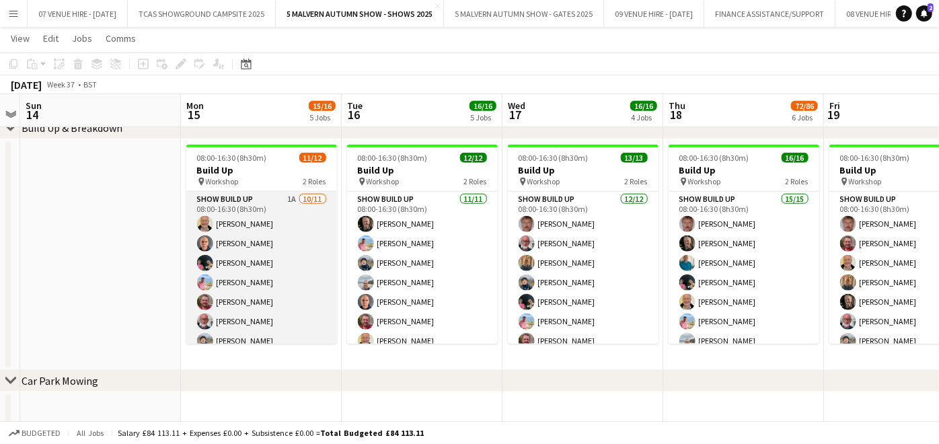
click at [261, 264] on app-card-role "Show Build Up 1A [DATE] 08:00-16:30 (8h30m) [PERSON_NAME] [PERSON_NAME] [PERSON…" at bounding box center [261, 312] width 151 height 241
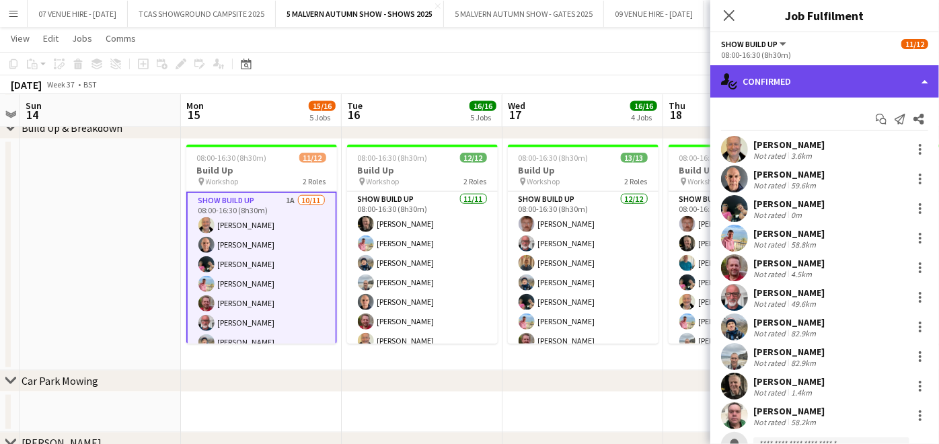
click at [767, 94] on div "single-neutral-actions-check-2 Confirmed" at bounding box center [824, 81] width 229 height 32
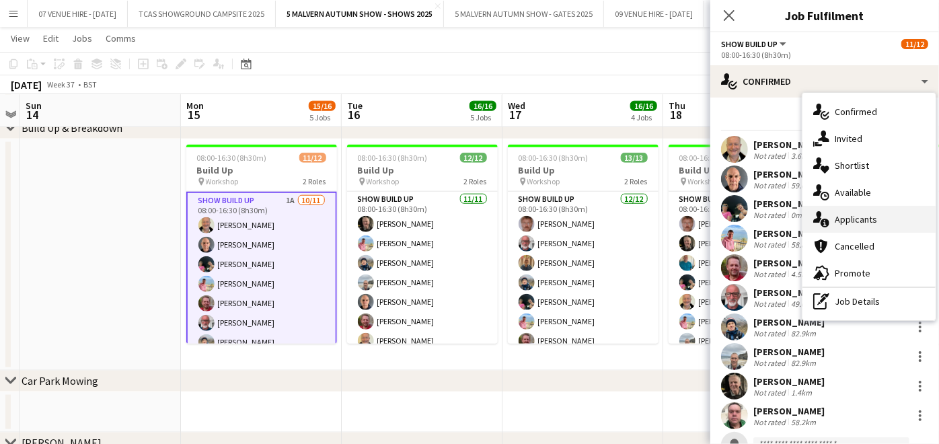
click at [843, 219] on div "single-neutral-actions-information Applicants" at bounding box center [868, 219] width 133 height 27
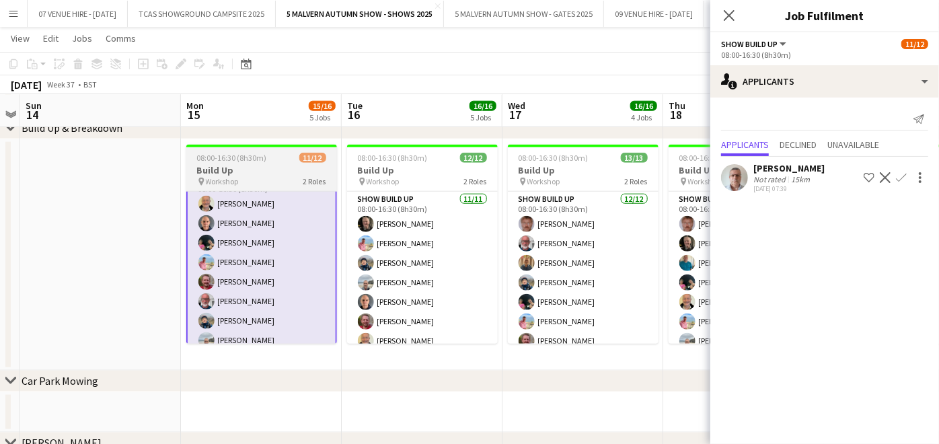
scroll to position [0, 0]
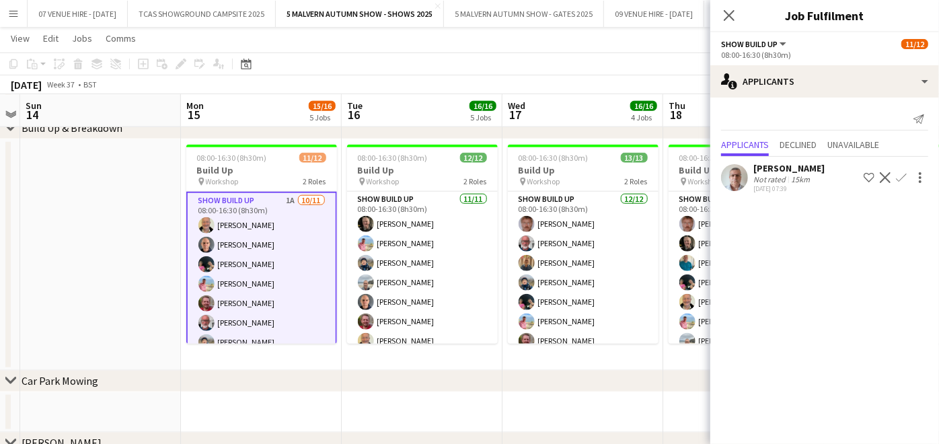
click at [900, 178] on app-icon "Confirm" at bounding box center [901, 177] width 11 height 11
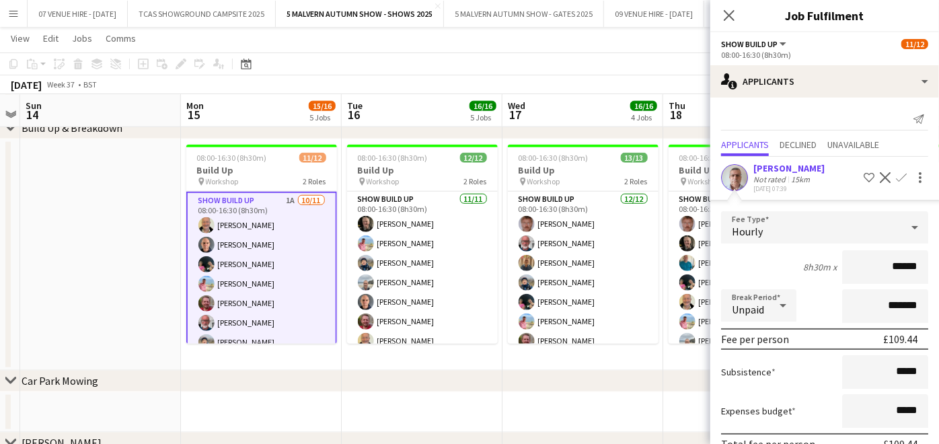
scroll to position [65, 0]
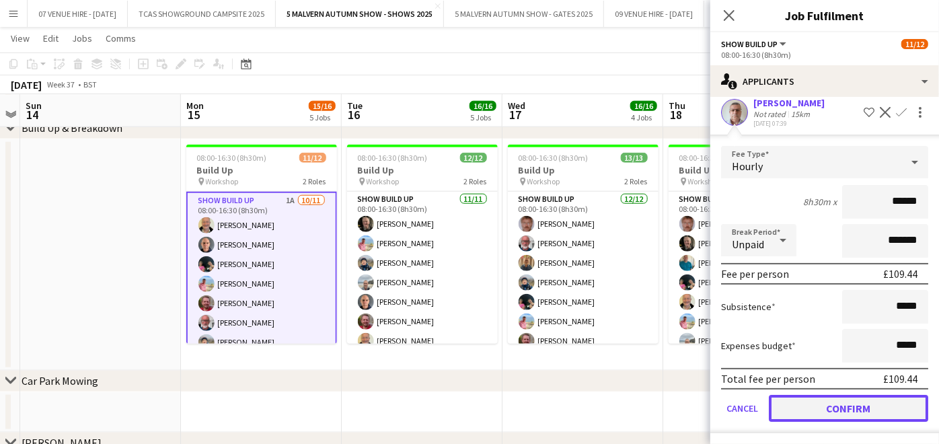
click at [863, 406] on button "Confirm" at bounding box center [848, 408] width 159 height 27
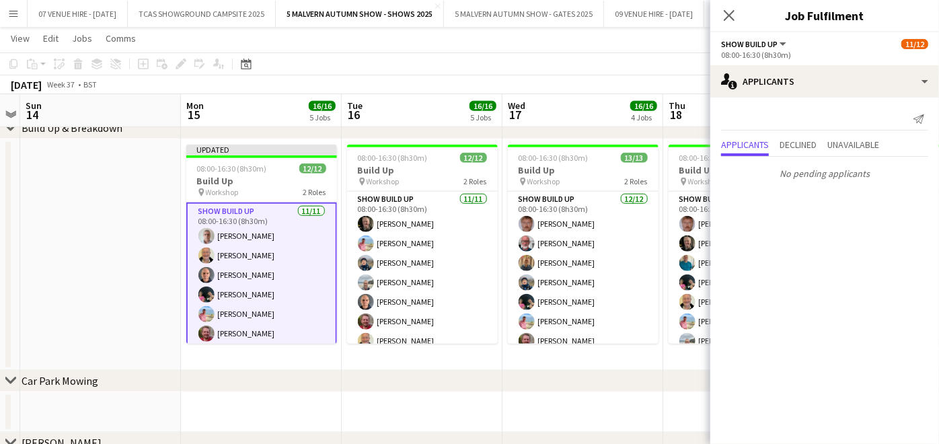
scroll to position [0, 0]
click at [139, 243] on app-date-cell at bounding box center [100, 254] width 161 height 231
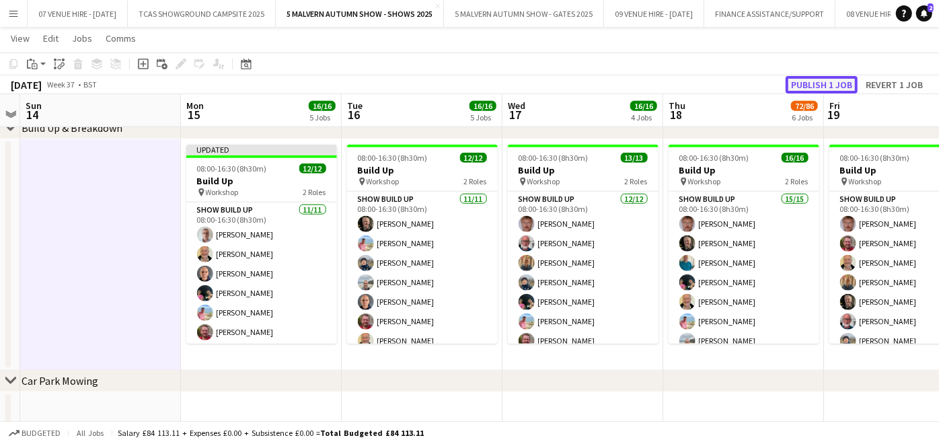
click at [820, 85] on button "Publish 1 job" at bounding box center [821, 84] width 72 height 17
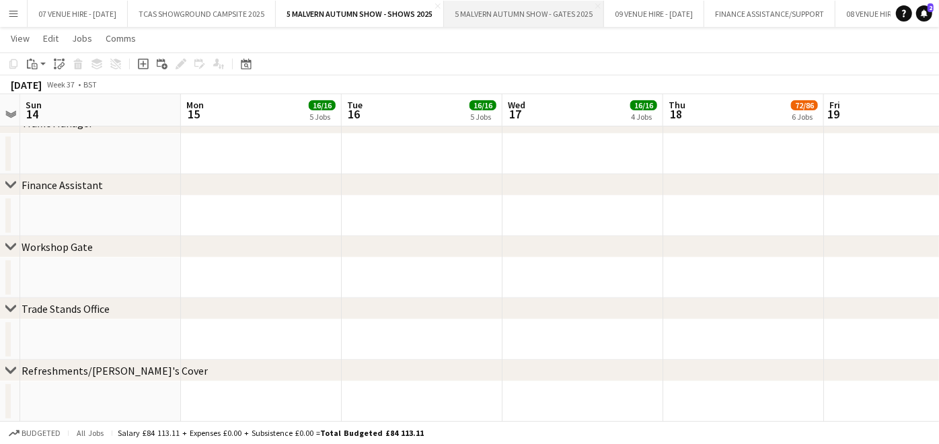
scroll to position [254, 0]
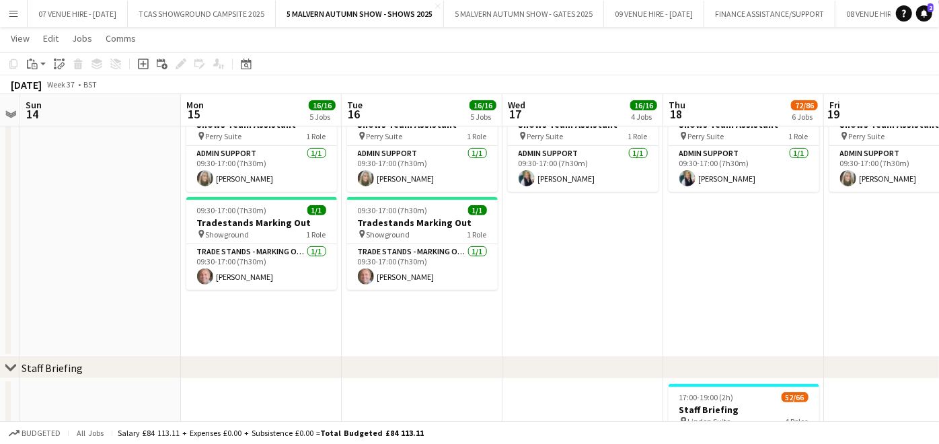
click at [539, 226] on app-date-cell "09:00-17:00 (8h) 1/1 Shows Staff Assistant pin Perry Suite 1 Role Shows Staff A…" at bounding box center [582, 127] width 161 height 460
